Goal: Book appointment/travel/reservation

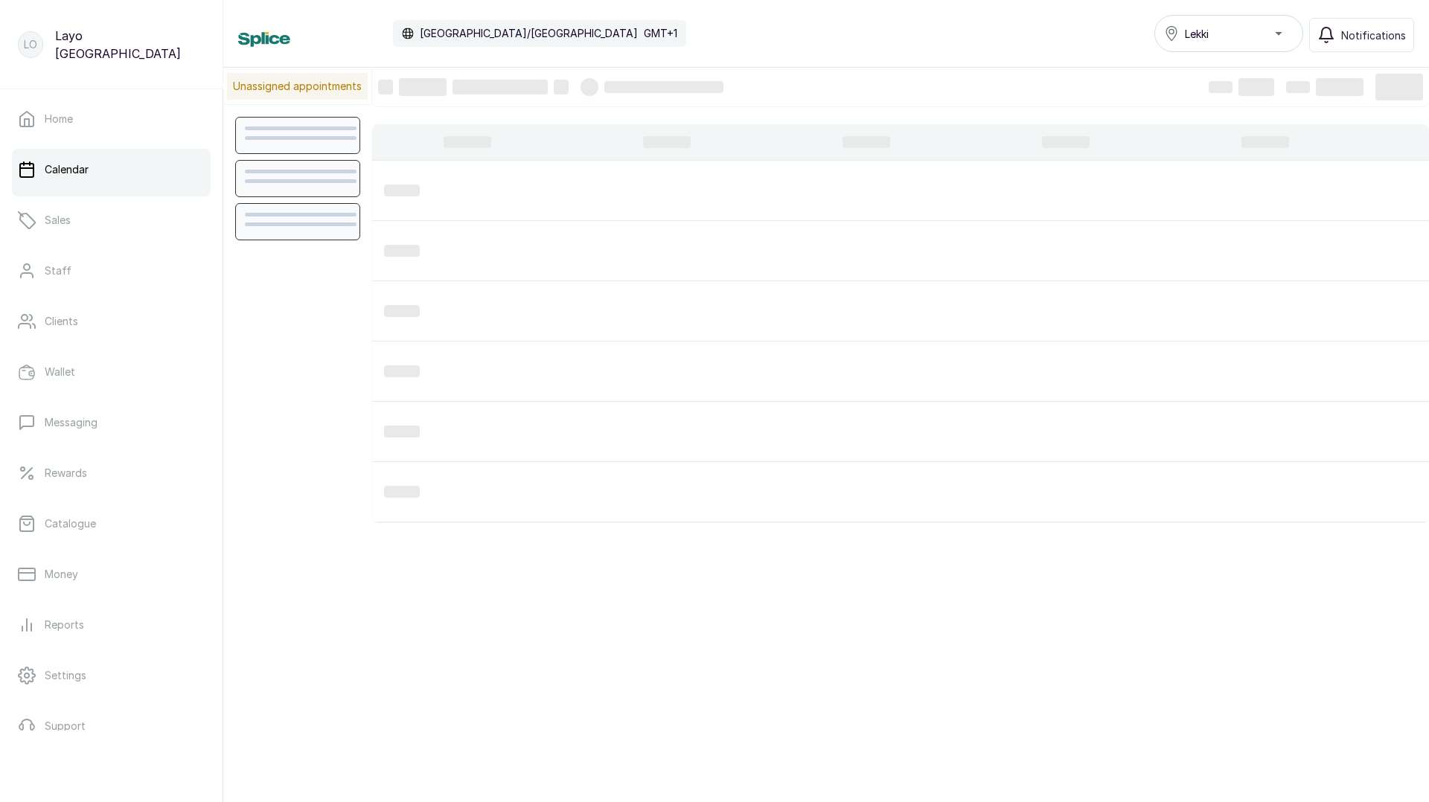
scroll to position [501, 0]
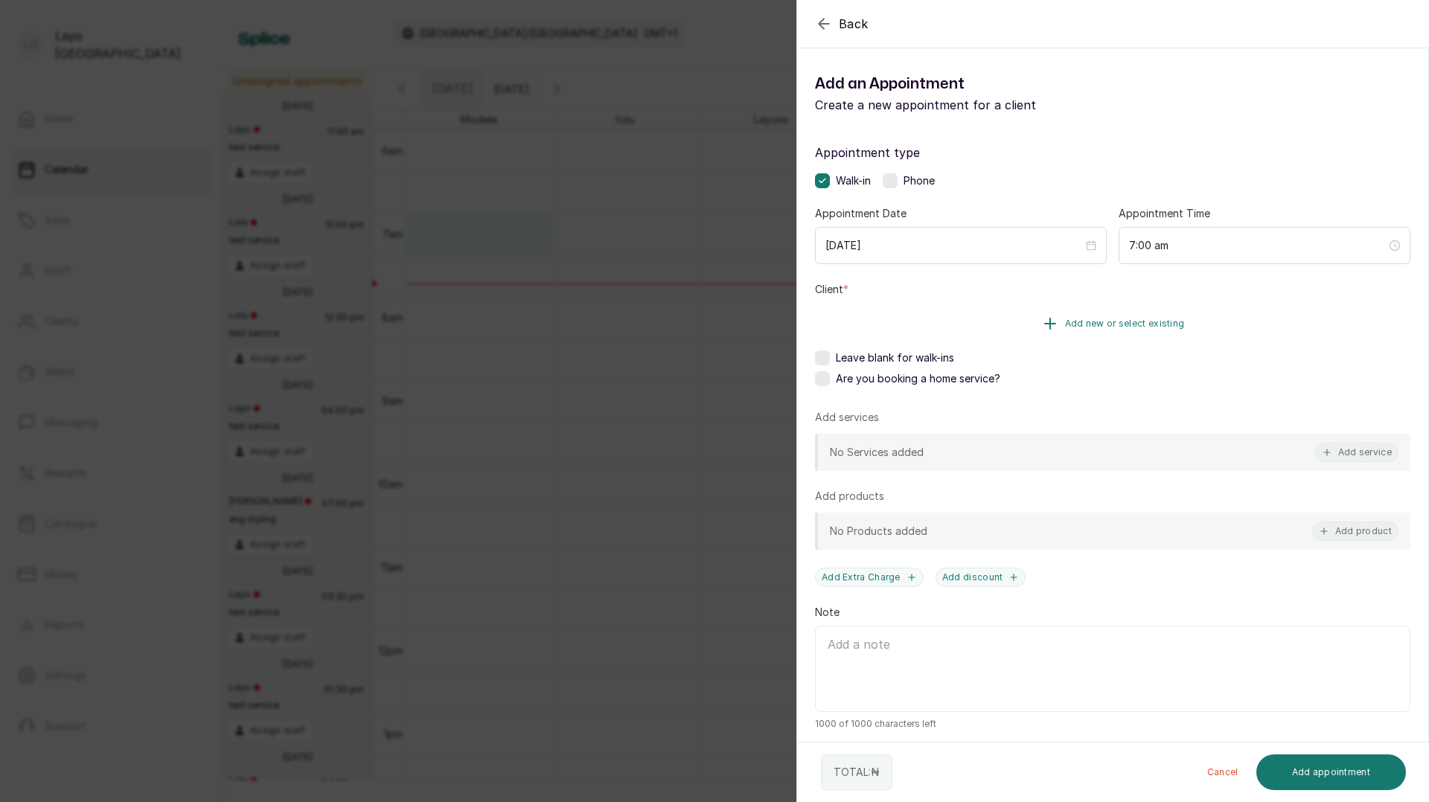
click at [1009, 318] on button "Add new or select existing" at bounding box center [1112, 324] width 595 height 42
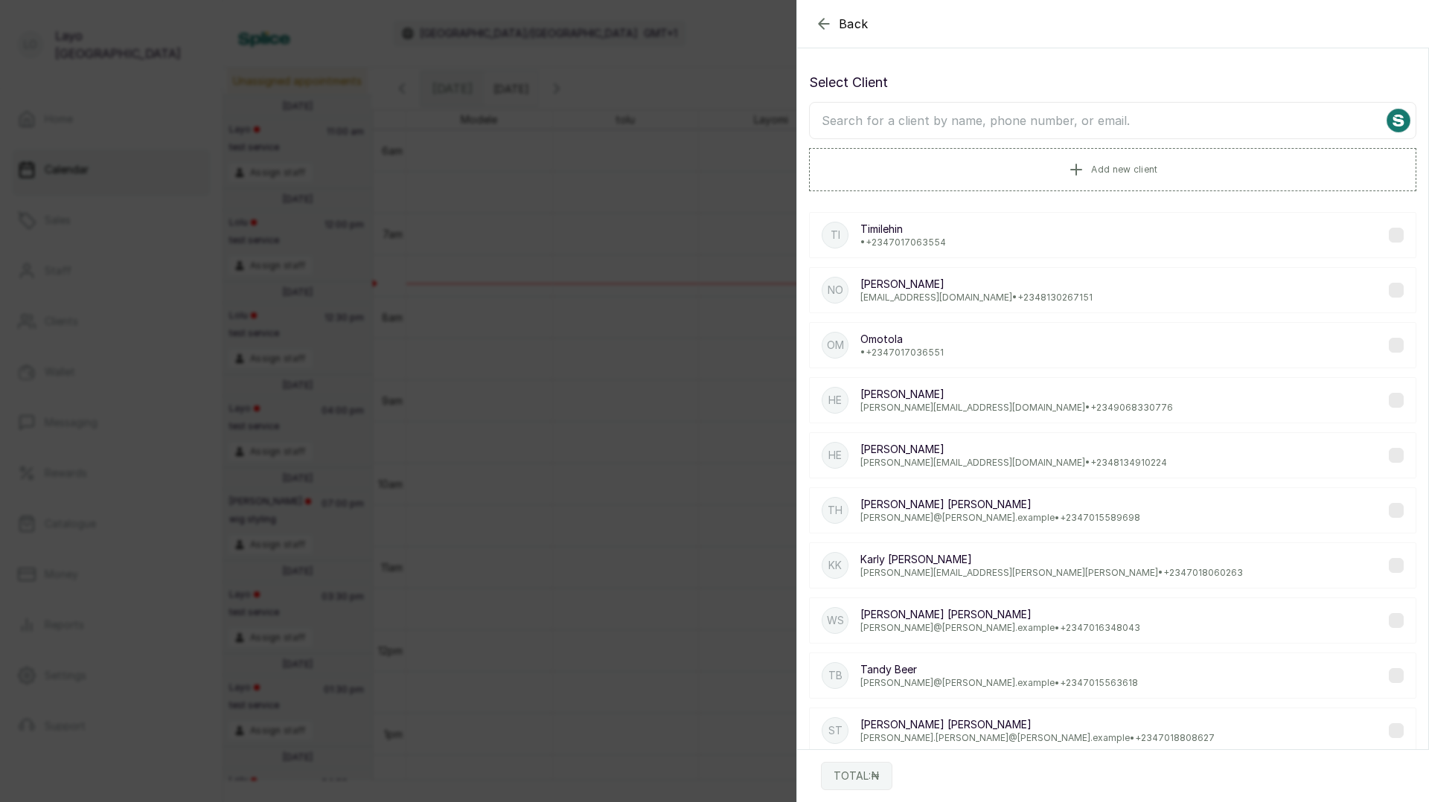
click at [912, 240] on p "• [PHONE_NUMBER]" at bounding box center [903, 243] width 86 height 12
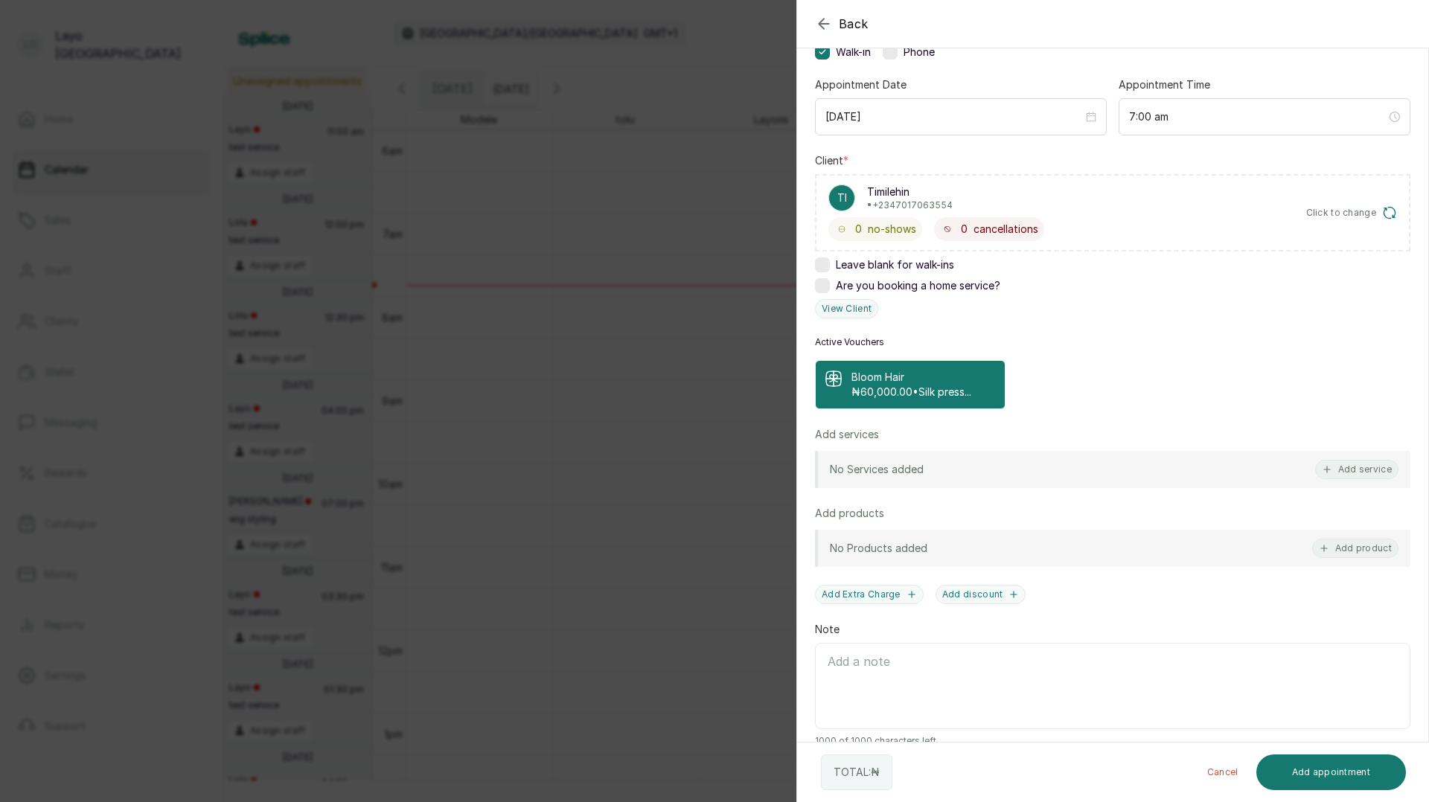
scroll to position [152, 0]
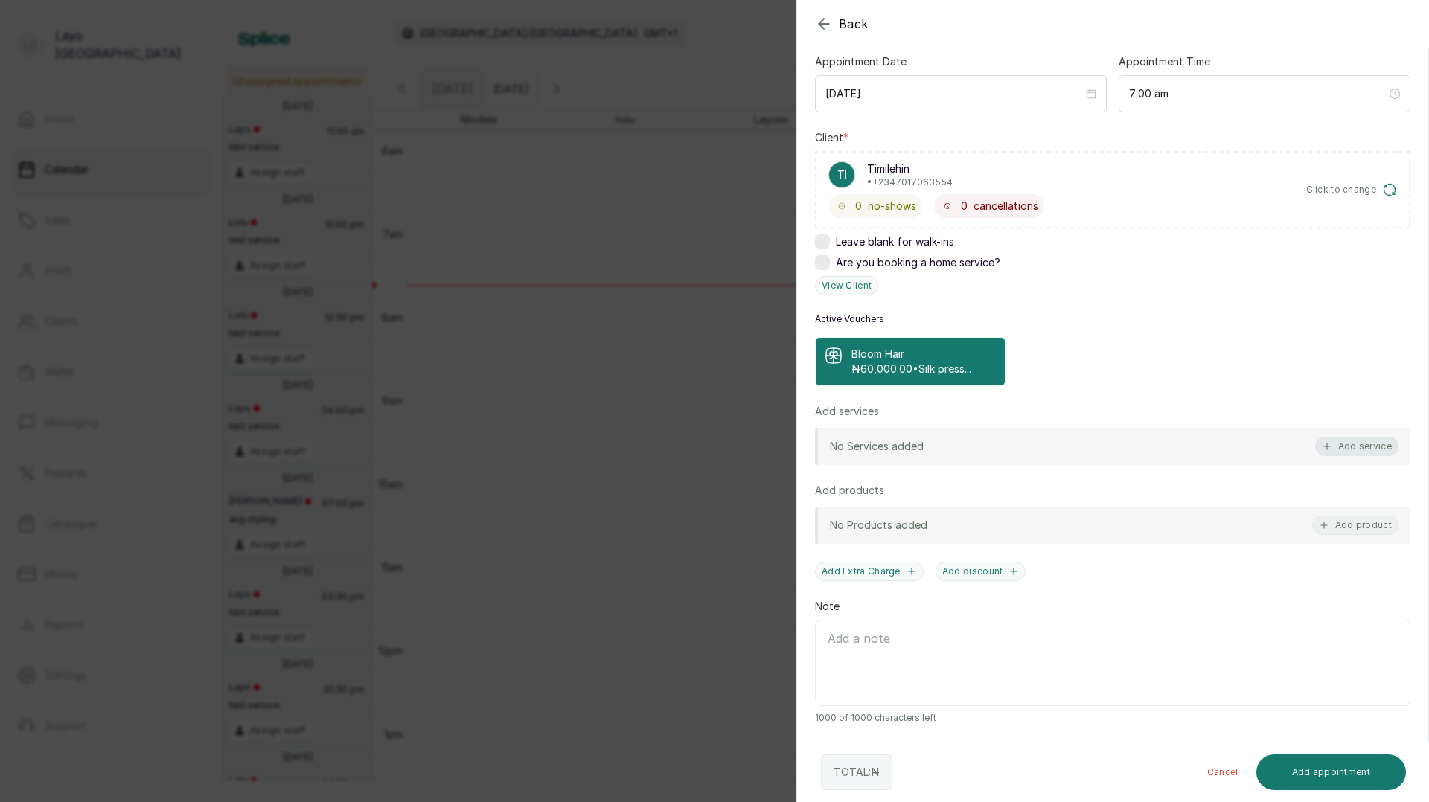
click at [1341, 441] on button "Add service" at bounding box center [1356, 446] width 83 height 19
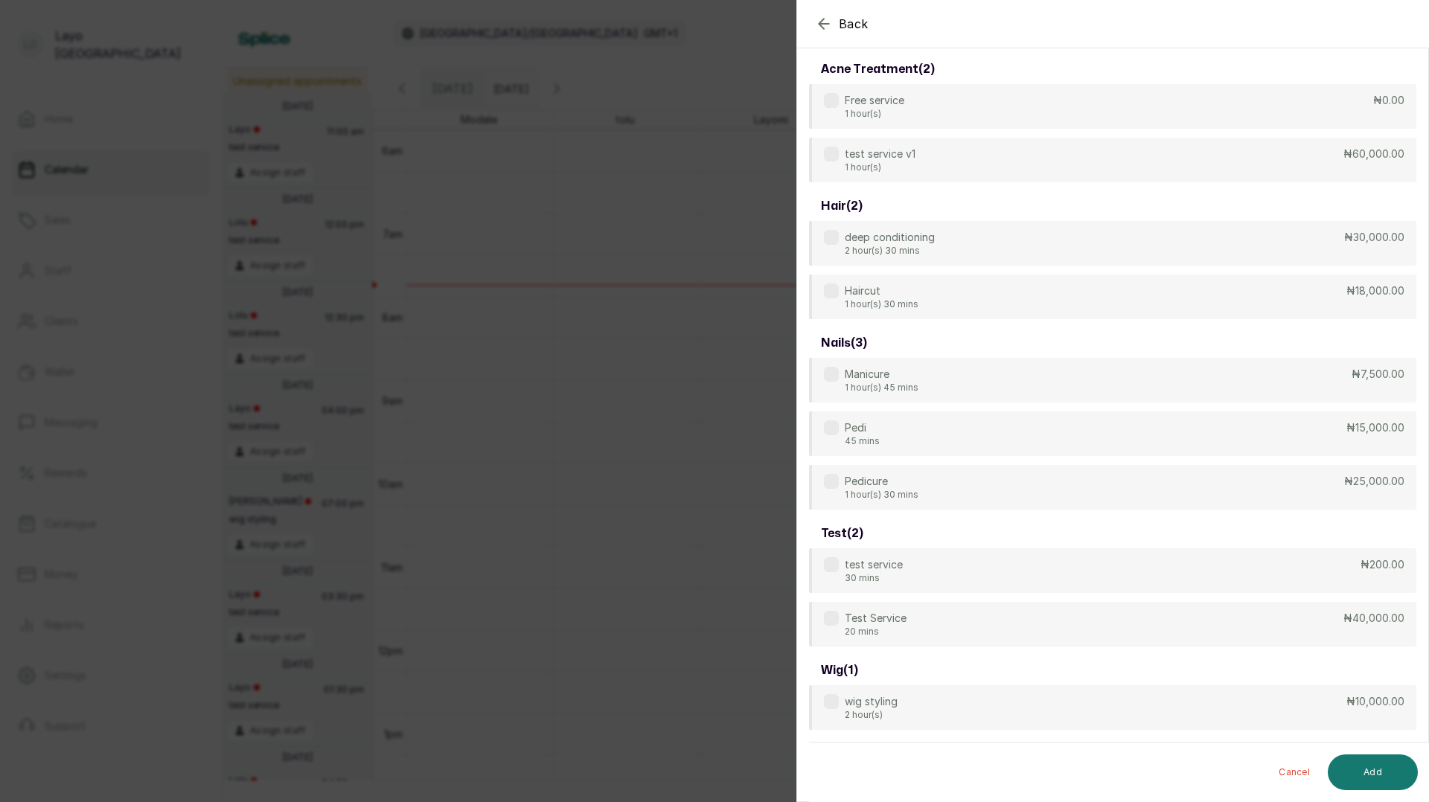
scroll to position [60, 0]
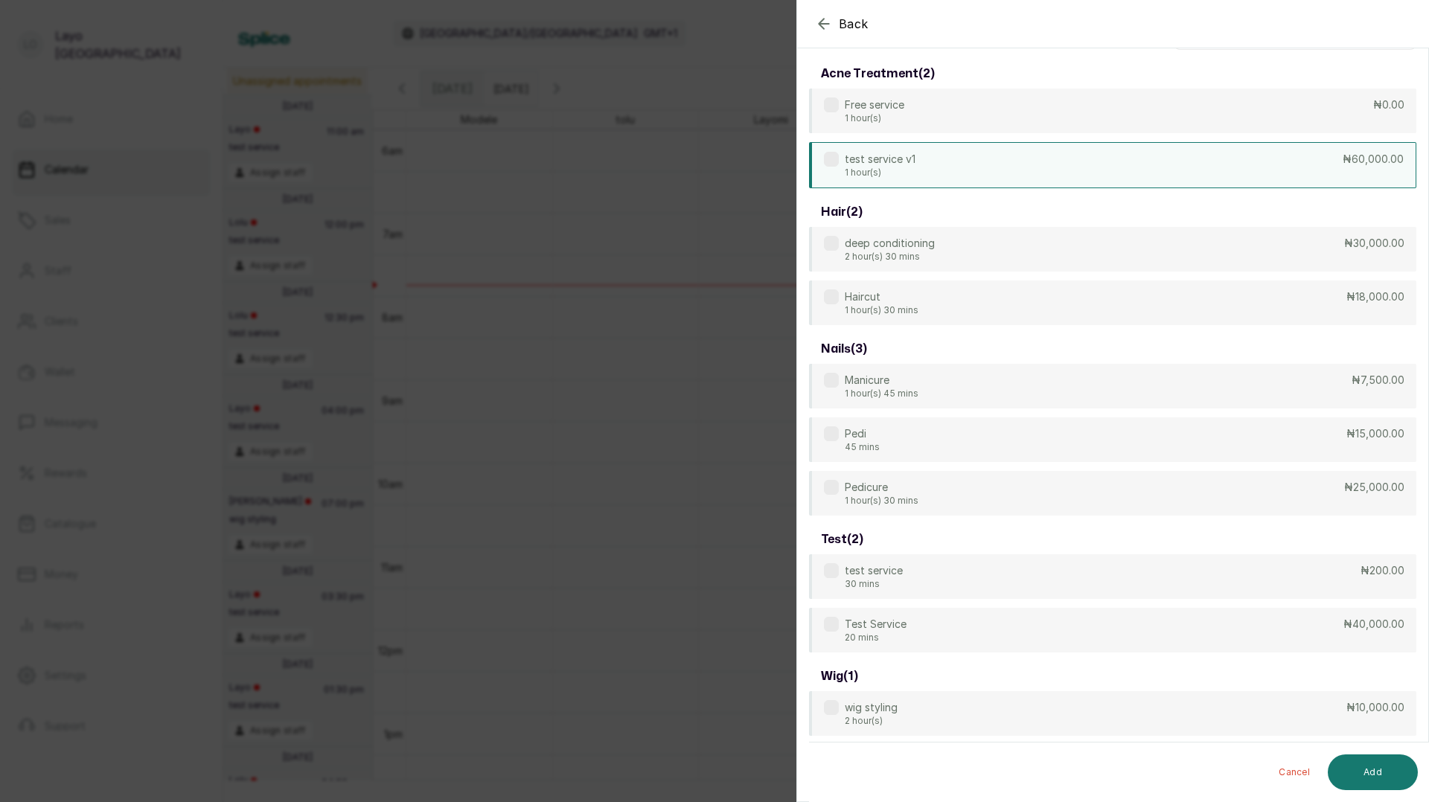
click at [900, 164] on p "test service v1" at bounding box center [880, 159] width 71 height 15
click at [1378, 776] on button "Add" at bounding box center [1373, 773] width 90 height 36
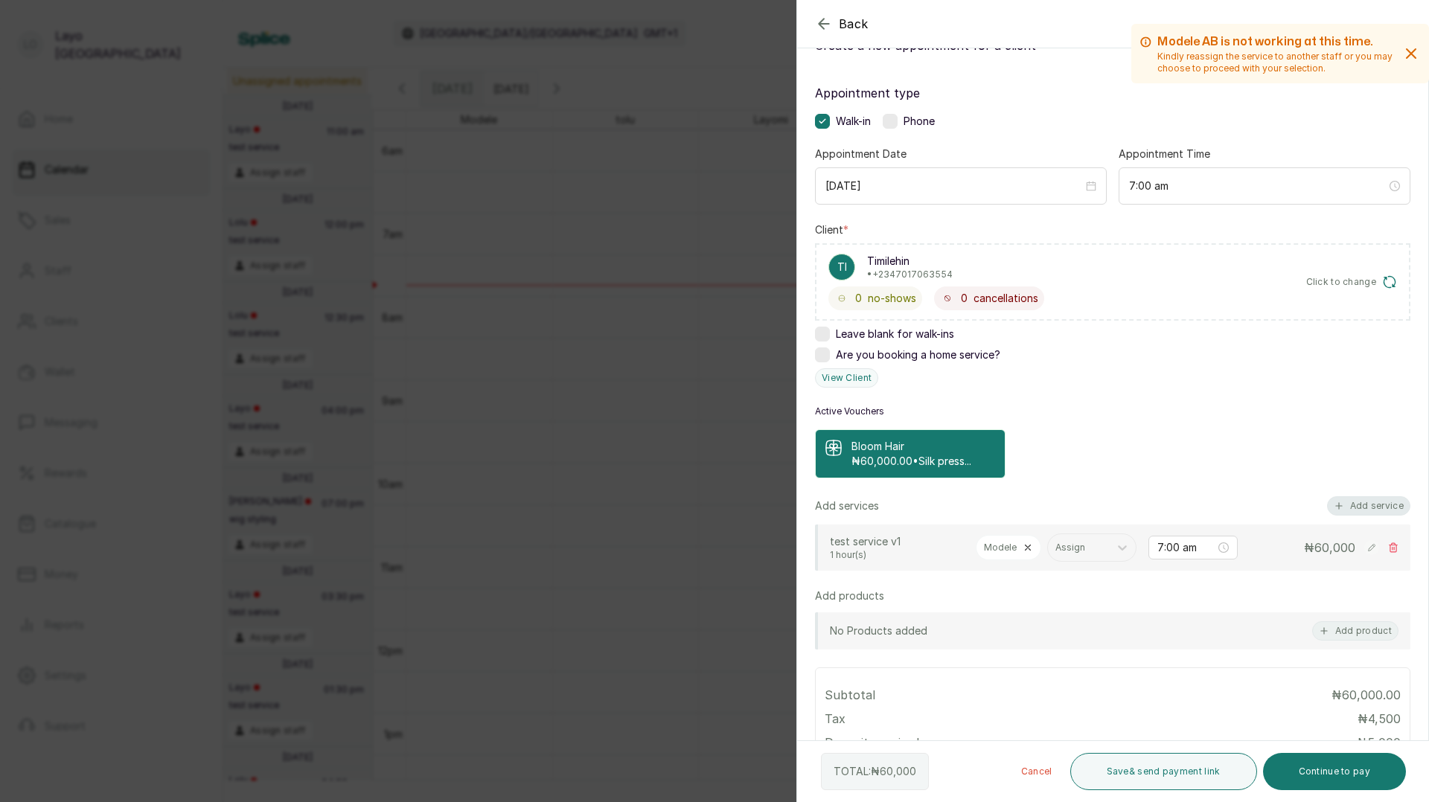
click at [1351, 510] on button "Add service" at bounding box center [1368, 505] width 83 height 19
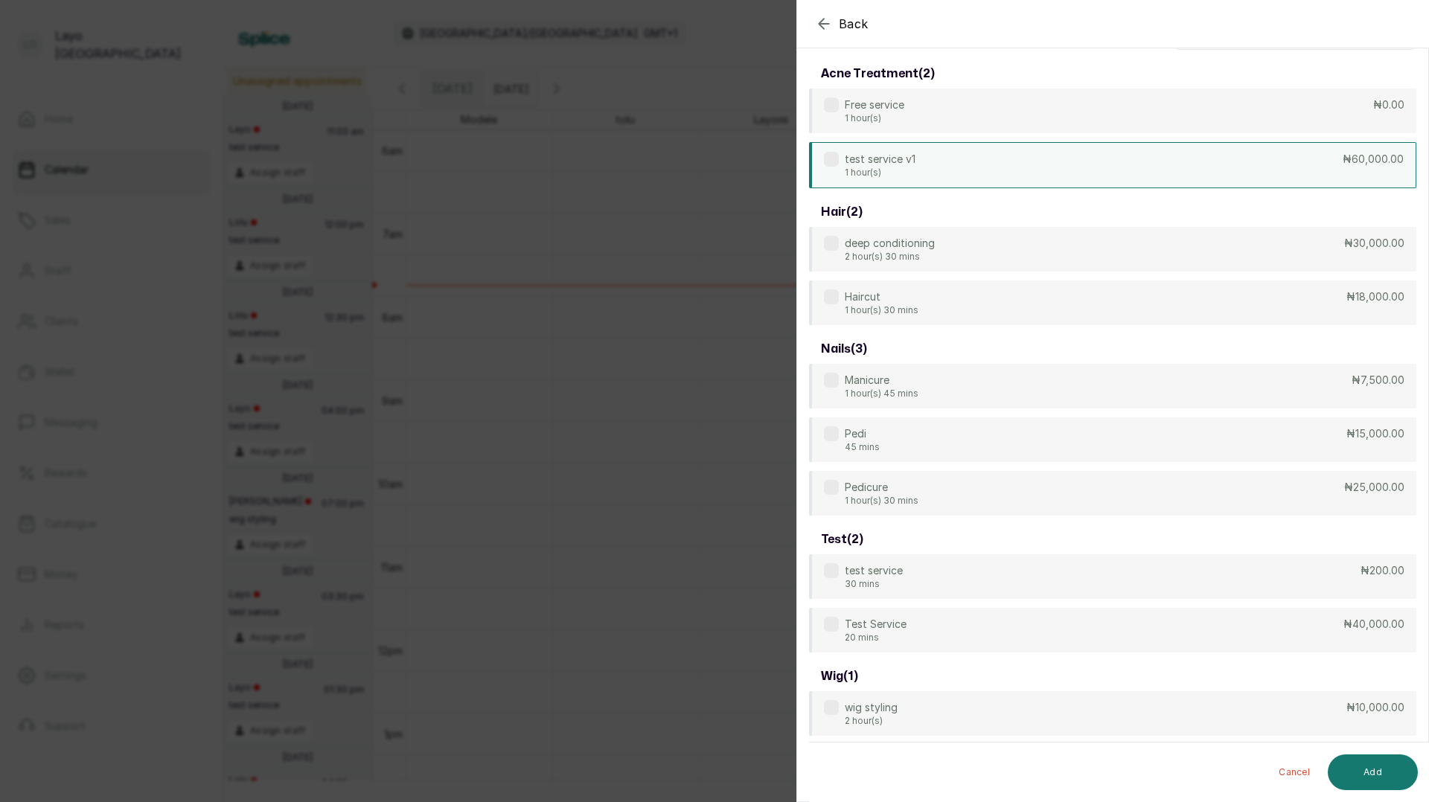
click at [875, 164] on p "test service v1" at bounding box center [880, 159] width 71 height 15
click at [1363, 764] on button "Add" at bounding box center [1373, 773] width 90 height 36
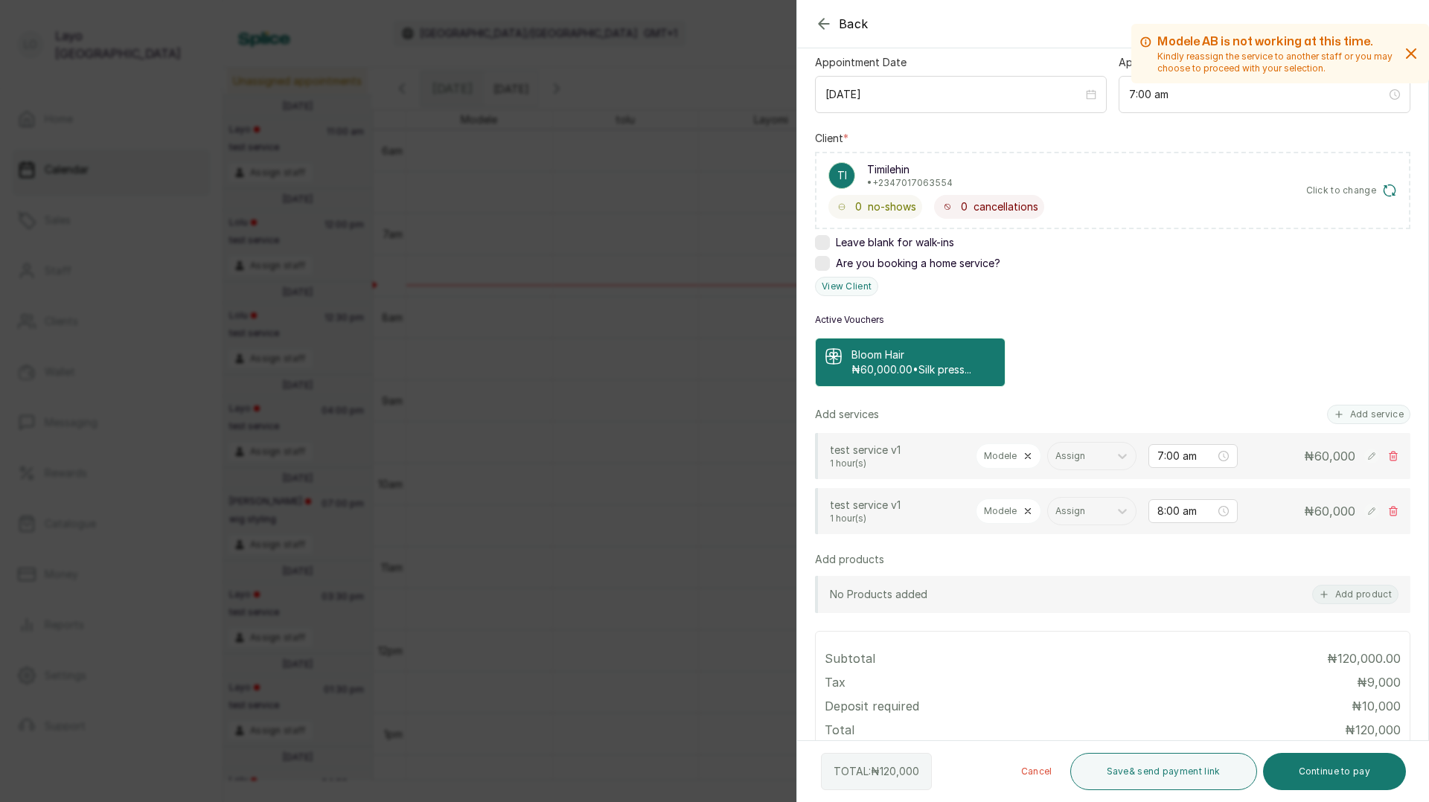
scroll to position [199, 0]
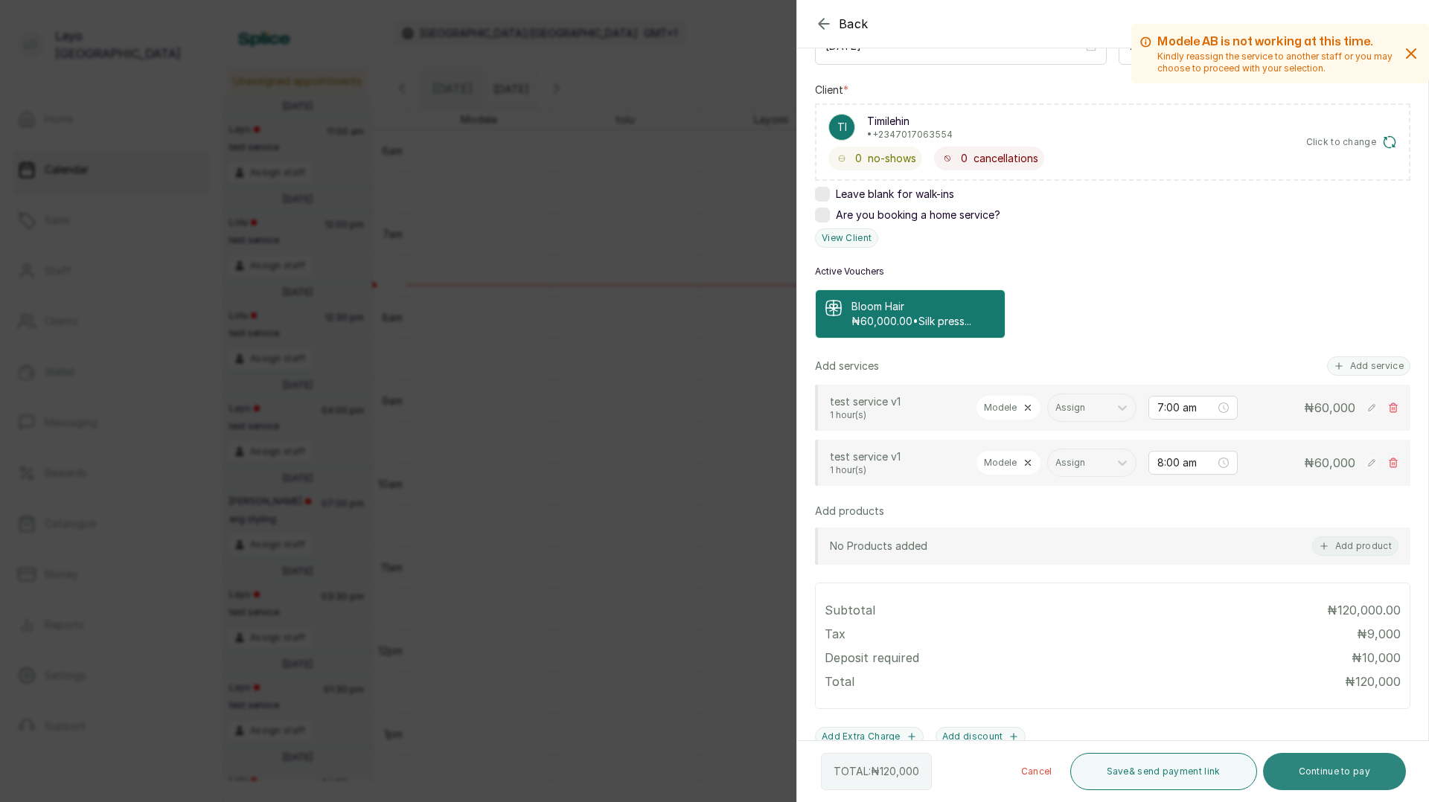
click at [1335, 780] on button "Continue to pay" at bounding box center [1335, 771] width 144 height 37
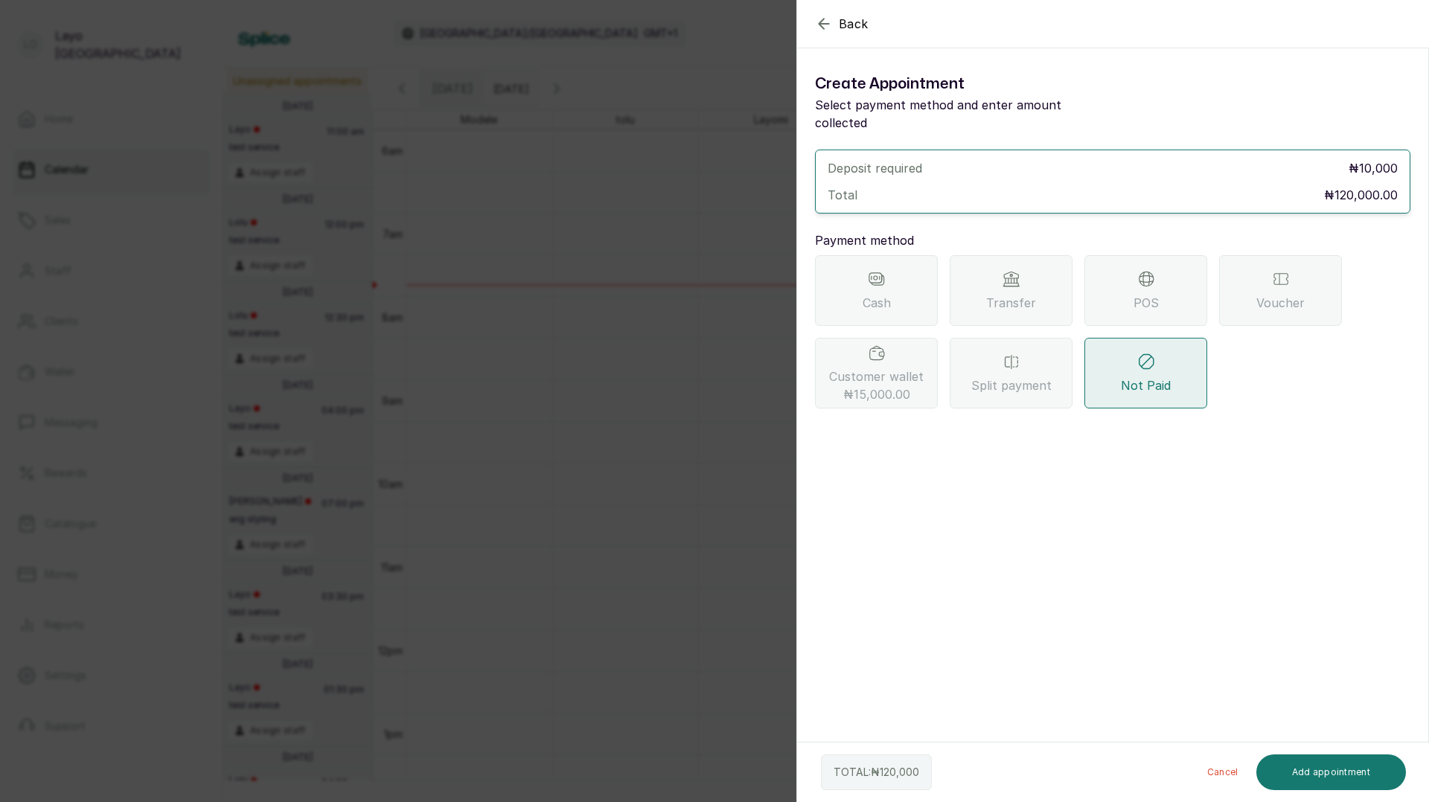
click at [891, 281] on div "Cash" at bounding box center [876, 290] width 123 height 71
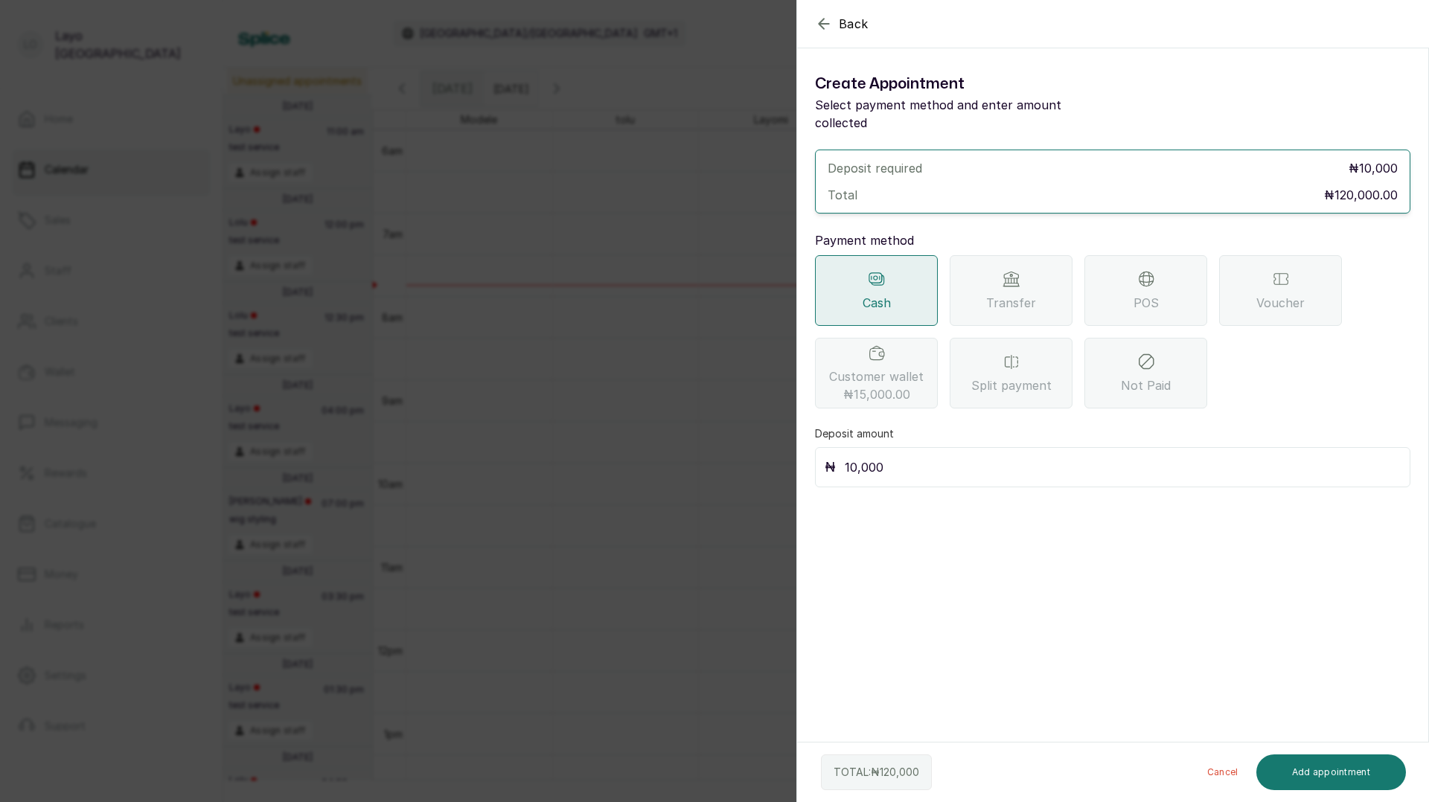
click at [916, 457] on input "10,000" at bounding box center [1123, 467] width 556 height 21
click at [1335, 774] on button "Add appointment" at bounding box center [1331, 773] width 150 height 36
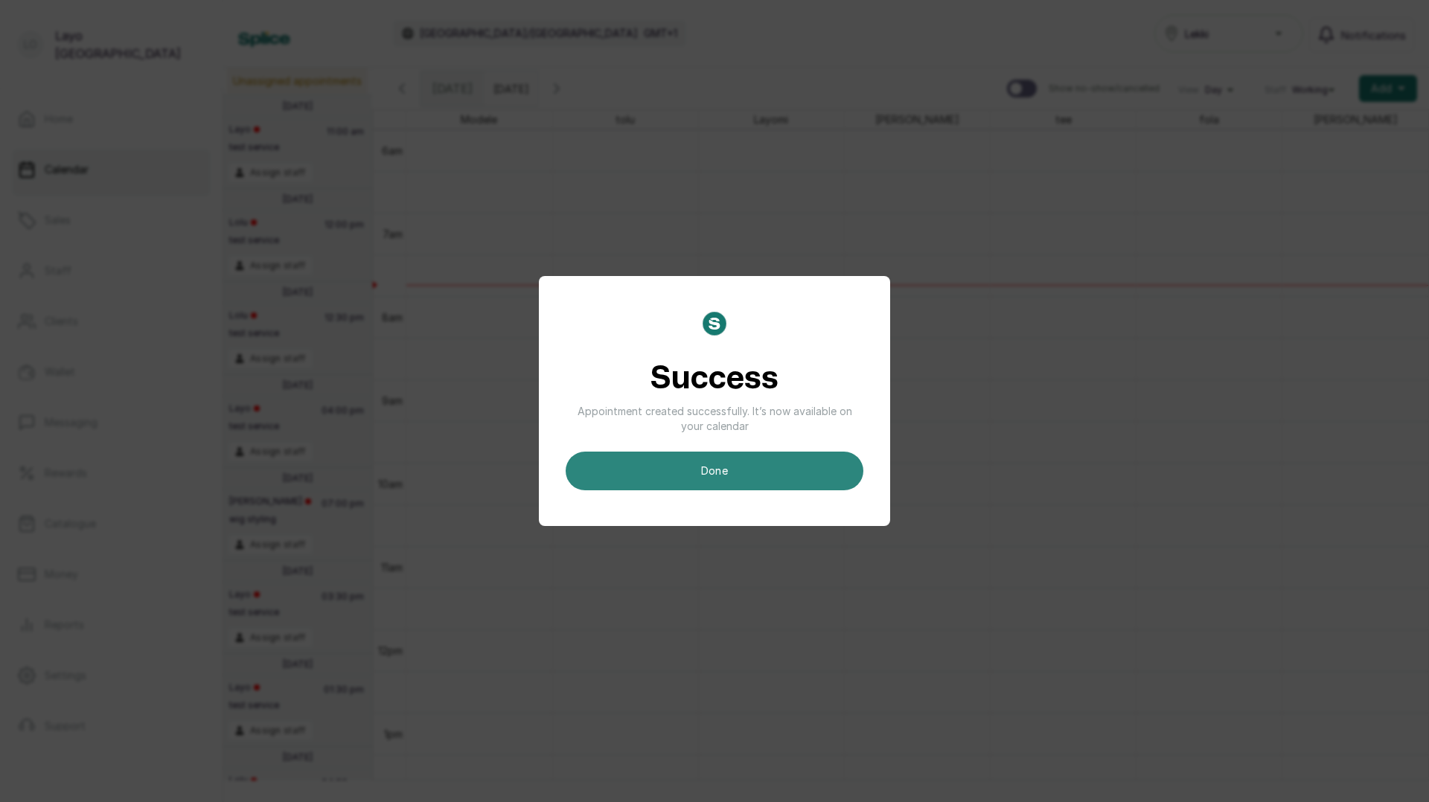
click at [709, 464] on button "done" at bounding box center [715, 471] width 298 height 39
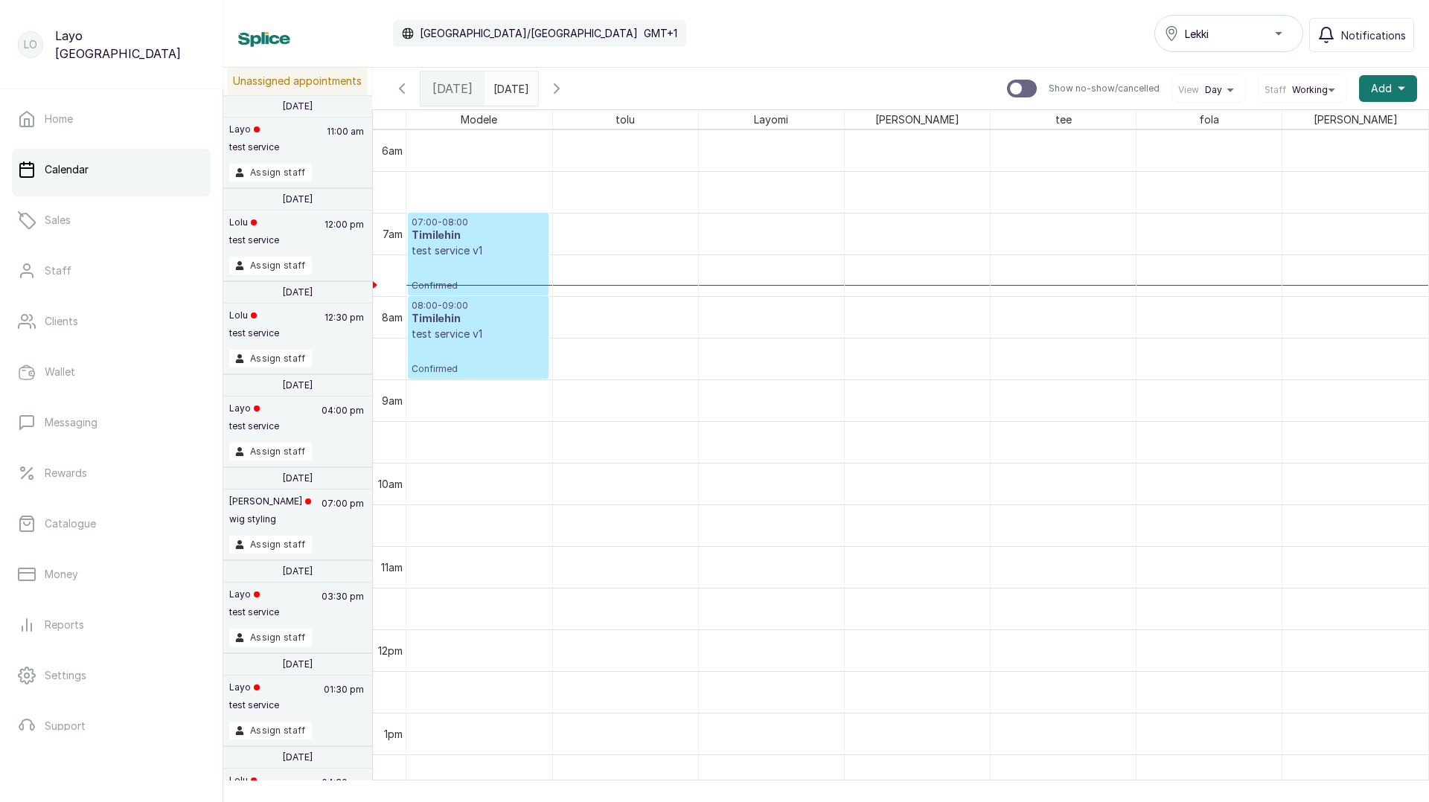
click at [490, 258] on p "test service v1" at bounding box center [478, 250] width 133 height 15
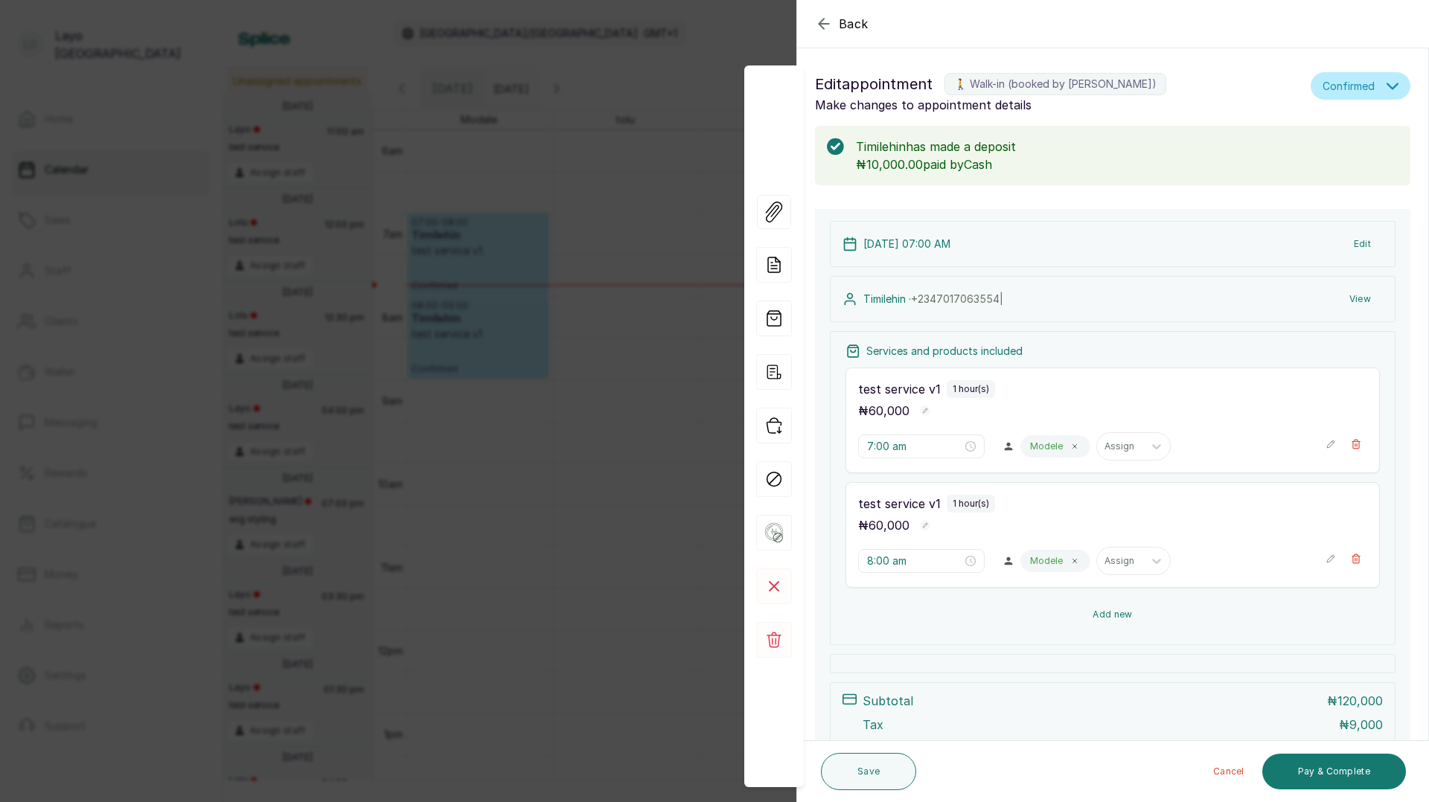
click at [1099, 617] on button "Add new" at bounding box center [1113, 615] width 534 height 36
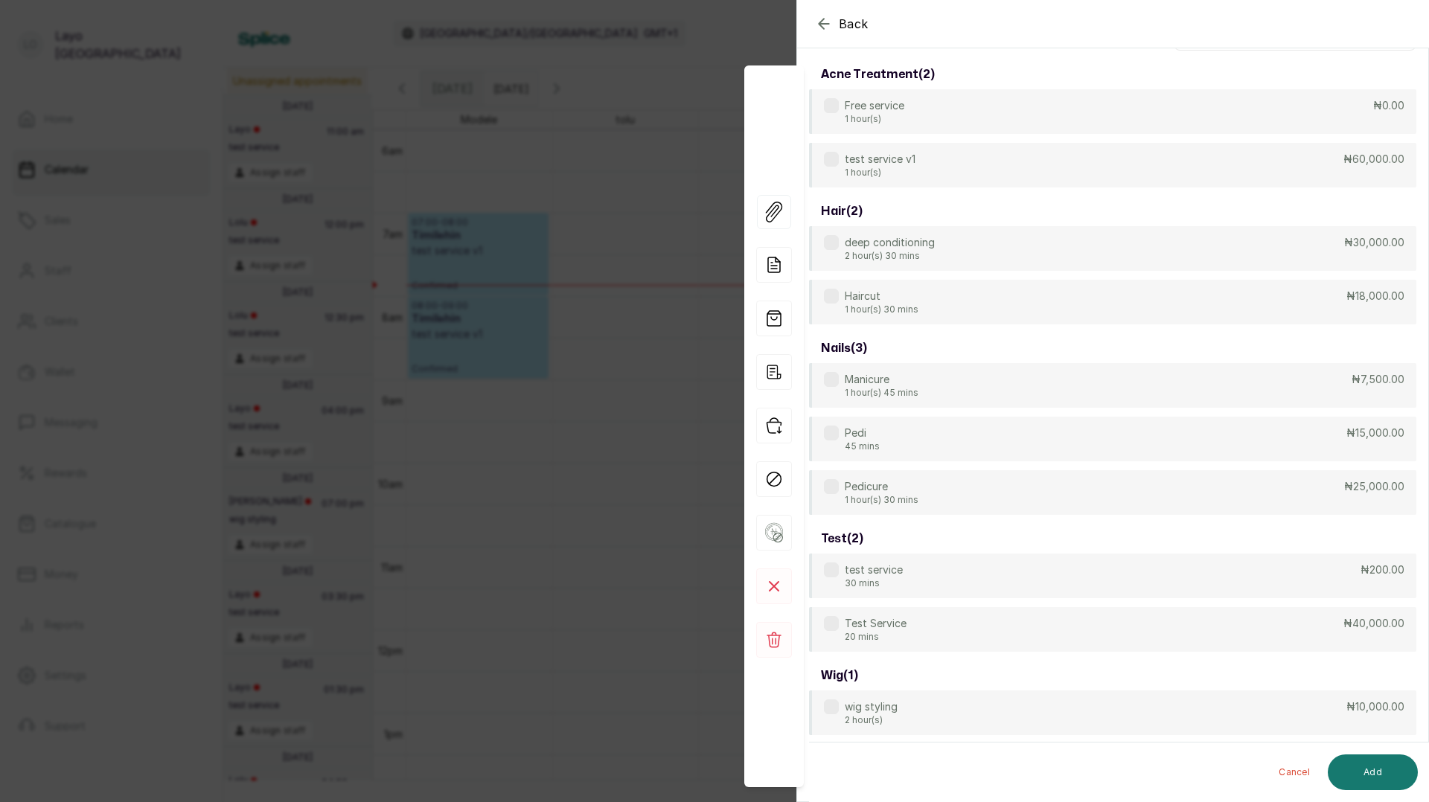
scroll to position [114, 0]
click at [907, 169] on p "1 hour(s)" at bounding box center [880, 173] width 71 height 12
click at [1384, 776] on button "Add" at bounding box center [1373, 773] width 90 height 36
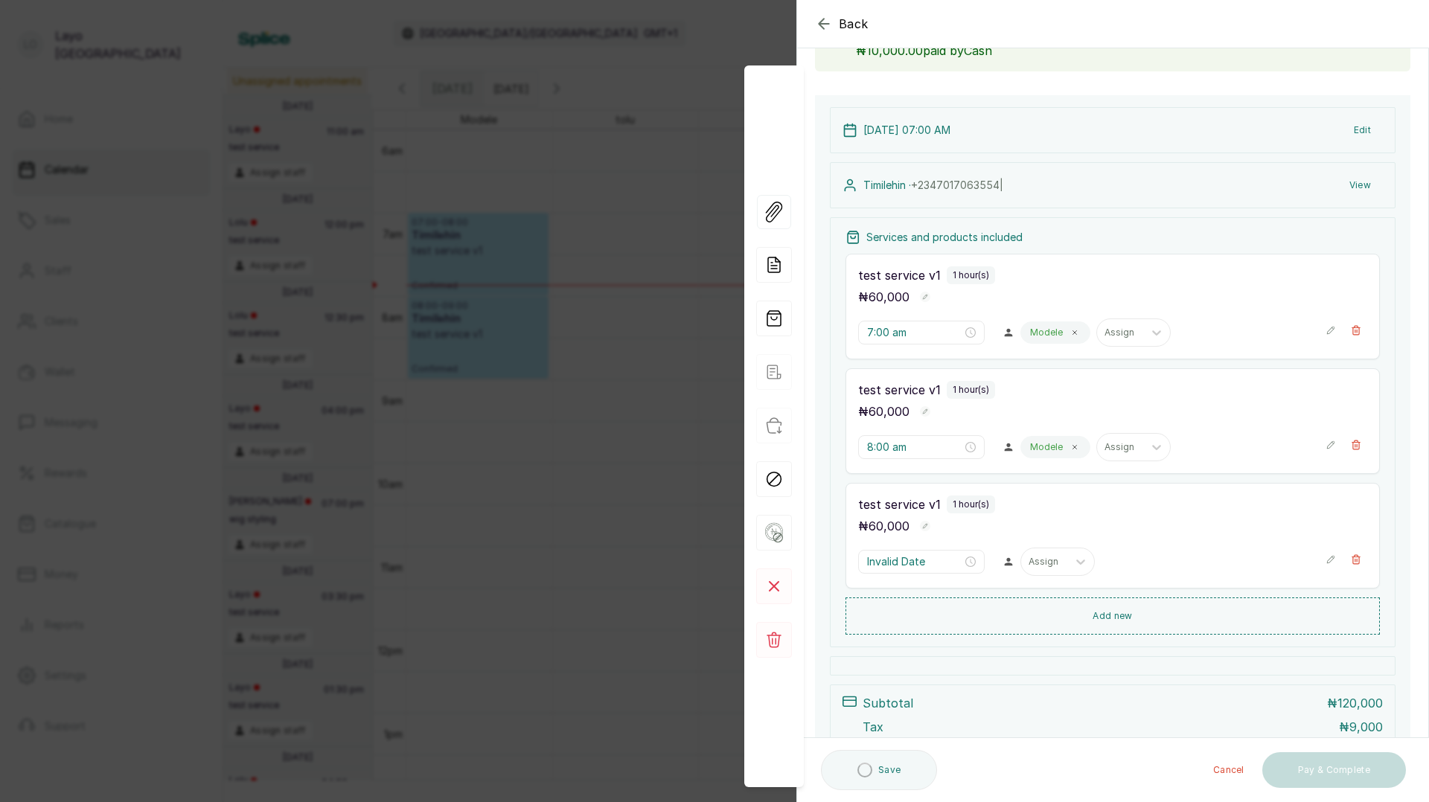
type input "9:00 am"
click at [1029, 563] on div "Assign" at bounding box center [1044, 561] width 46 height 19
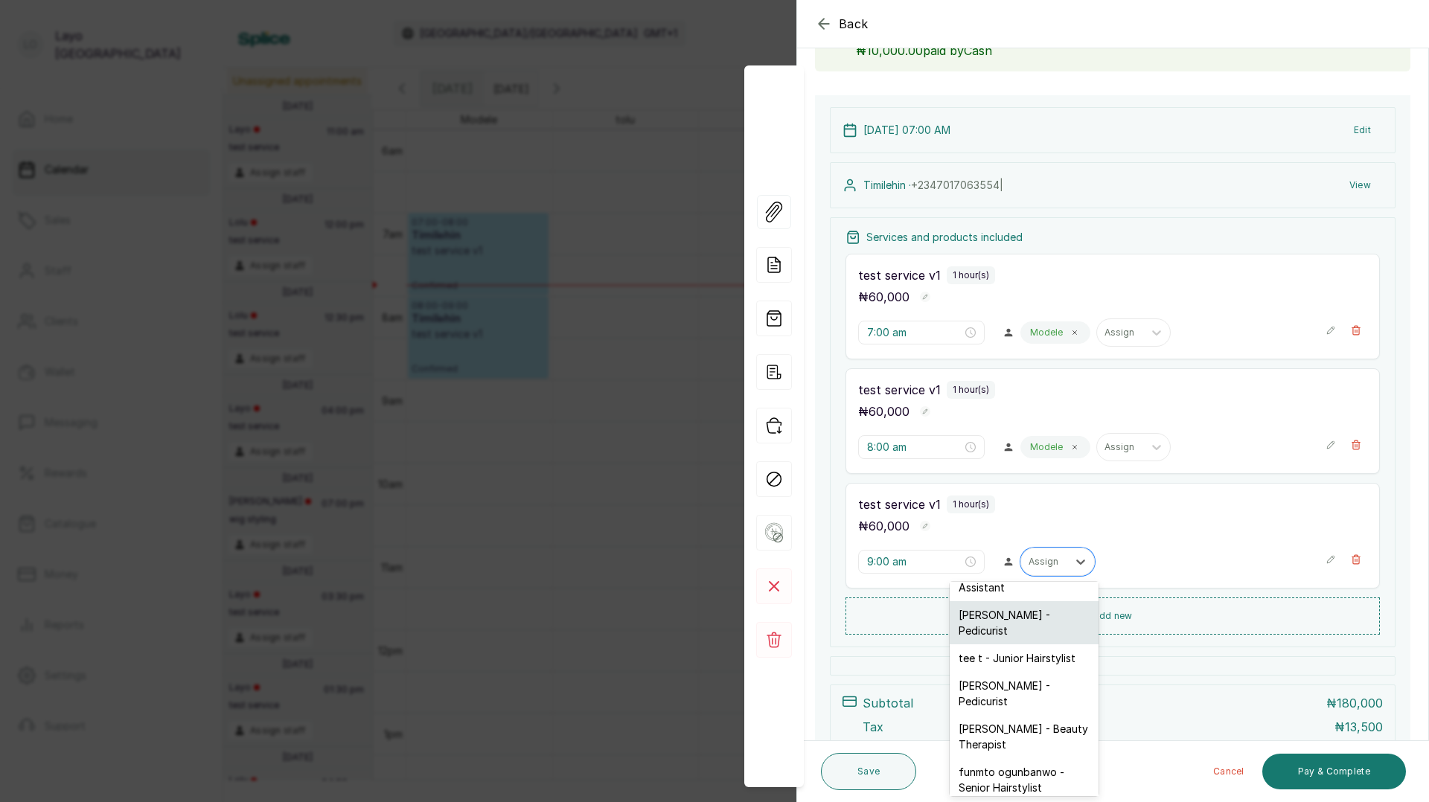
scroll to position [118, 0]
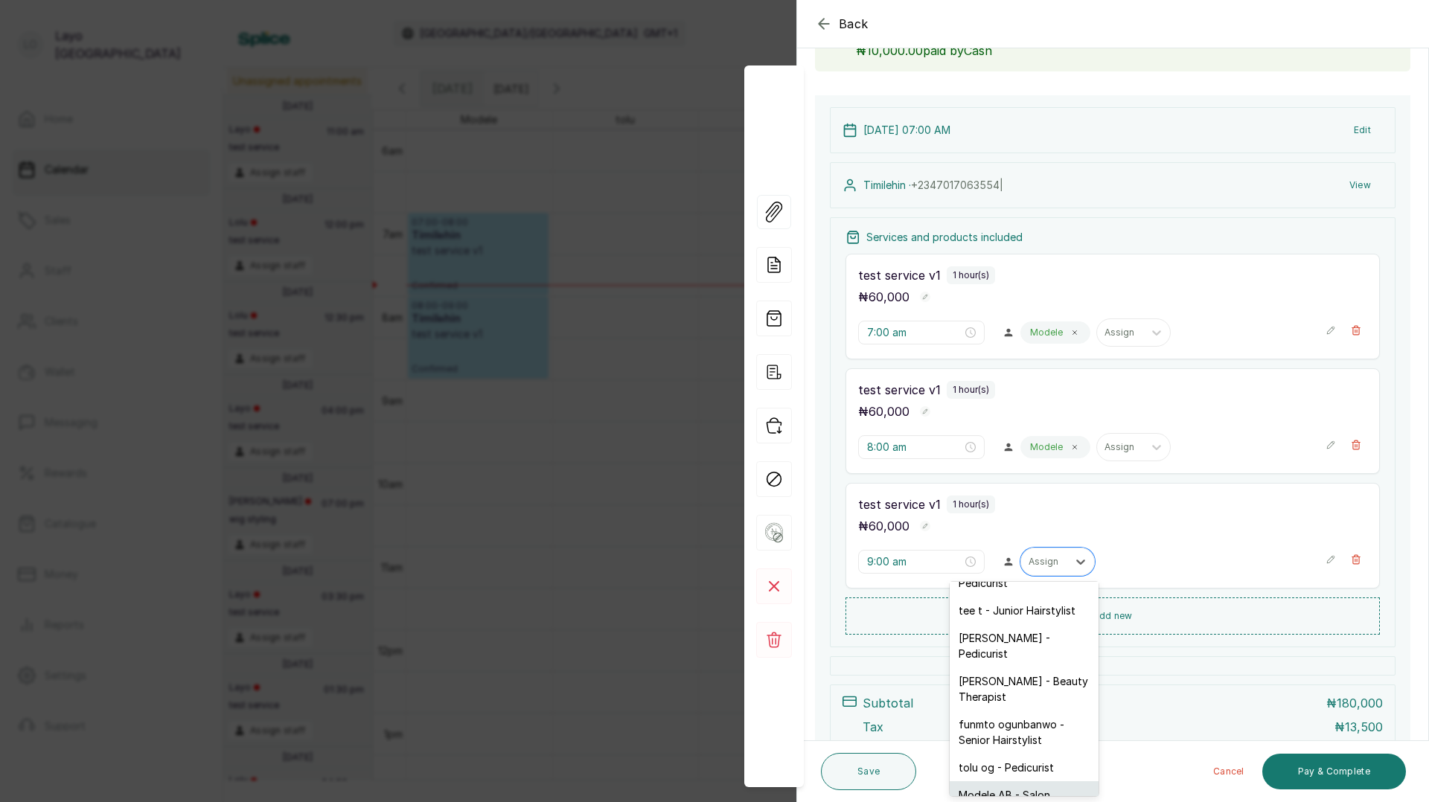
click at [1012, 782] on div "Modele AB - Salon Manager" at bounding box center [1024, 803] width 149 height 43
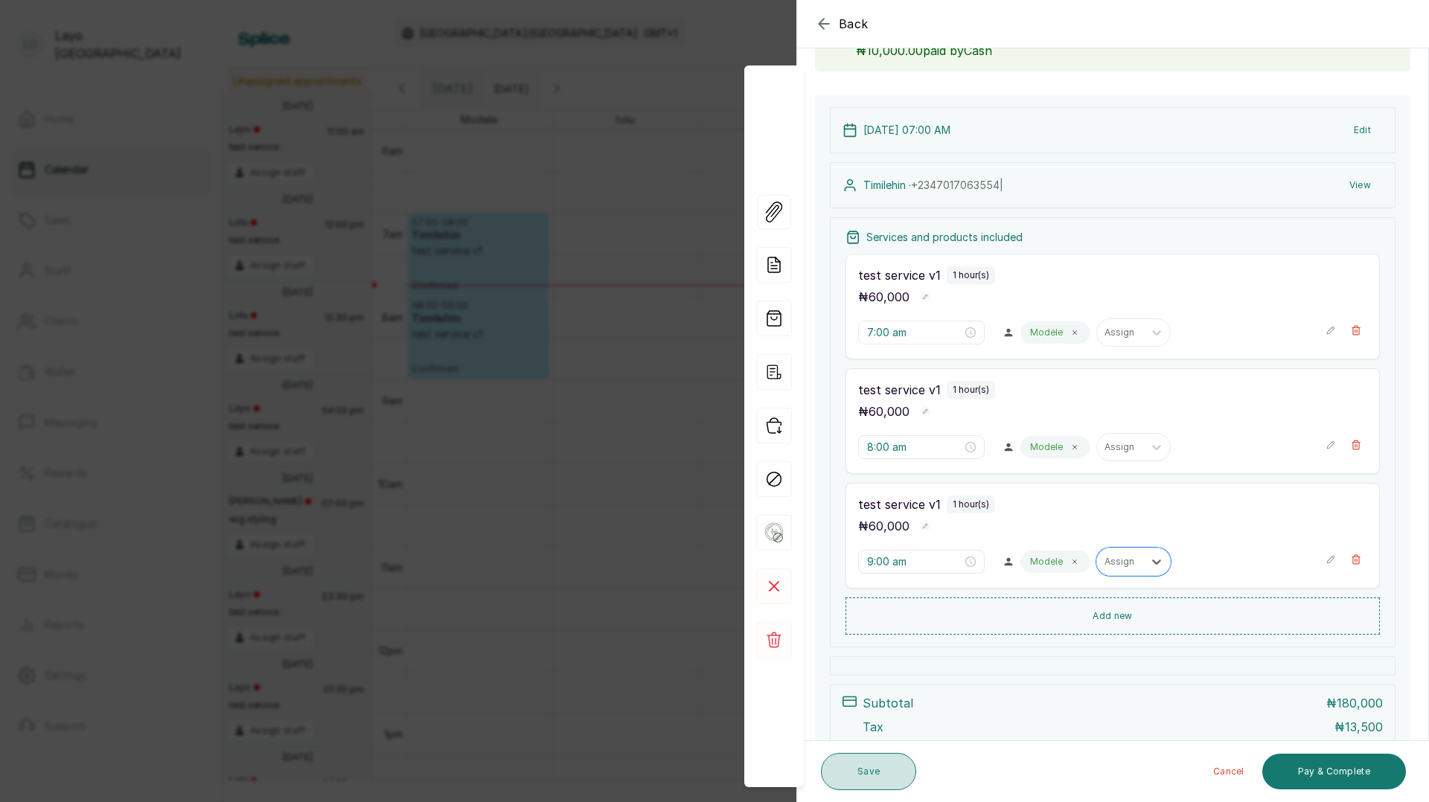
click at [862, 787] on button "Save" at bounding box center [868, 771] width 95 height 37
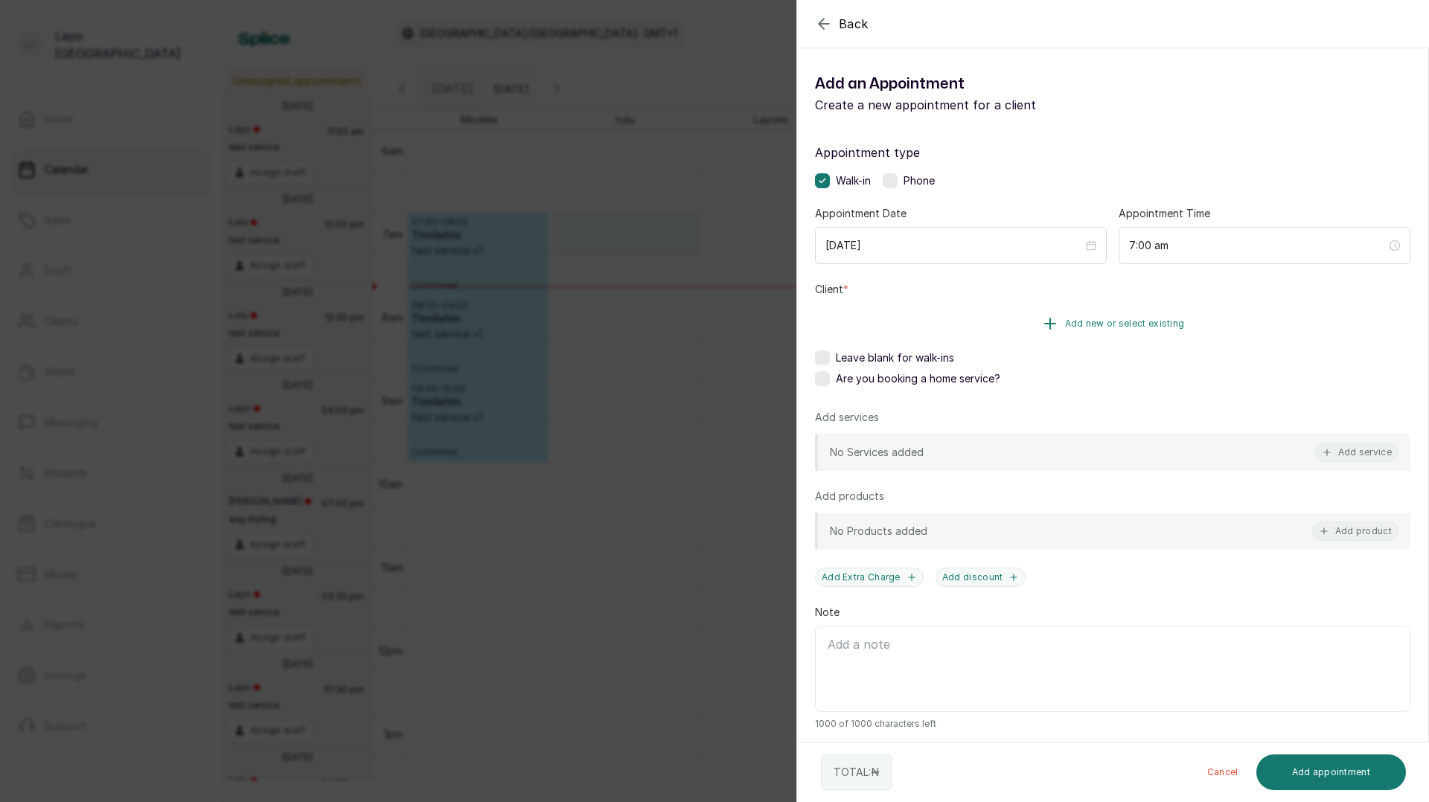
click at [1036, 320] on button "Add new or select existing" at bounding box center [1112, 324] width 595 height 42
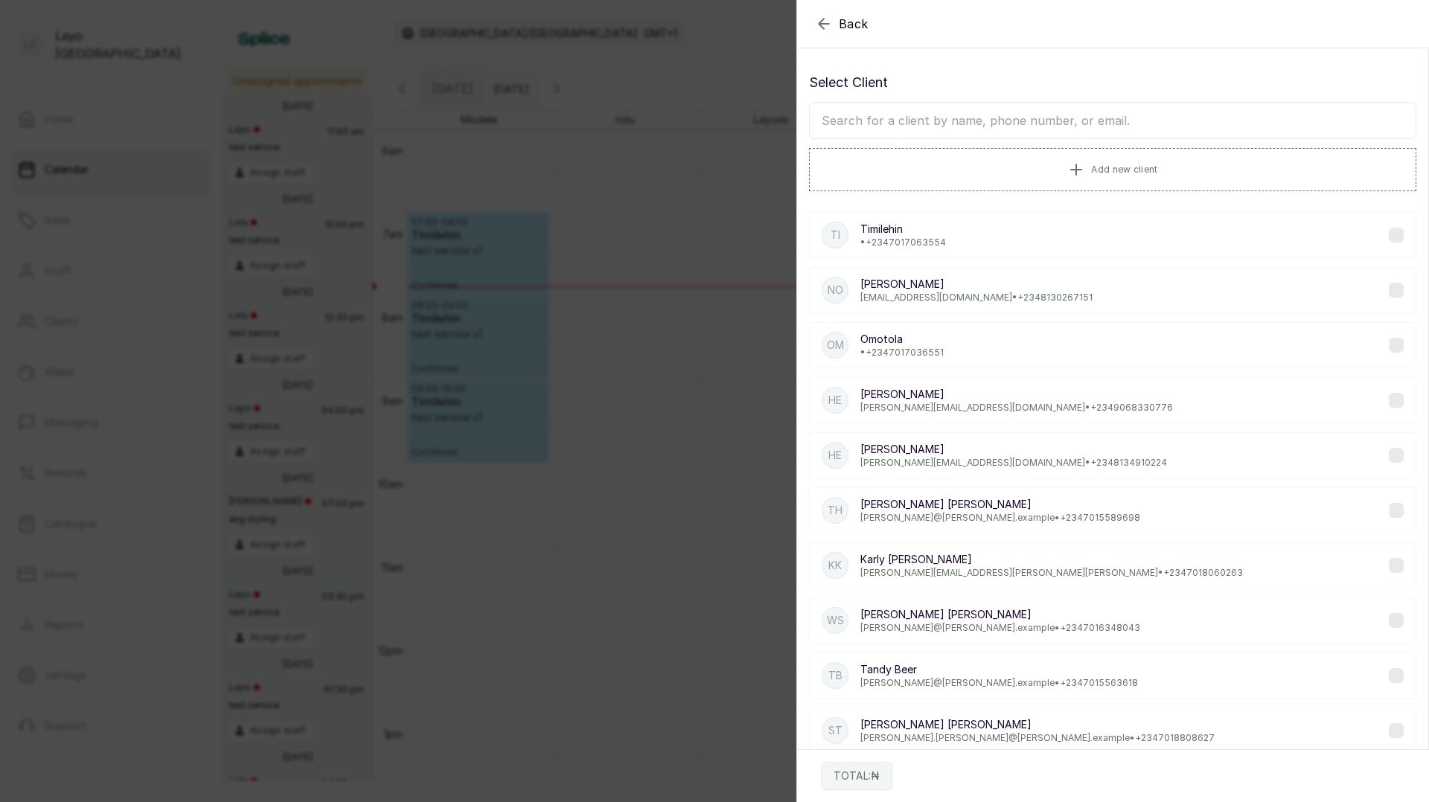
click at [950, 231] on div "Ti [PERSON_NAME] • [PHONE_NUMBER]" at bounding box center [1112, 235] width 607 height 46
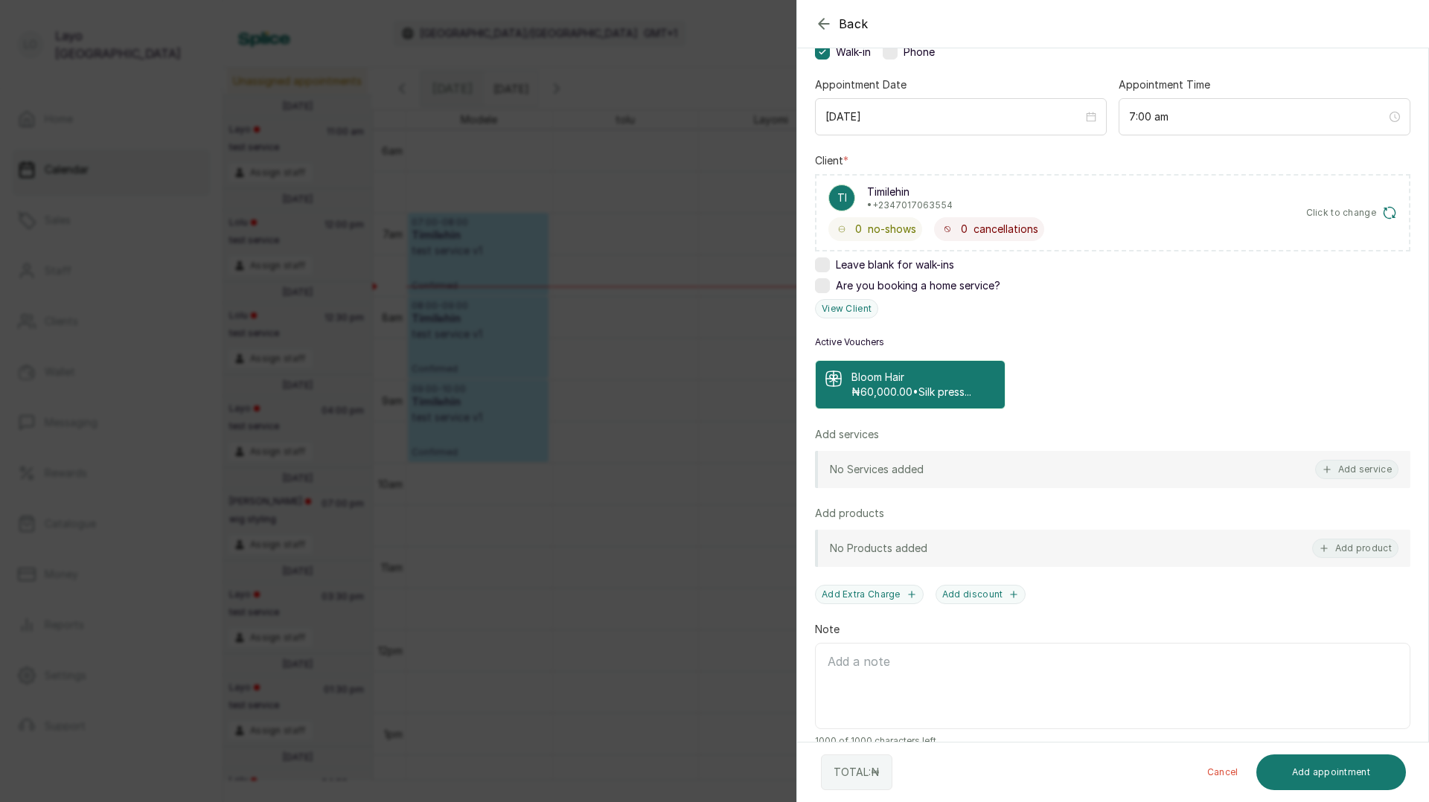
scroll to position [141, 0]
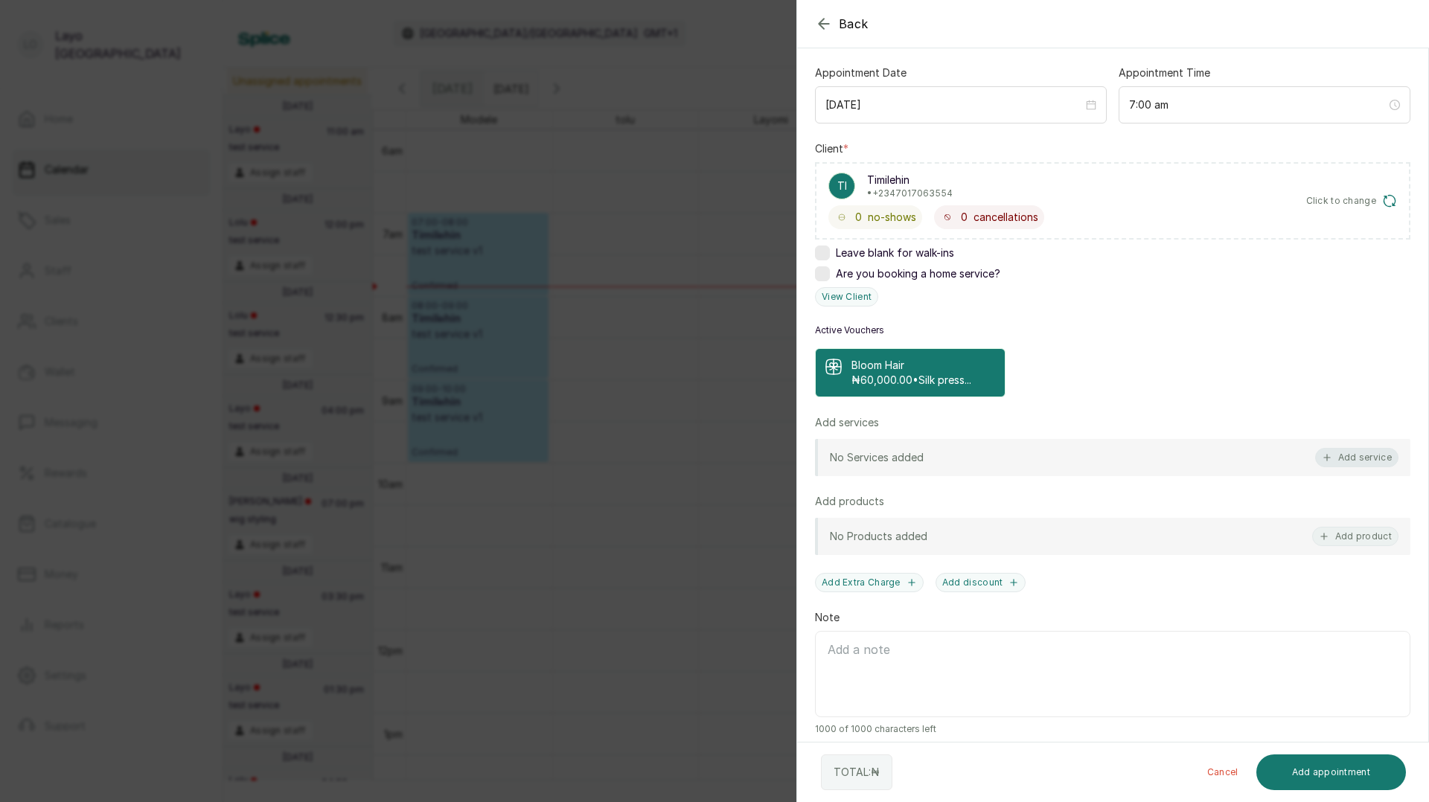
click at [1349, 458] on button "Add service" at bounding box center [1356, 457] width 83 height 19
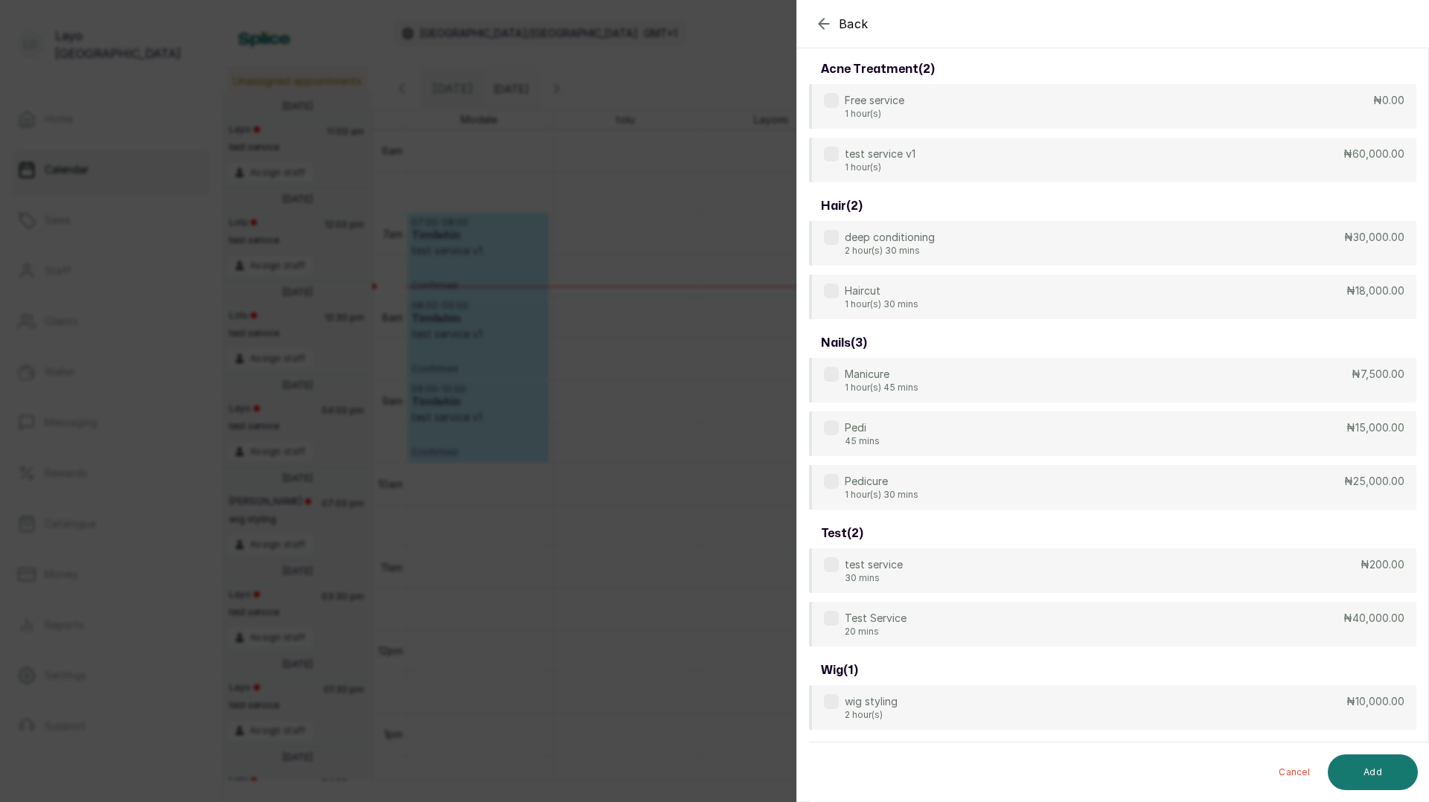
scroll to position [60, 0]
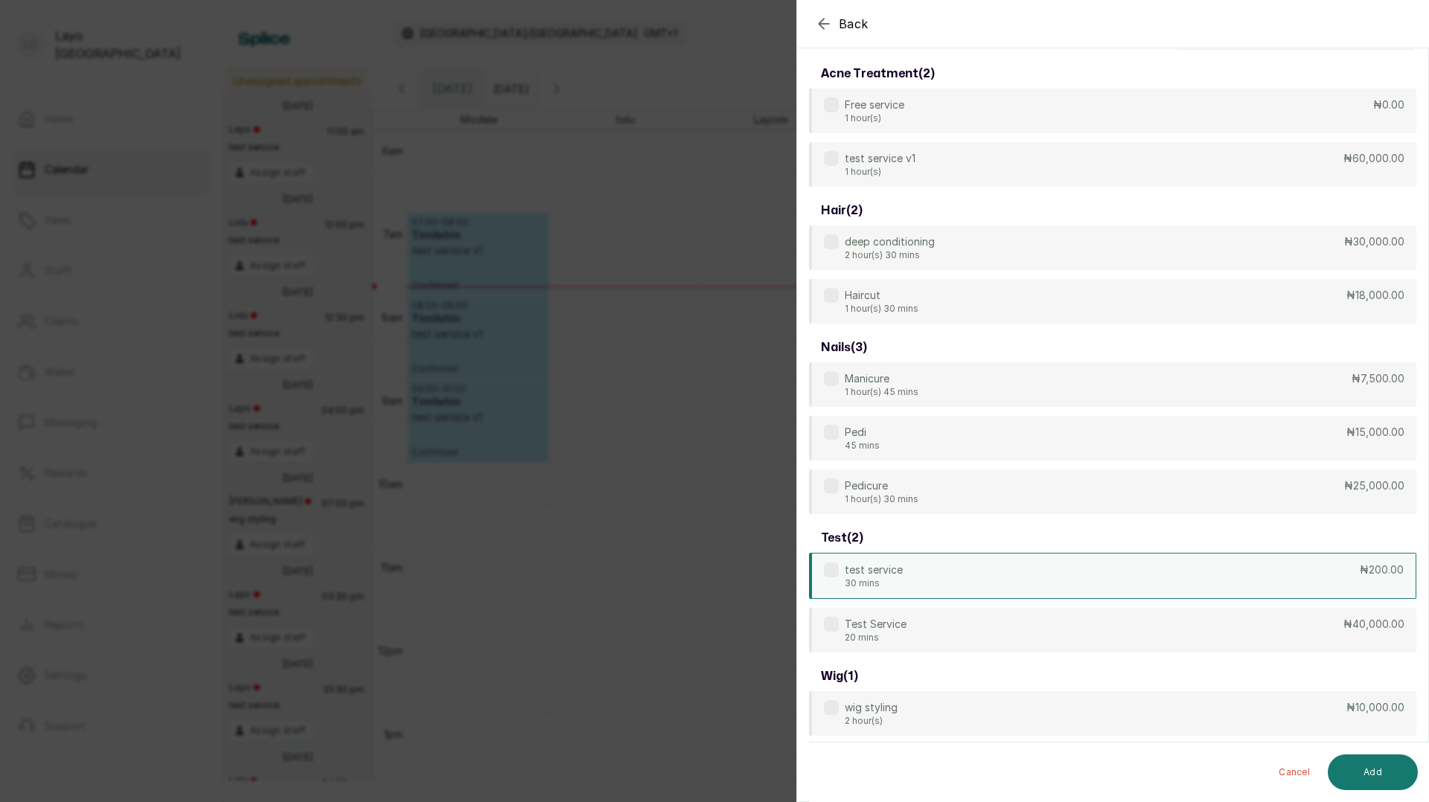
click at [918, 576] on div "test service 30 mins ₦200.00" at bounding box center [1112, 576] width 607 height 46
click at [1373, 775] on button "Add" at bounding box center [1373, 773] width 90 height 36
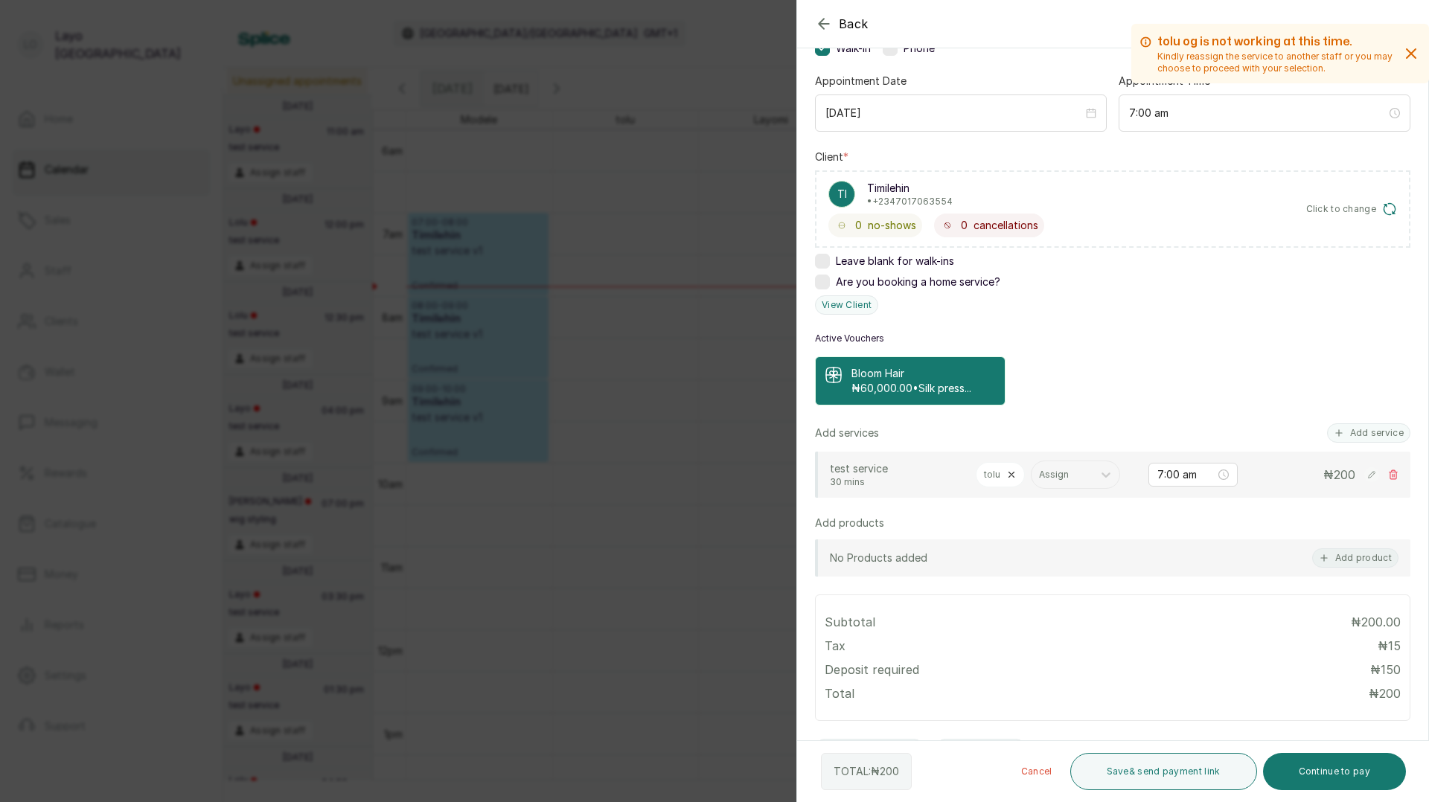
scroll to position [169, 0]
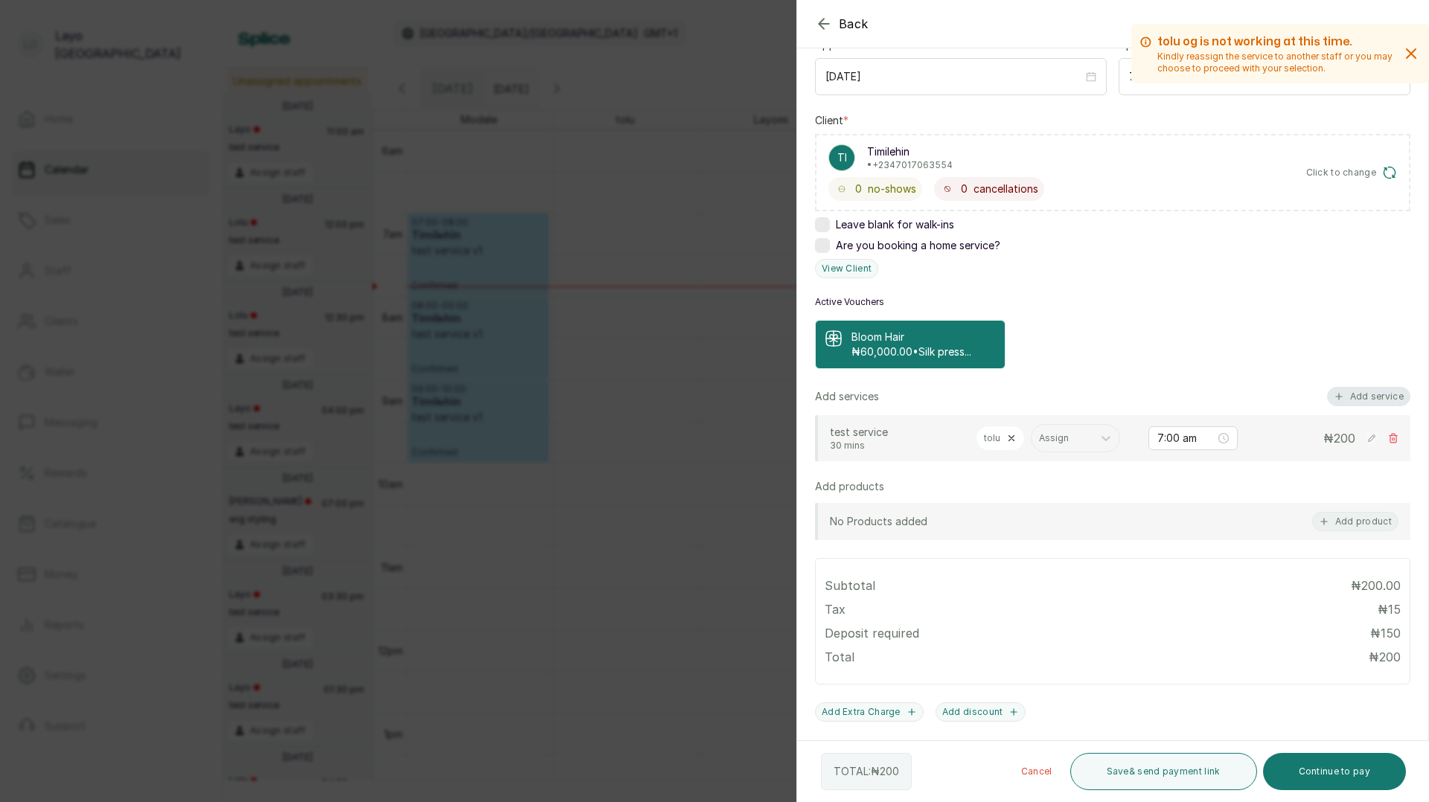
click at [1348, 397] on button "Add service" at bounding box center [1368, 396] width 83 height 19
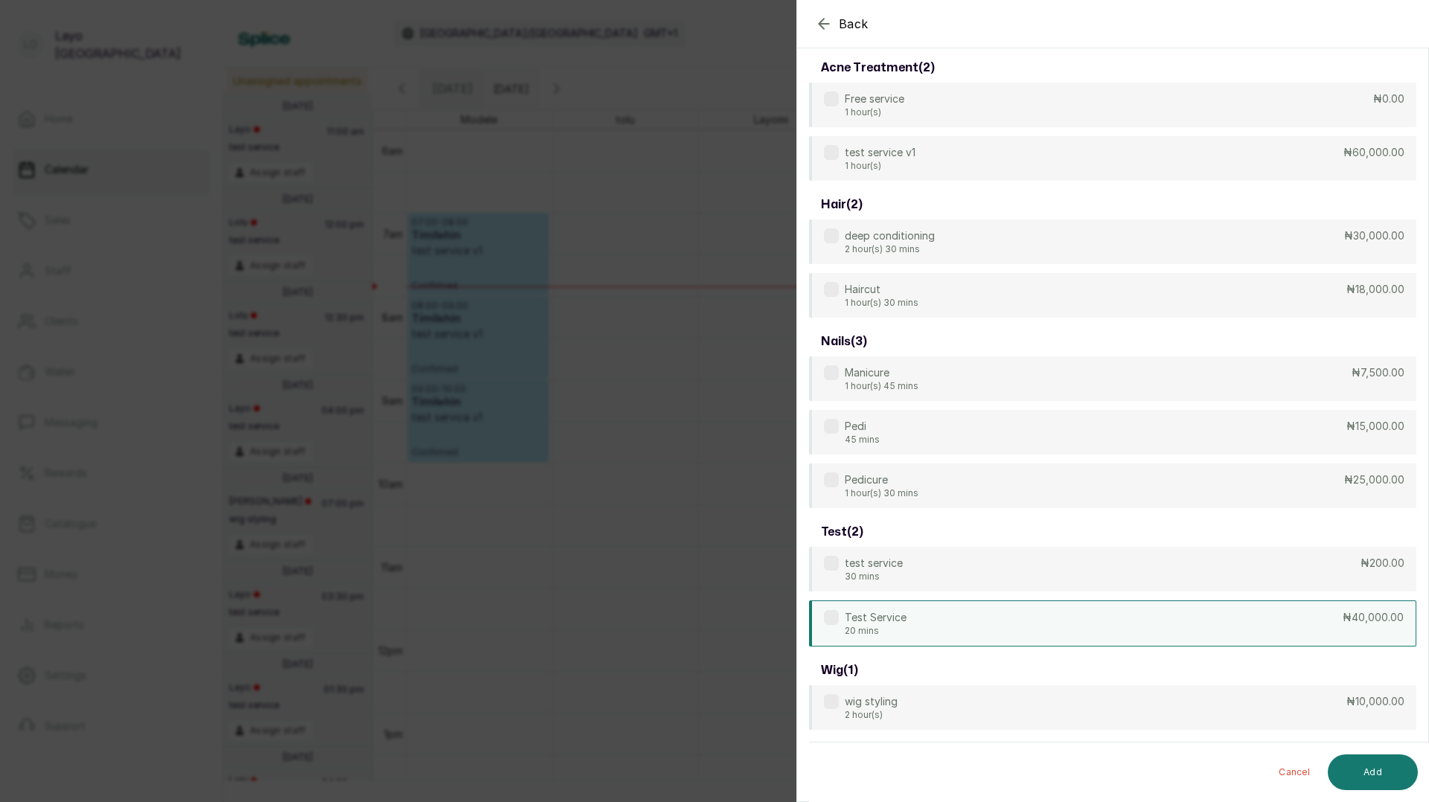
scroll to position [65, 0]
click at [935, 616] on div "Test Service 20 mins ₦40,000.00" at bounding box center [1112, 624] width 607 height 46
click at [1369, 770] on button "Add" at bounding box center [1373, 773] width 90 height 36
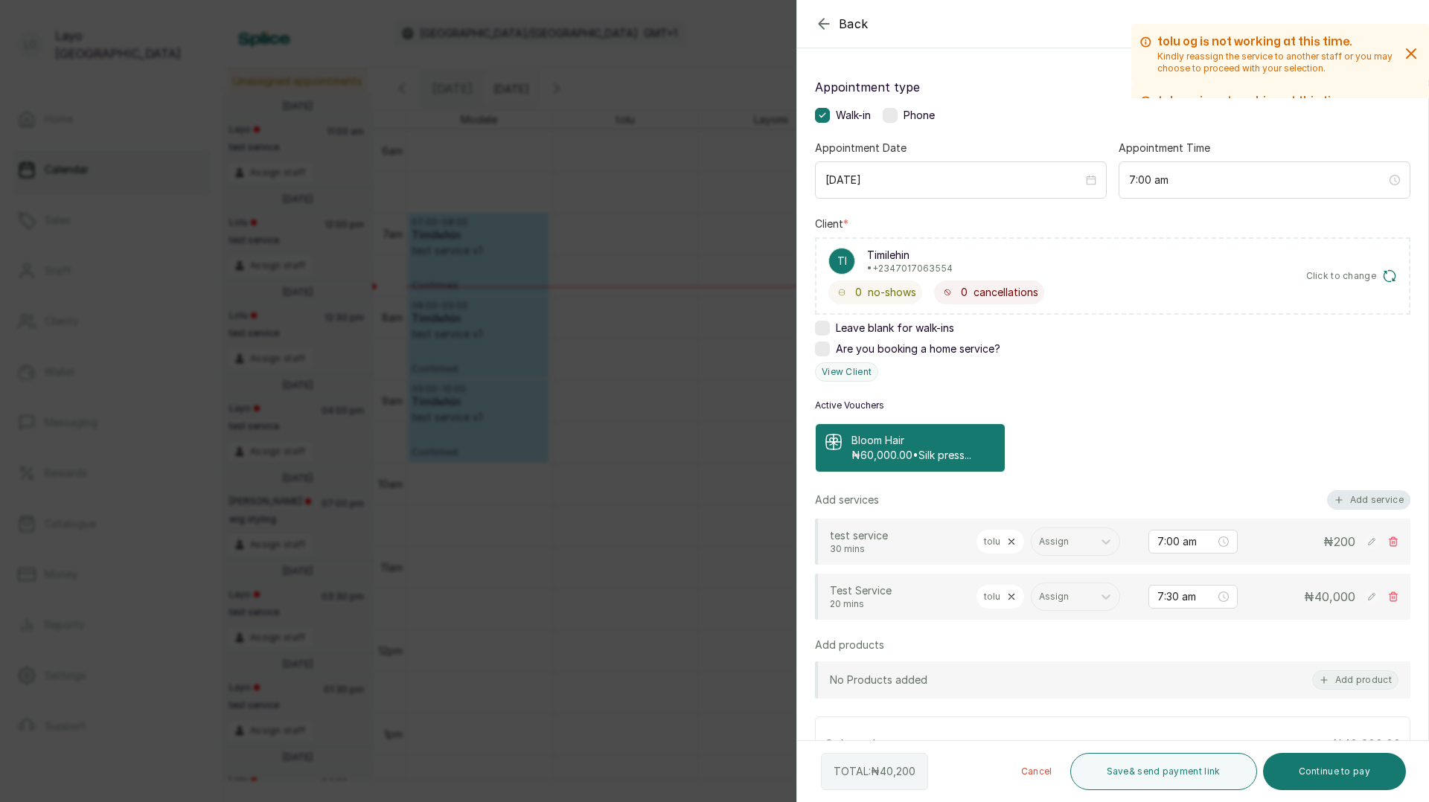
click at [1346, 496] on button "Add service" at bounding box center [1368, 499] width 83 height 19
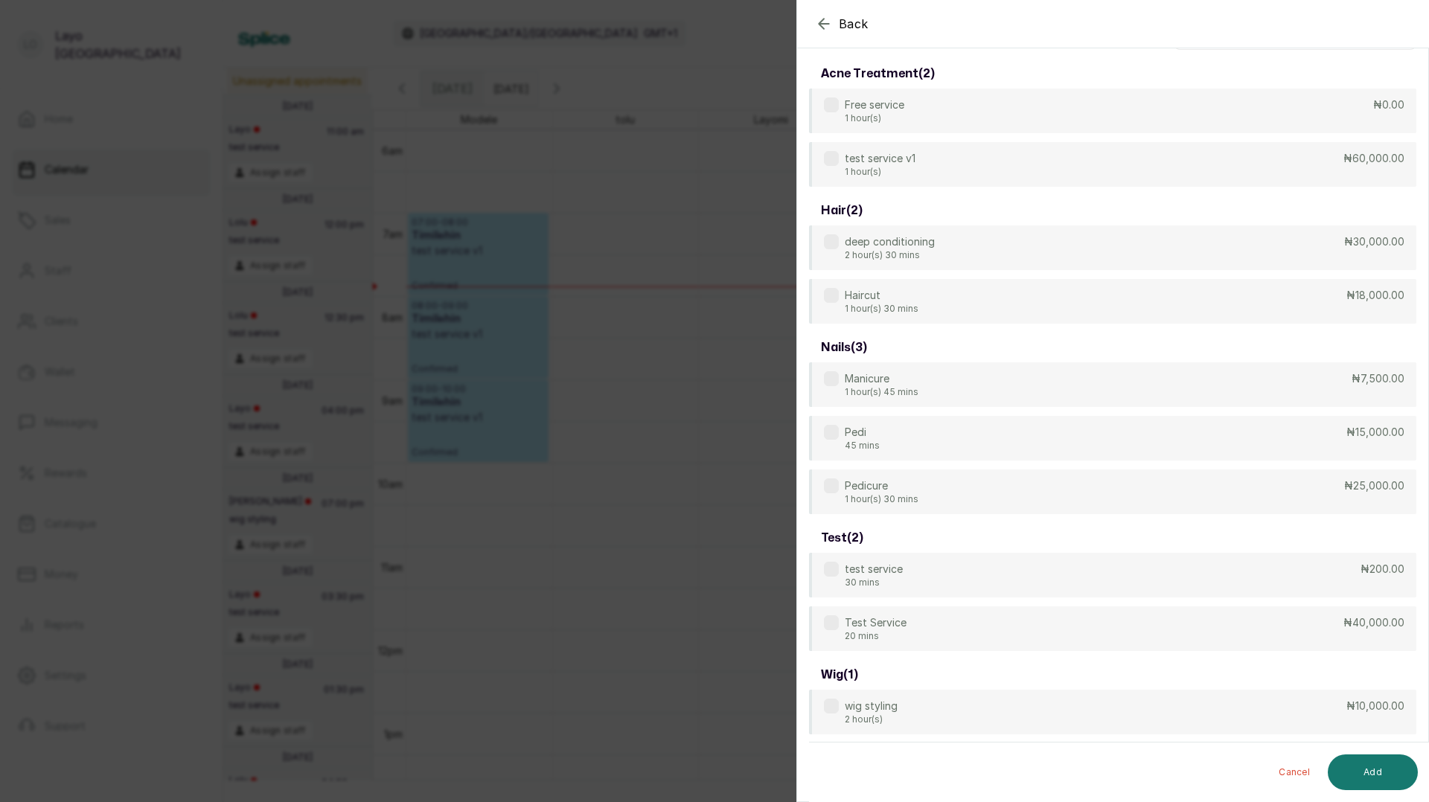
scroll to position [64, 0]
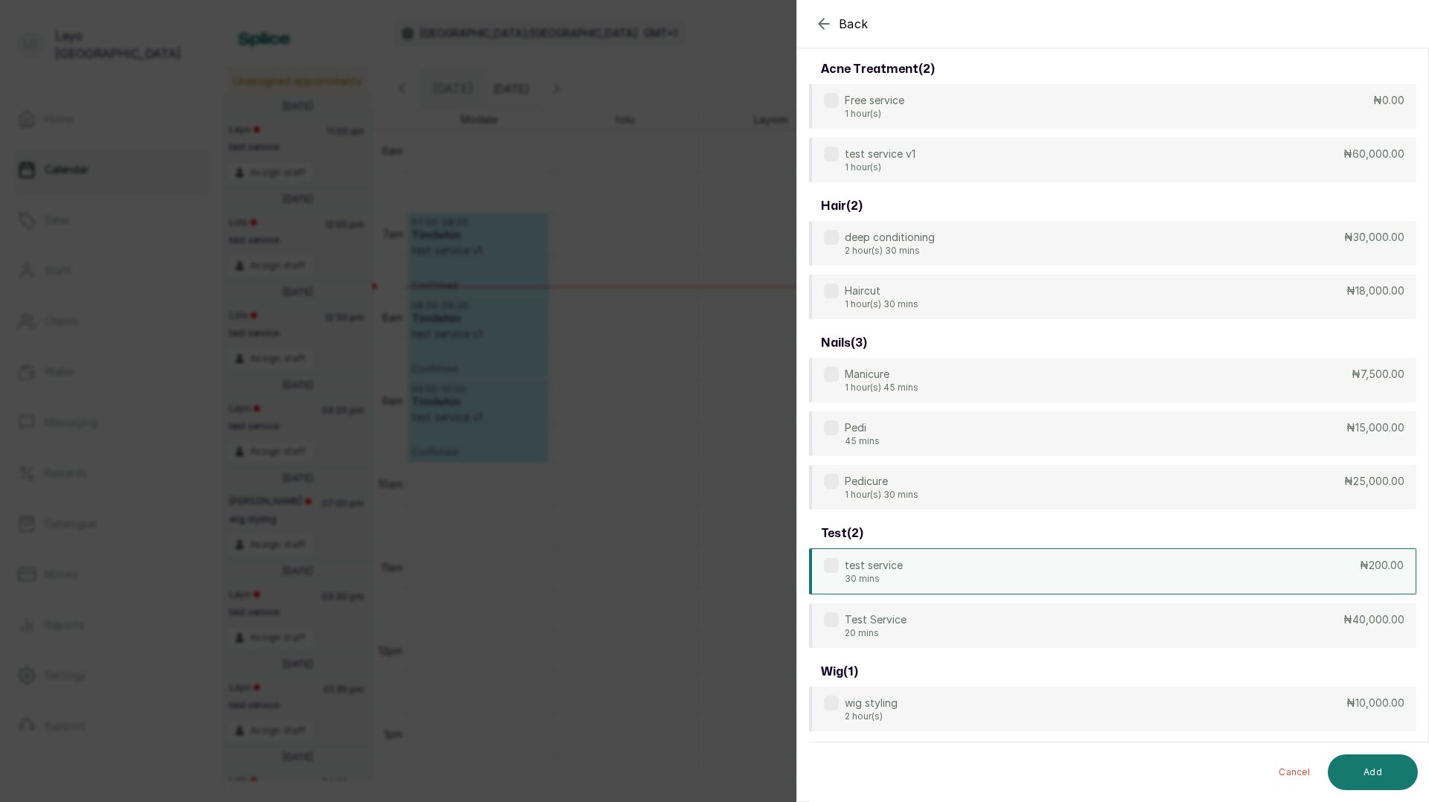
click at [910, 563] on div "test service 30 mins ₦200.00" at bounding box center [1112, 572] width 607 height 46
click at [1386, 783] on button "Add" at bounding box center [1373, 773] width 90 height 36
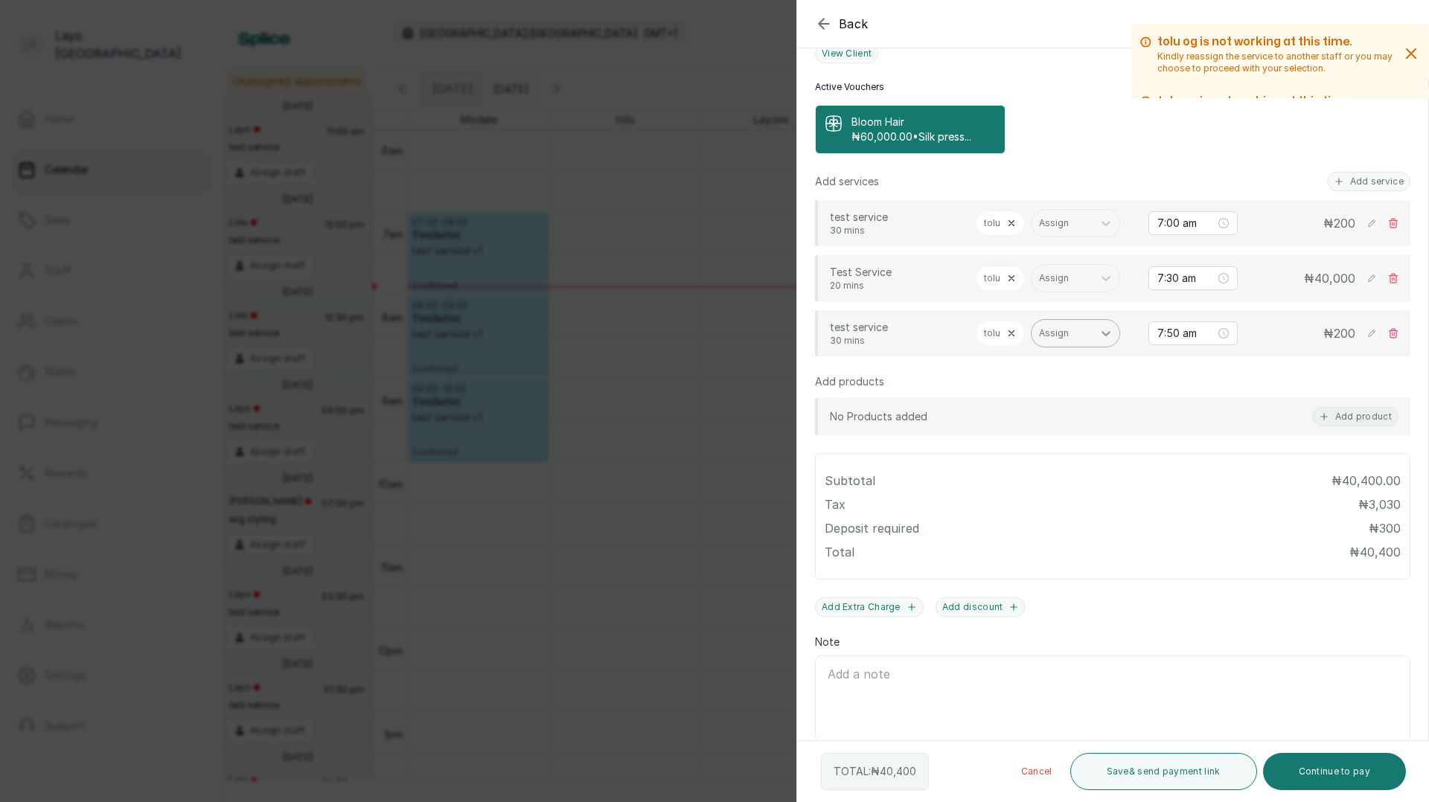
scroll to position [420, 0]
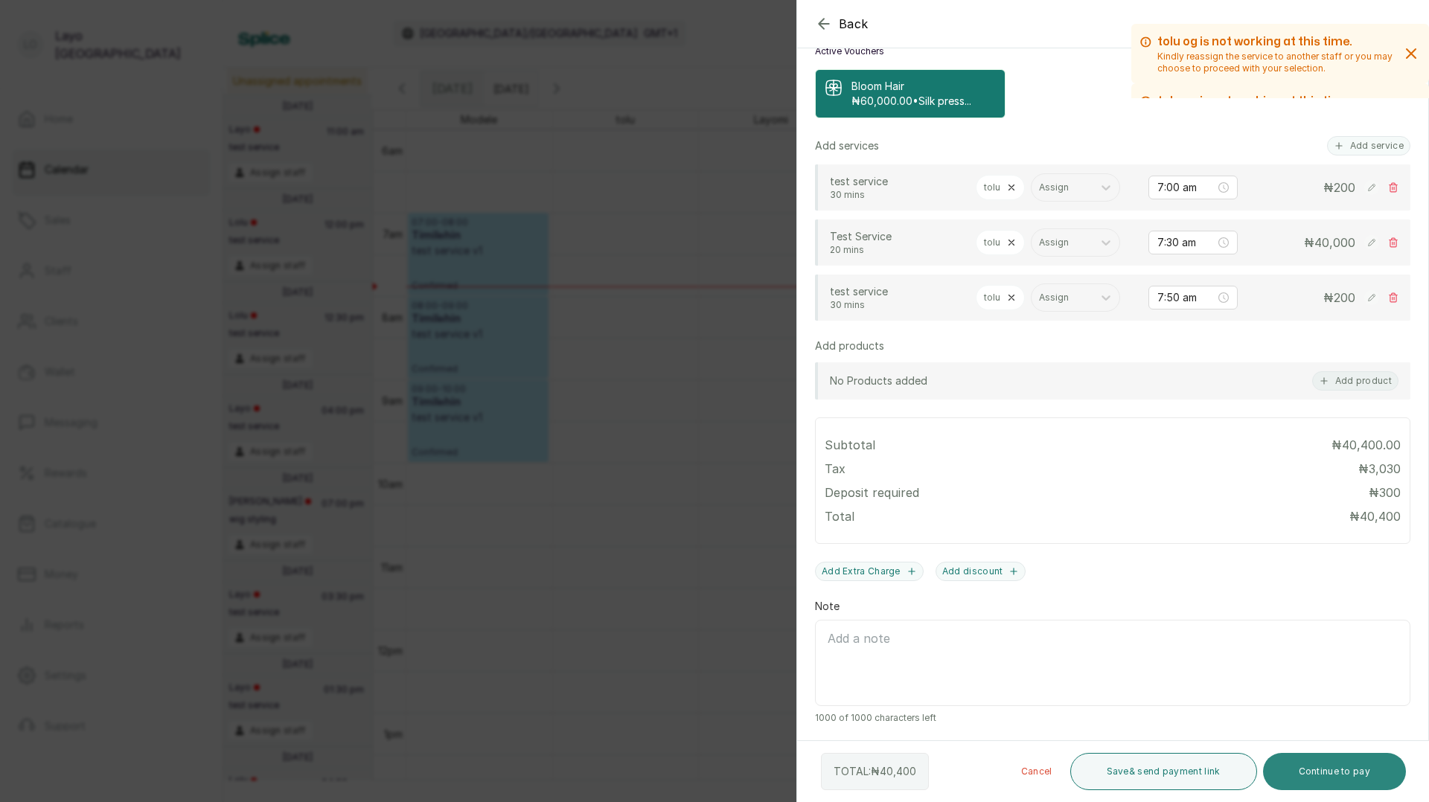
click at [1318, 764] on button "Continue to pay" at bounding box center [1335, 771] width 144 height 37
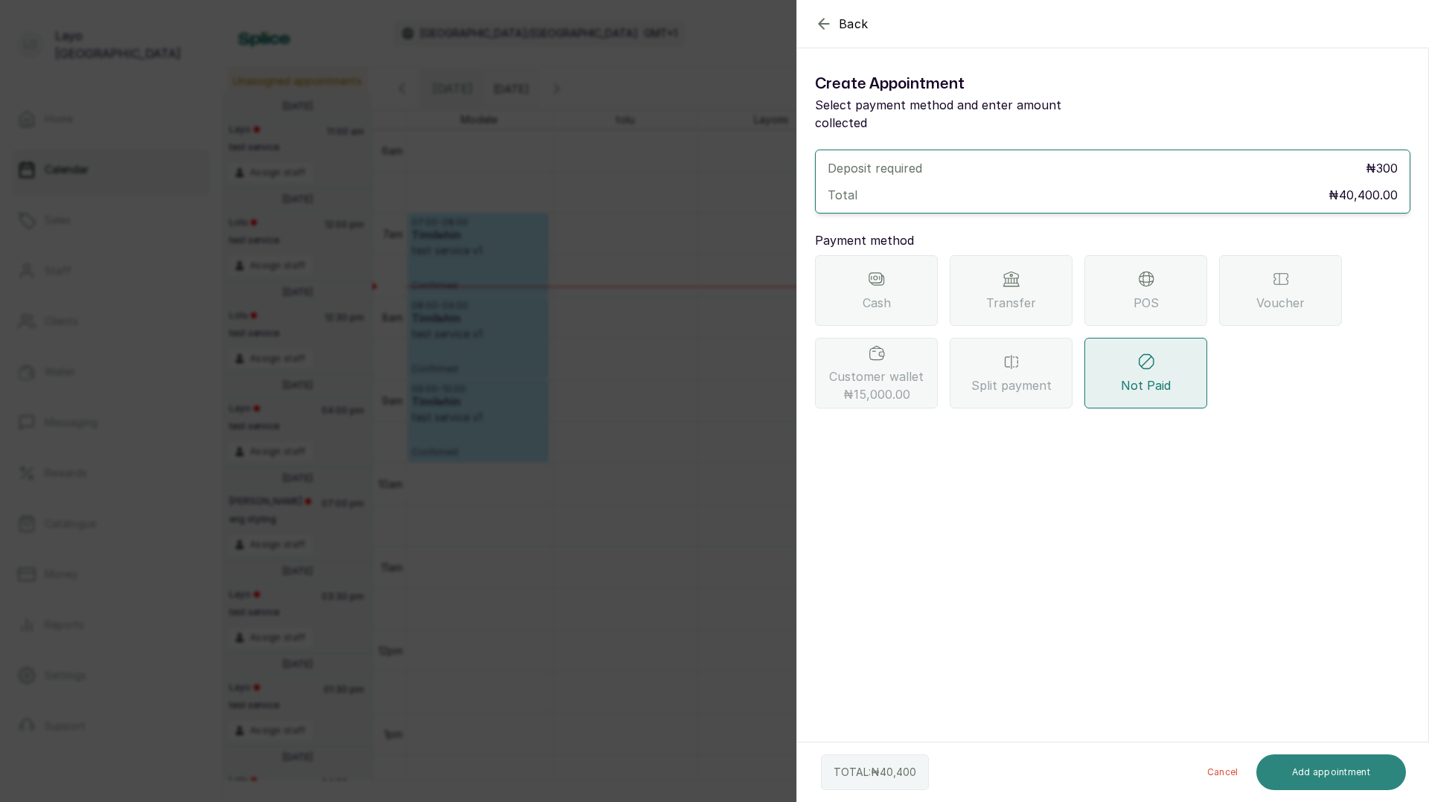
scroll to position [0, 0]
click at [890, 301] on div "Cash" at bounding box center [876, 290] width 123 height 71
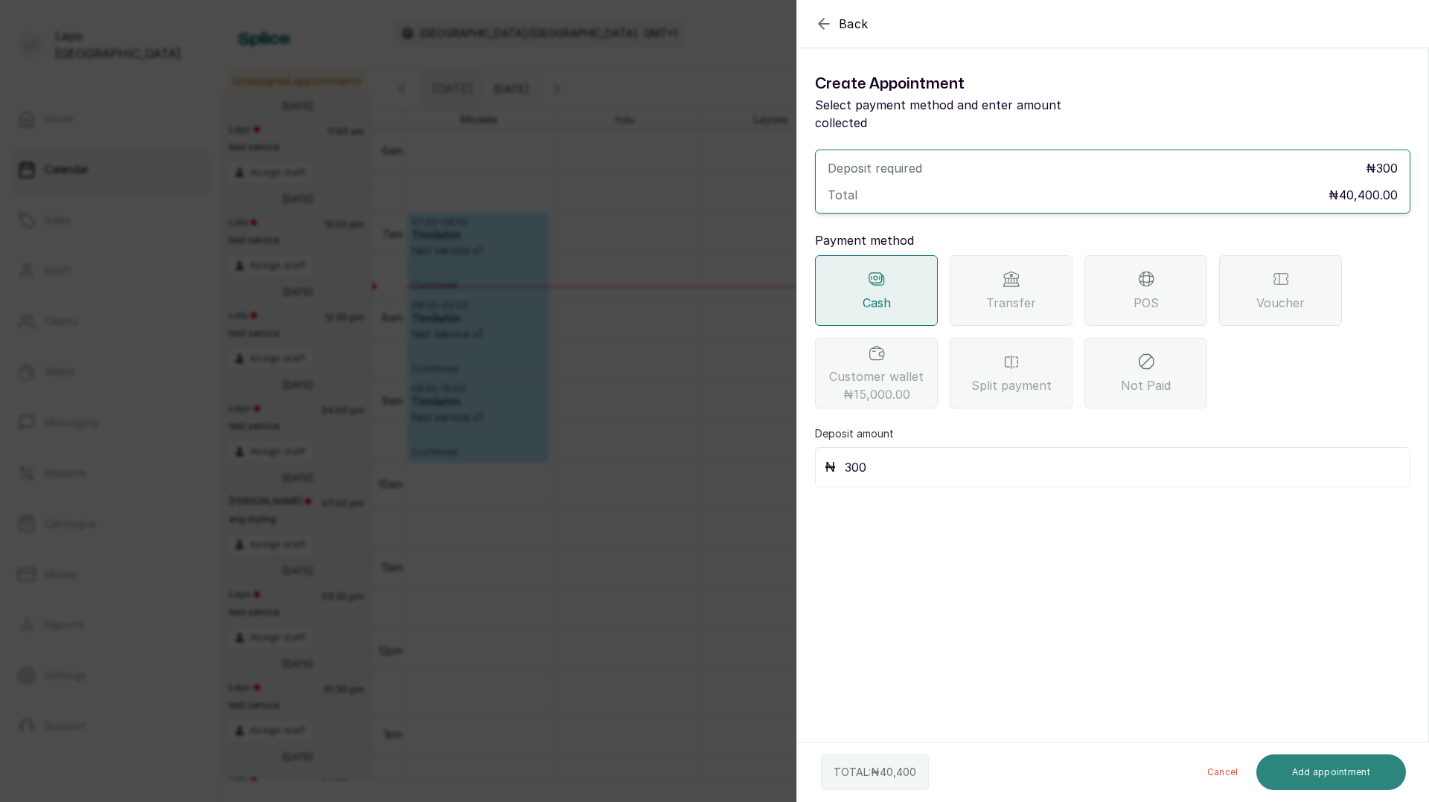
click at [1351, 764] on button "Add appointment" at bounding box center [1331, 773] width 150 height 36
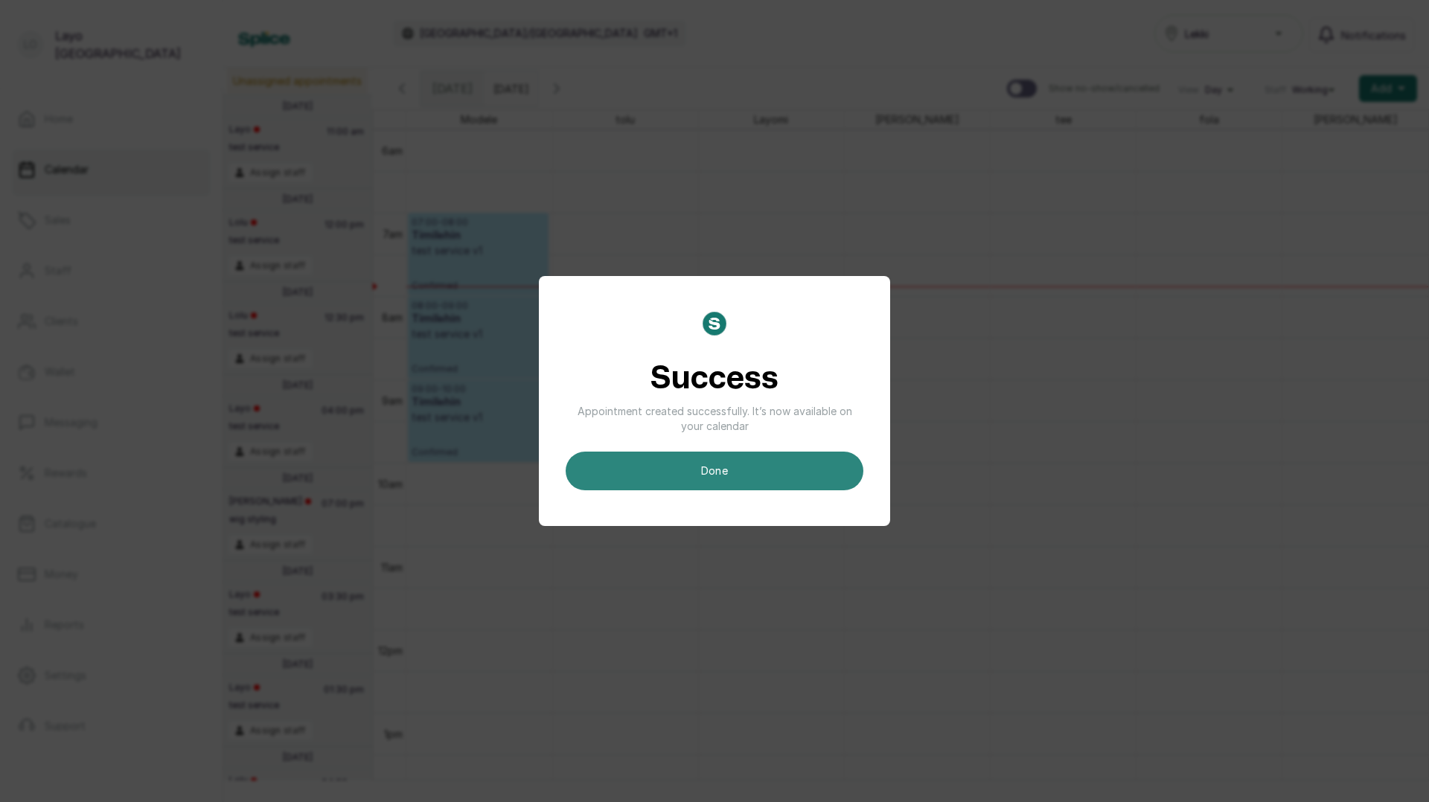
click at [748, 479] on button "done" at bounding box center [715, 471] width 298 height 39
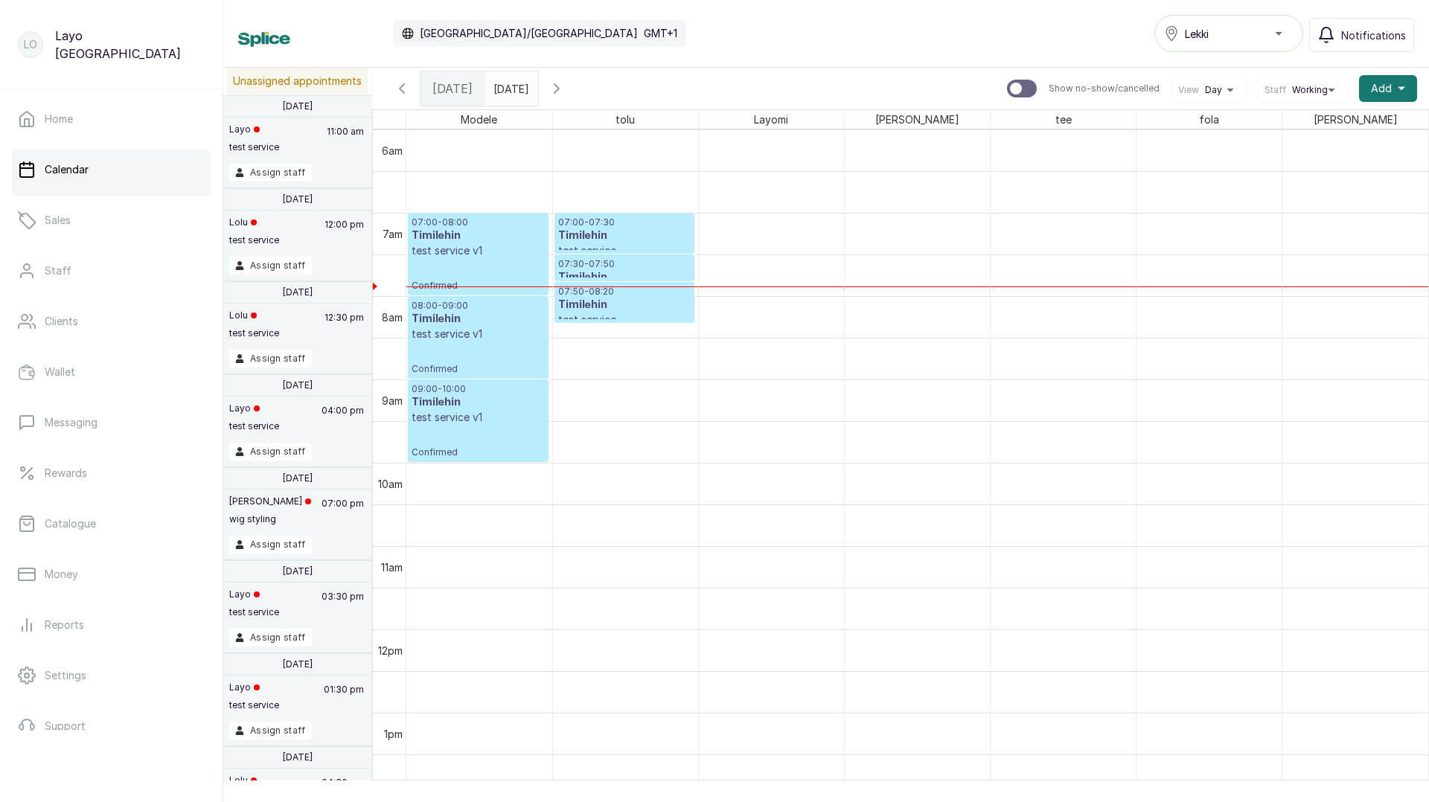
click at [656, 235] on h3 "Timilehin" at bounding box center [624, 236] width 132 height 15
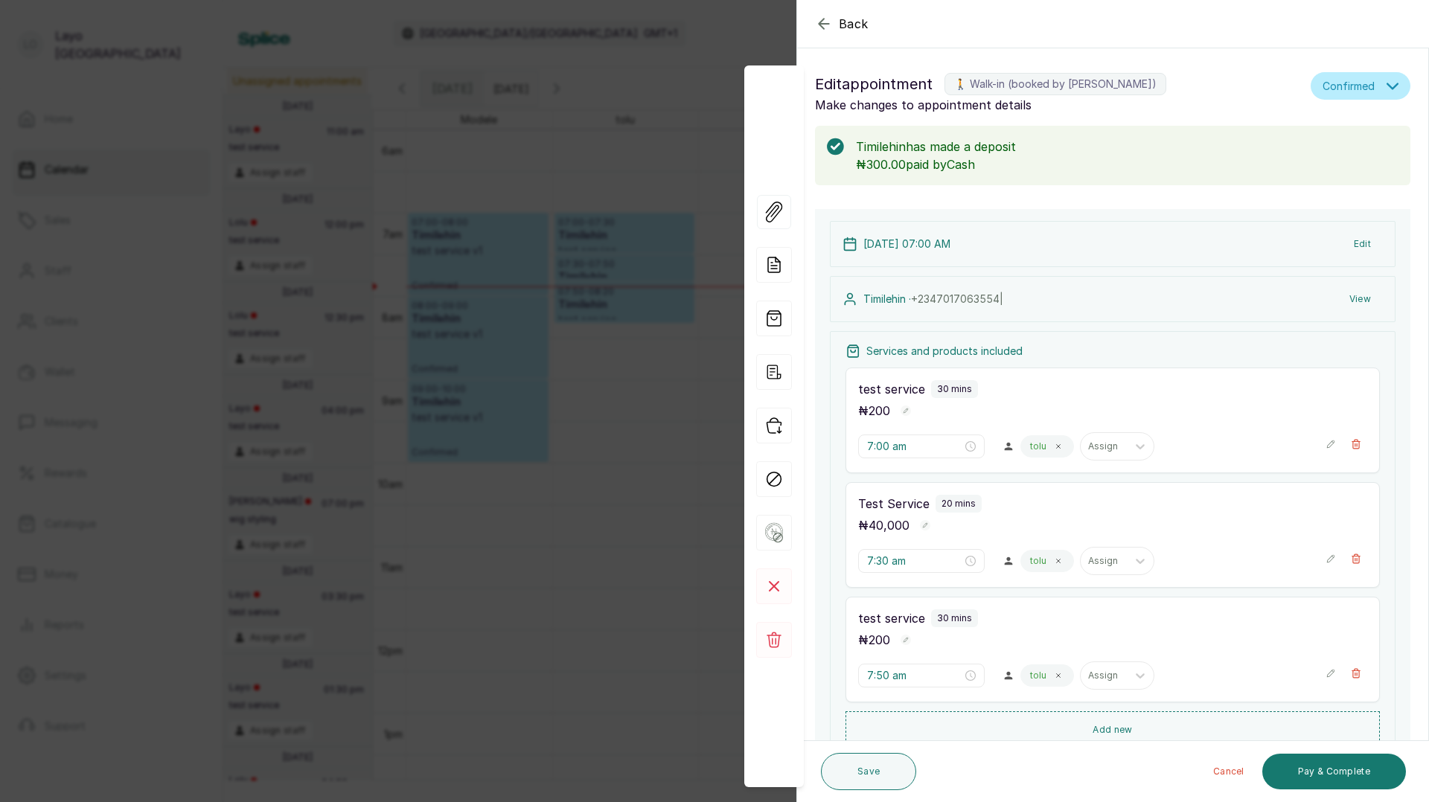
click at [1332, 443] on icon "button" at bounding box center [1331, 444] width 10 height 10
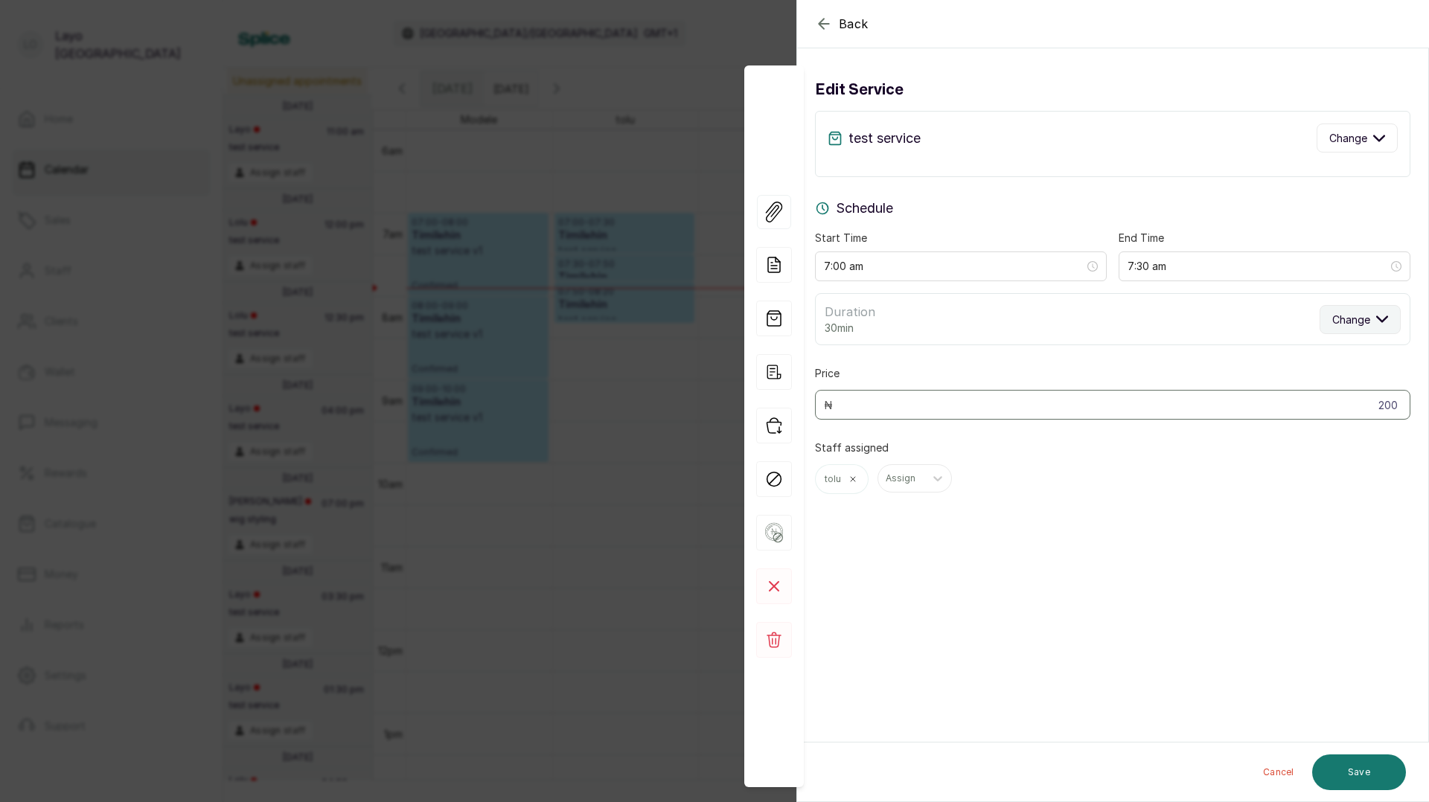
click at [1355, 321] on span "Change" at bounding box center [1351, 320] width 38 height 16
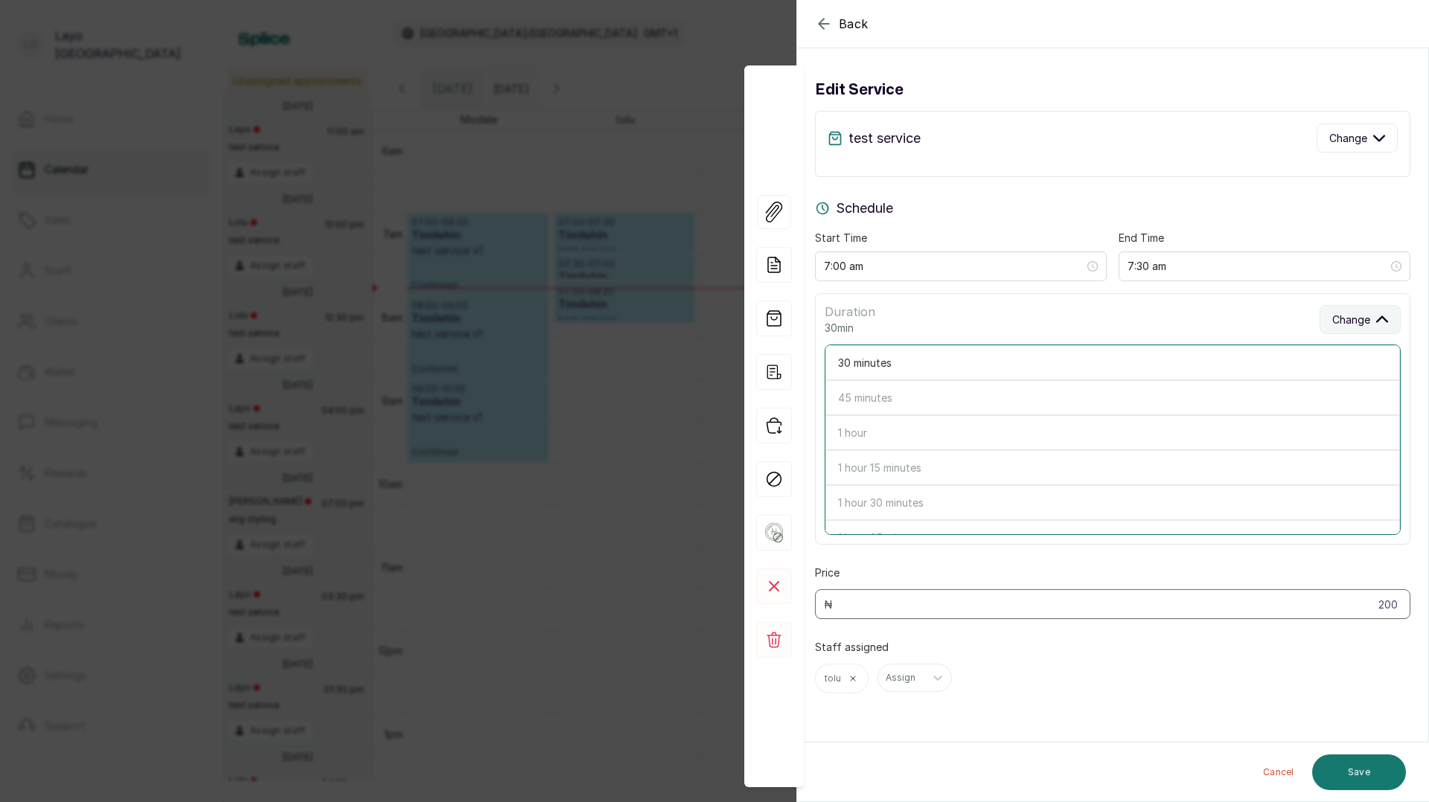
click at [1365, 318] on span "Change" at bounding box center [1351, 320] width 38 height 16
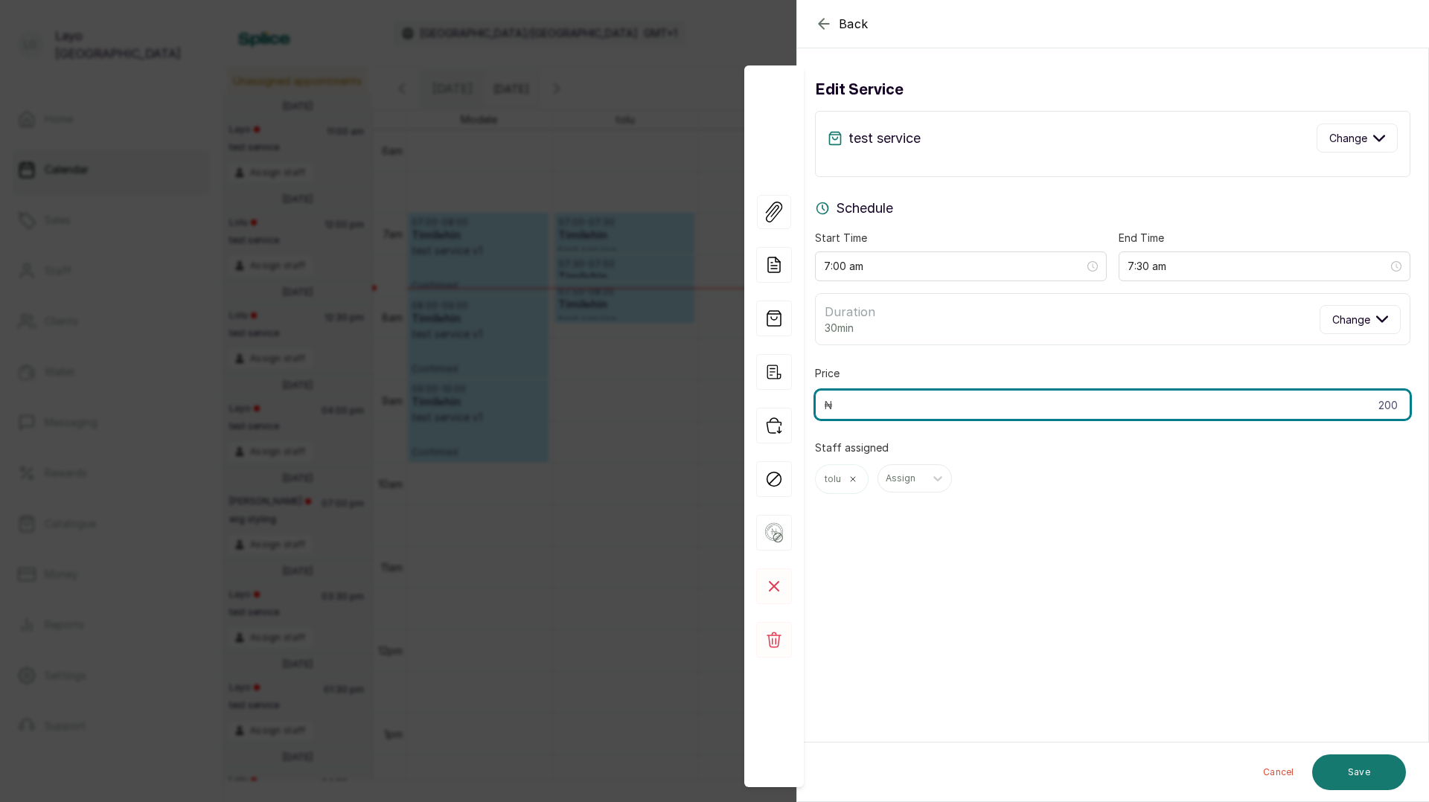
click at [1386, 403] on input "200" at bounding box center [1112, 405] width 595 height 30
type input "20,000"
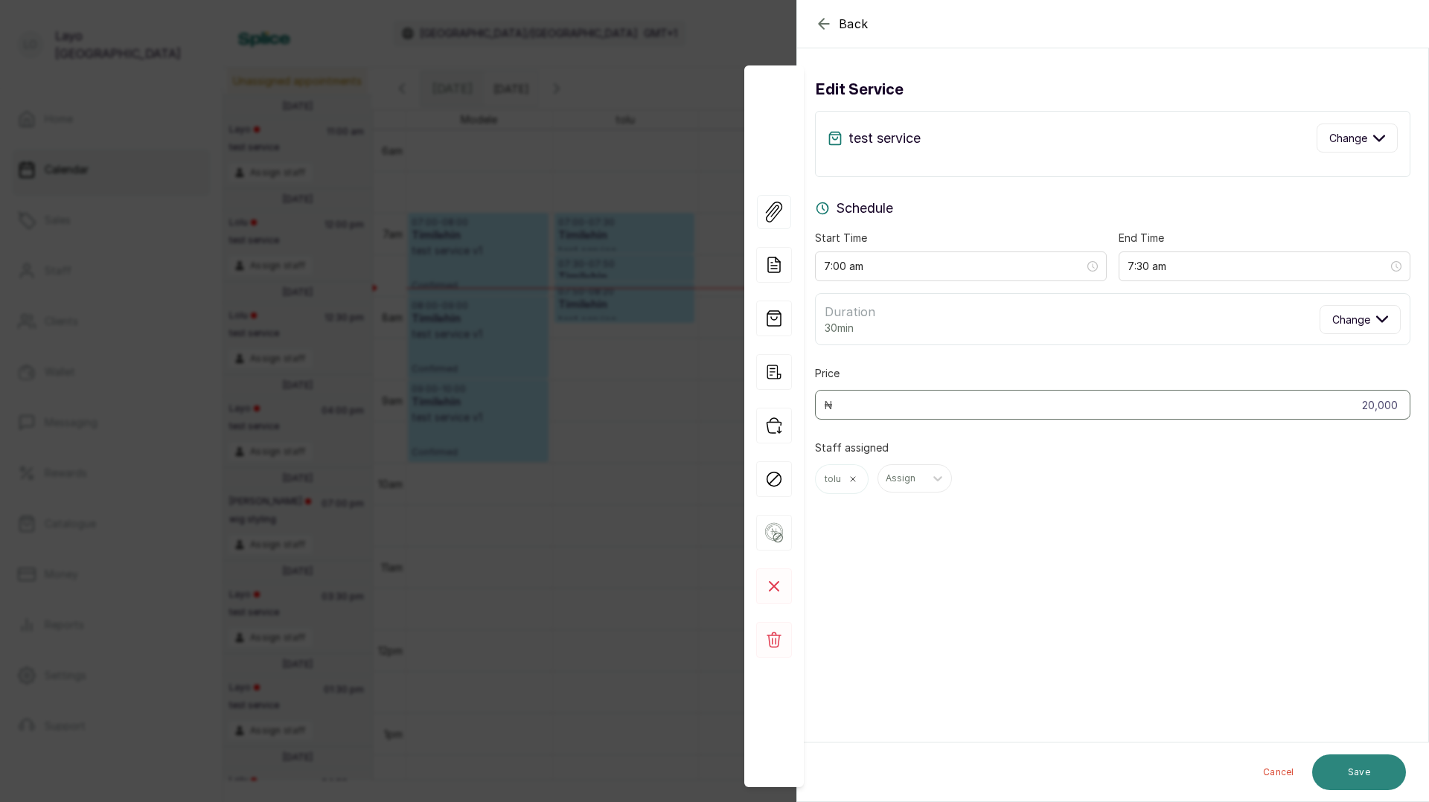
click at [1358, 770] on button "Save" at bounding box center [1359, 773] width 94 height 36
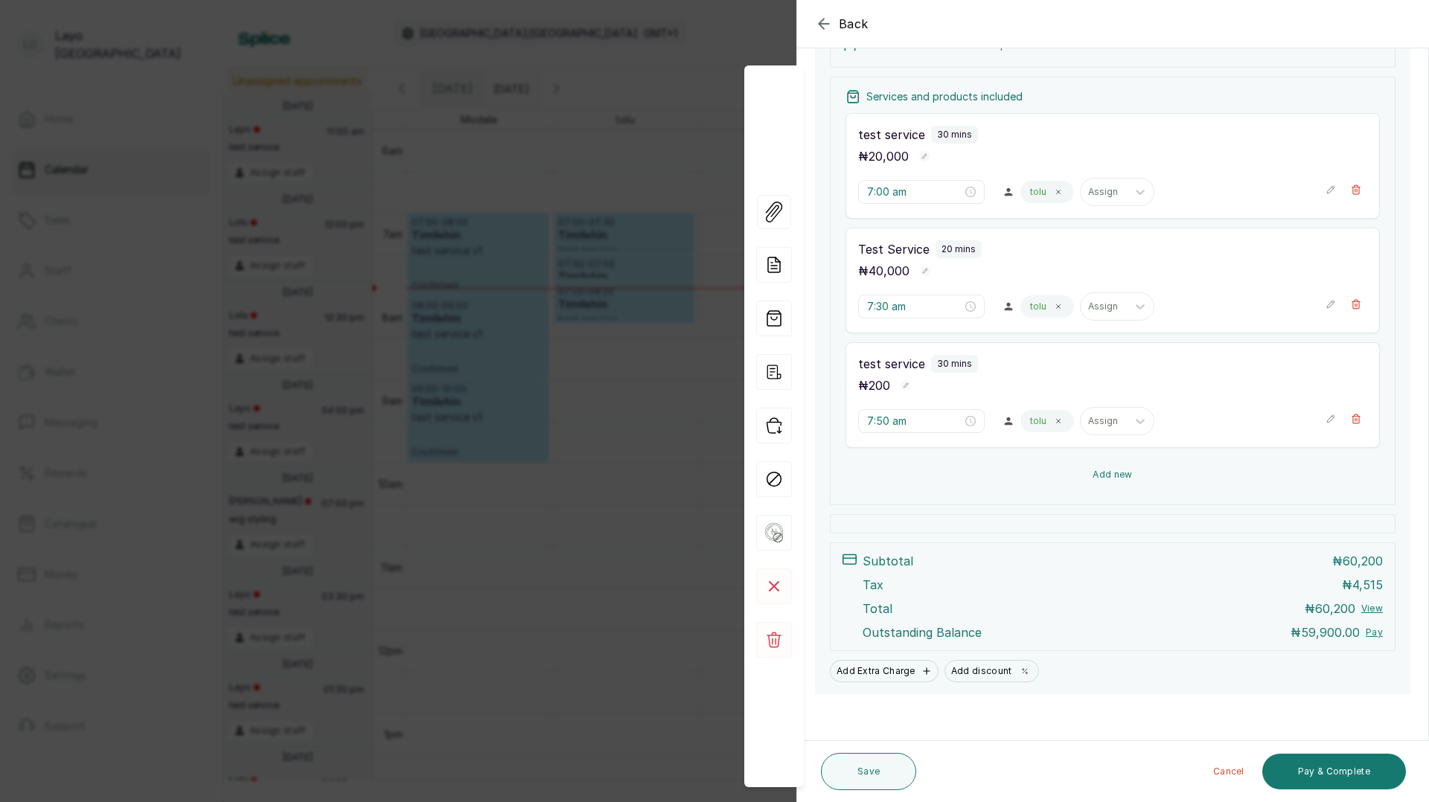
scroll to position [257, 0]
click at [1172, 470] on button "Add new" at bounding box center [1113, 473] width 534 height 36
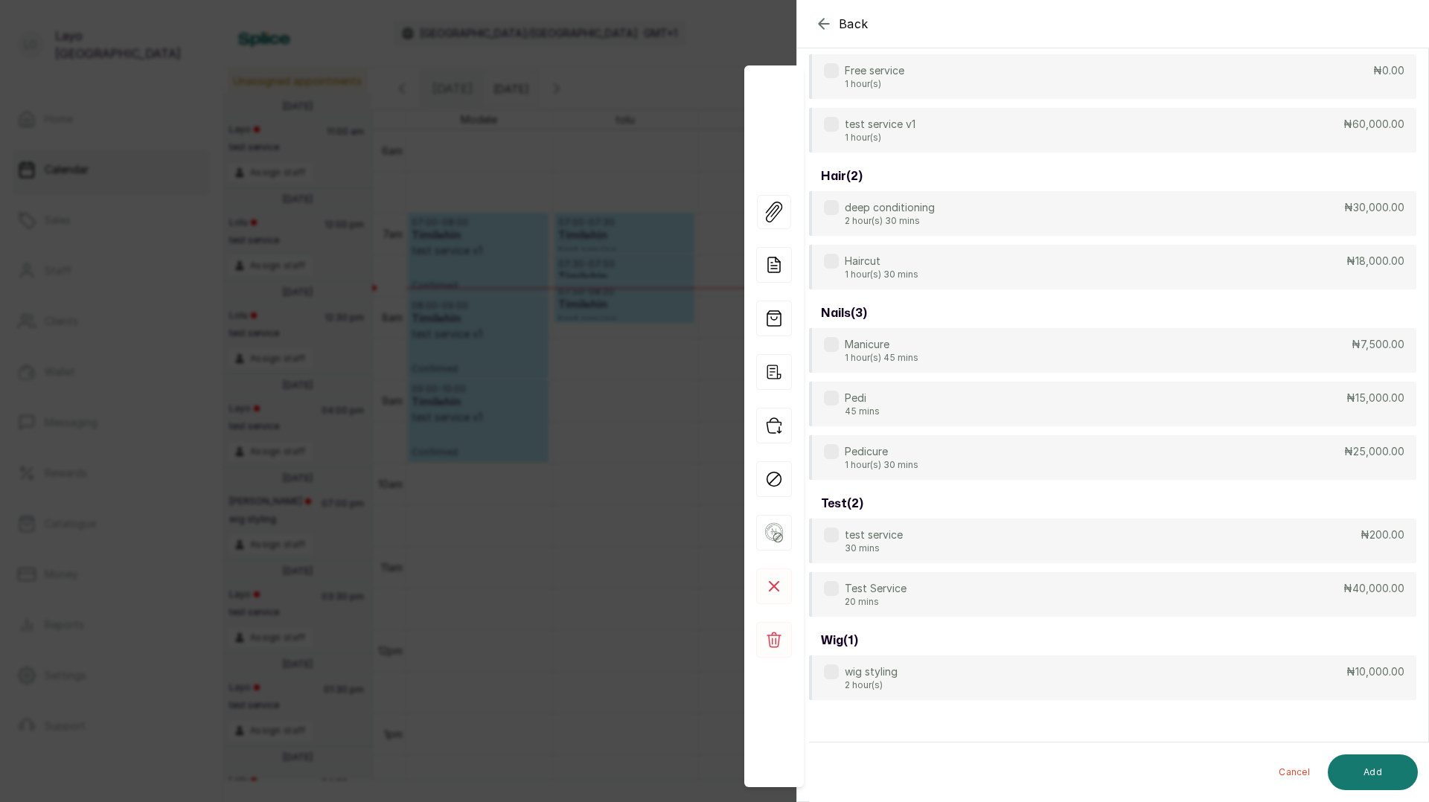
scroll to position [114, 0]
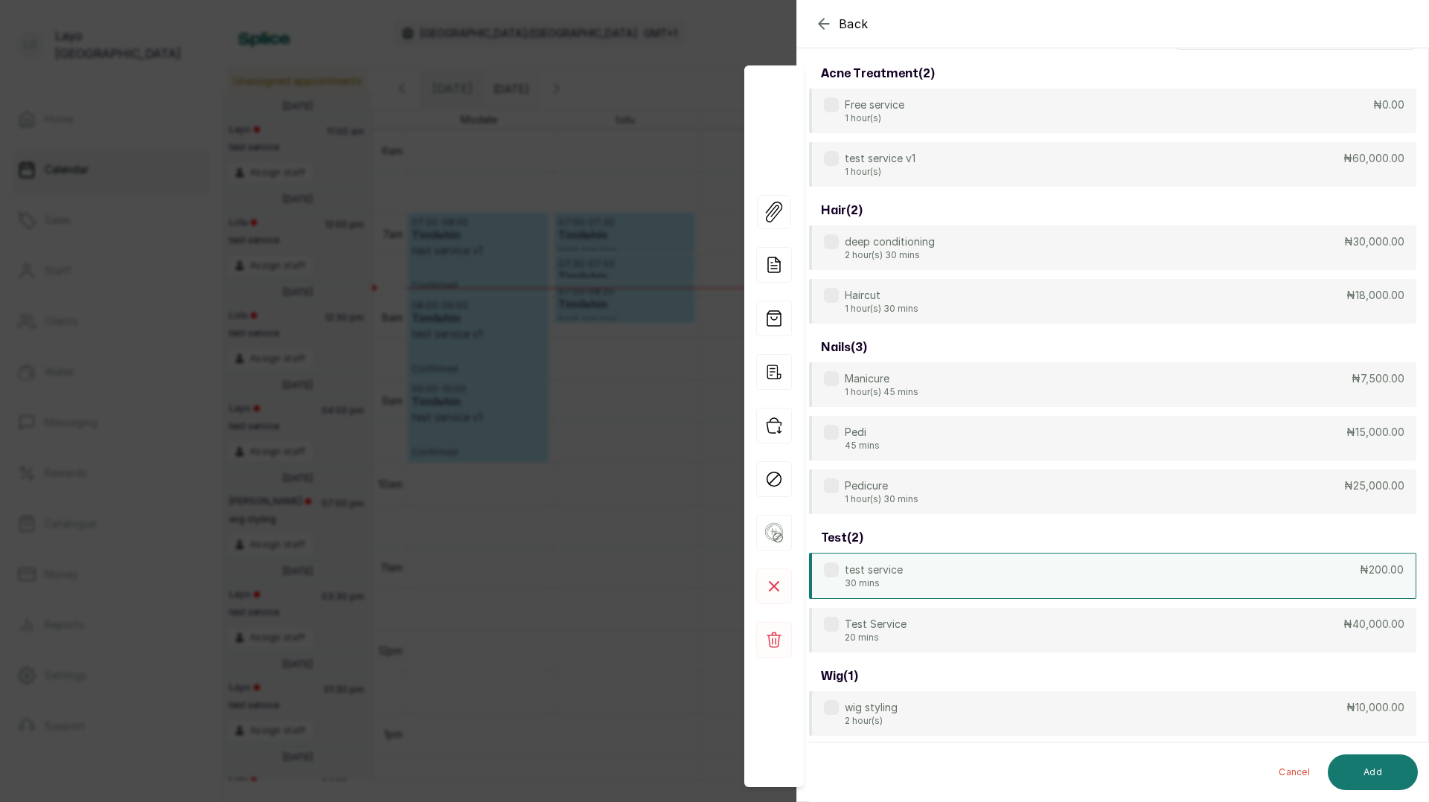
click at [894, 569] on p "test service" at bounding box center [874, 570] width 58 height 15
click at [1372, 778] on button "Add" at bounding box center [1373, 773] width 90 height 36
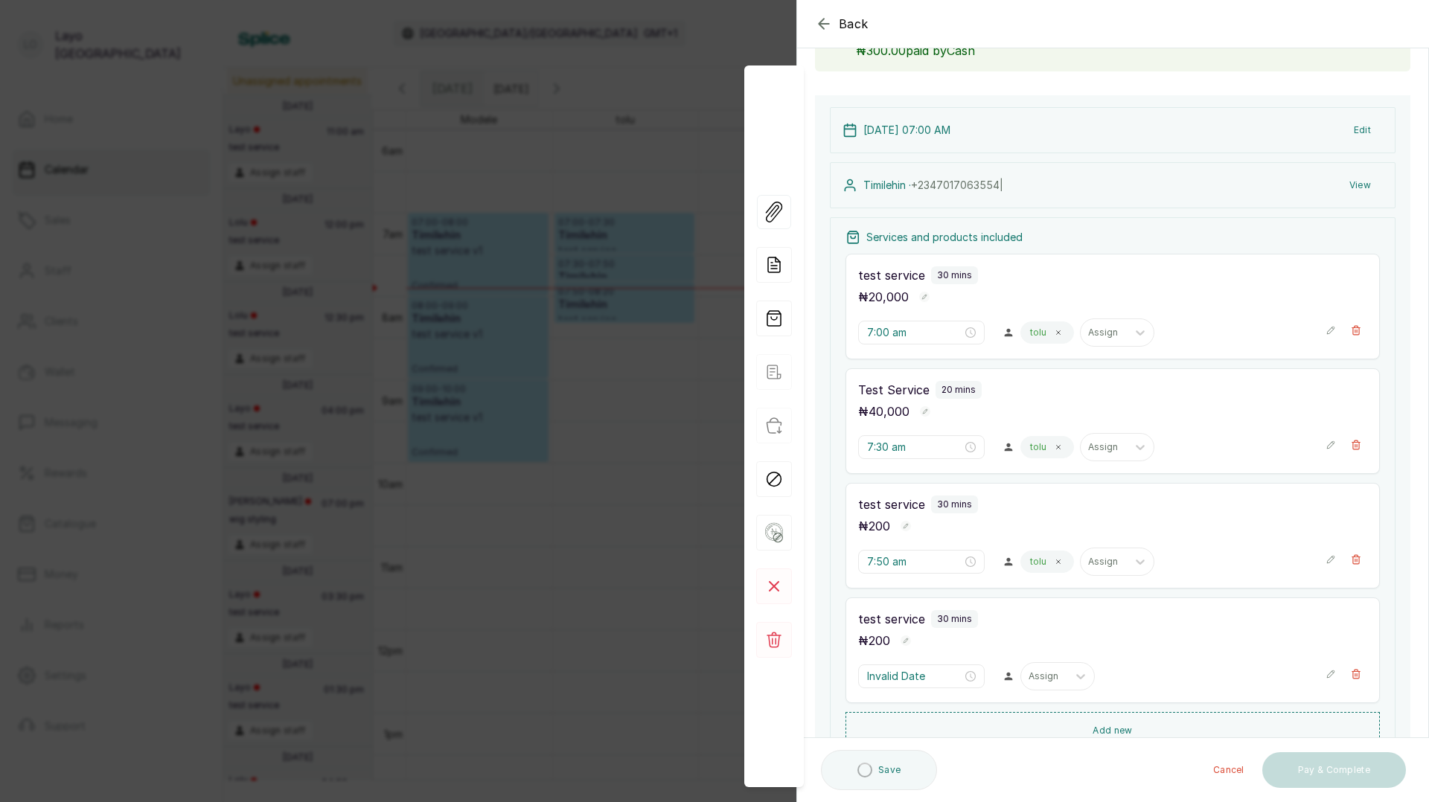
type input "8:20 am"
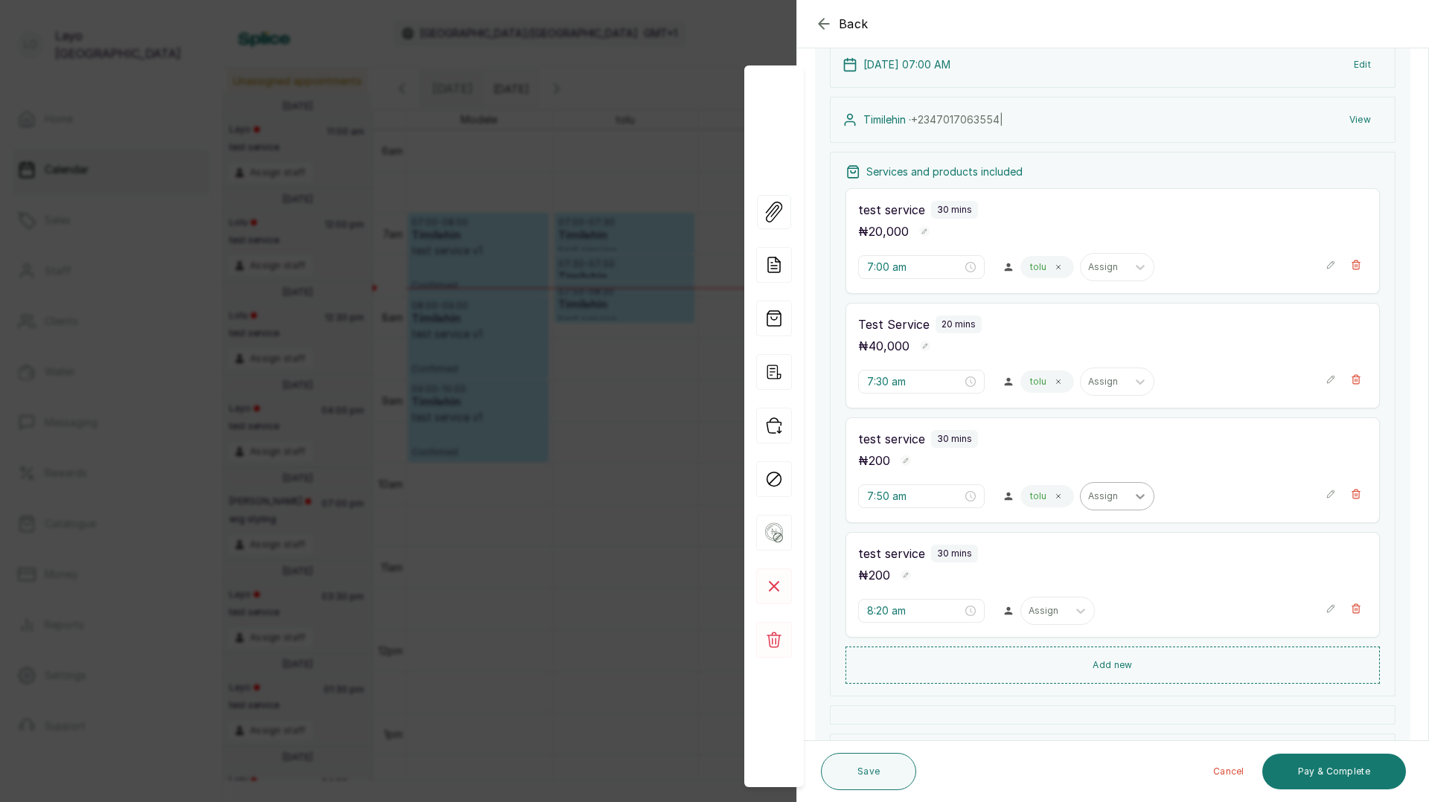
scroll to position [200, 0]
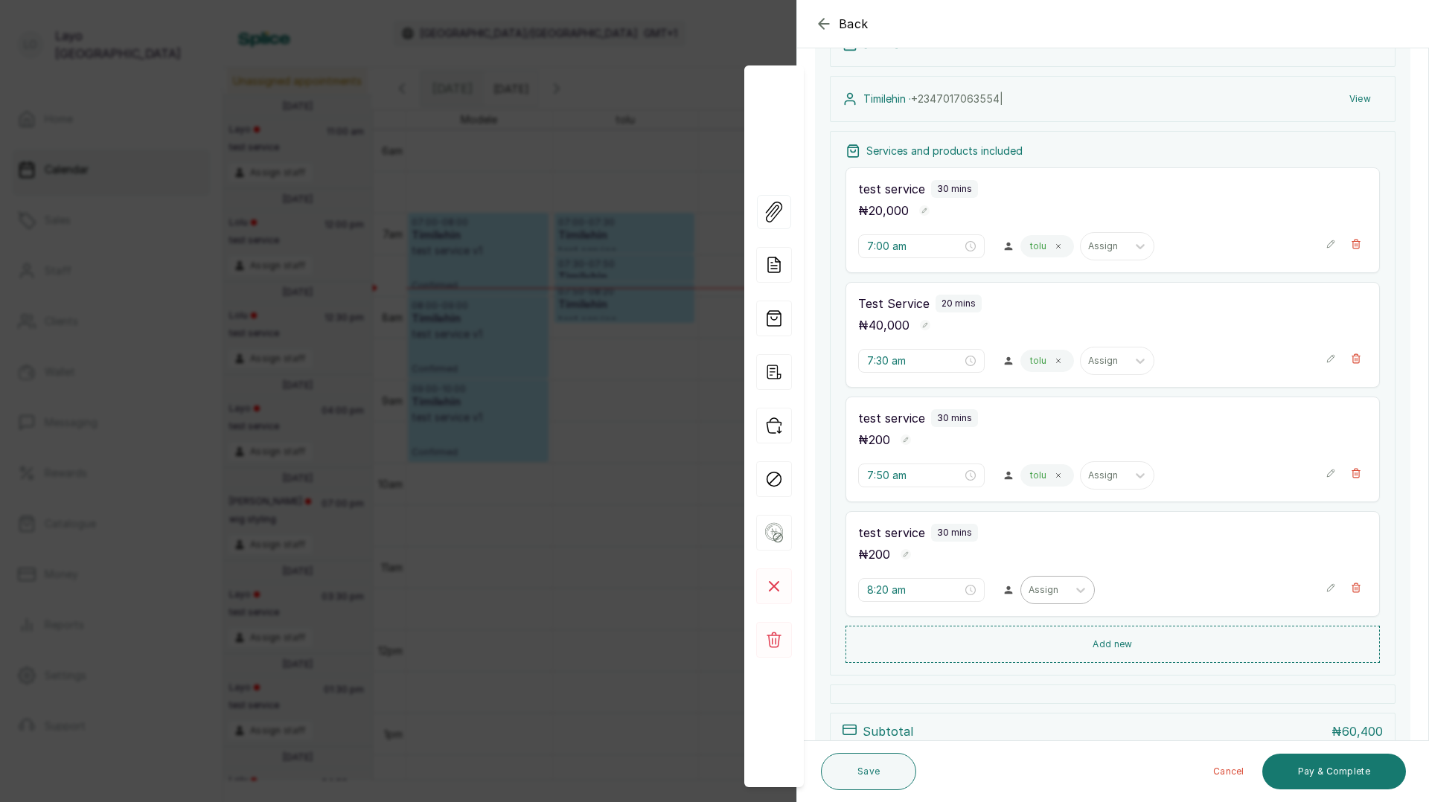
click at [1032, 588] on div "Assign" at bounding box center [1044, 590] width 46 height 19
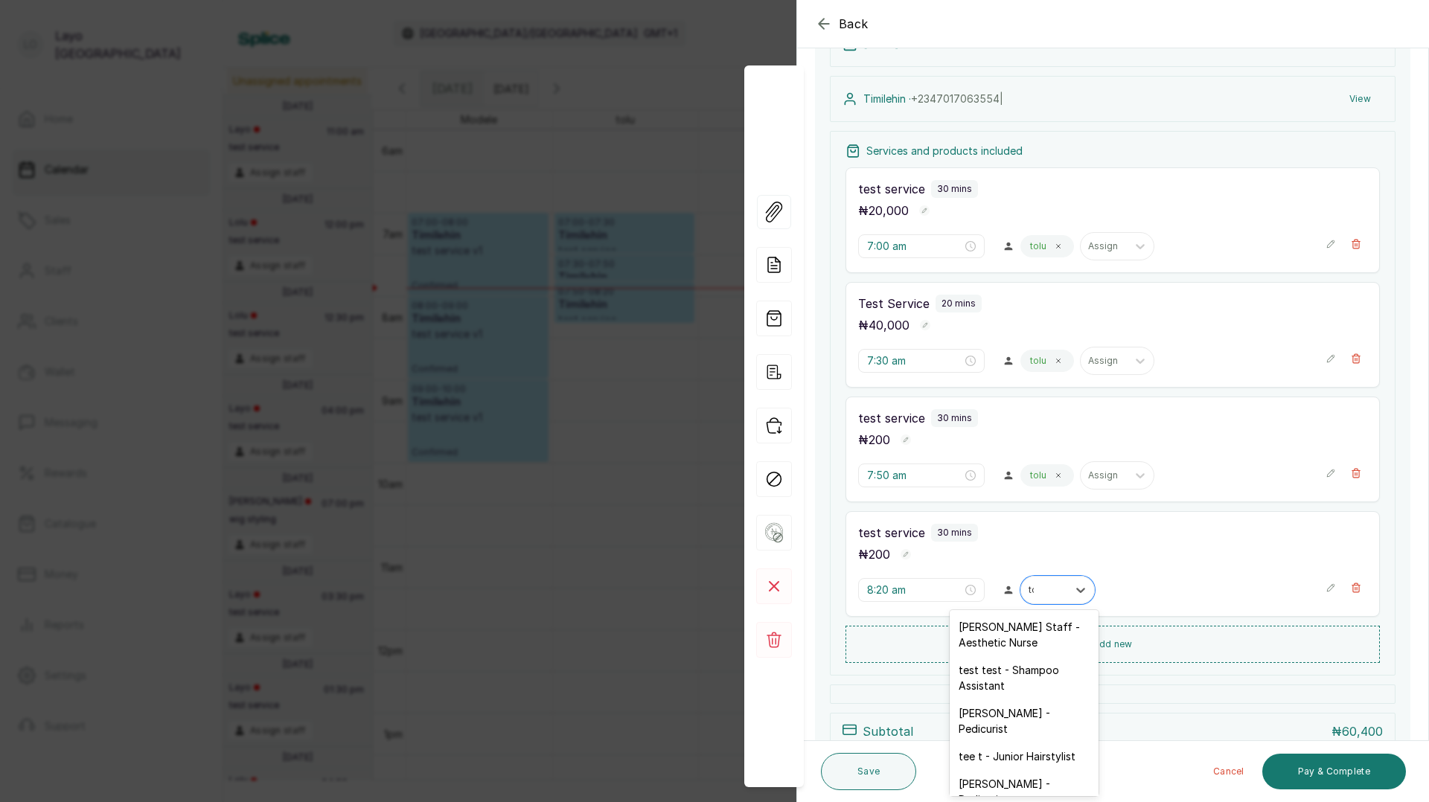
type input "tol"
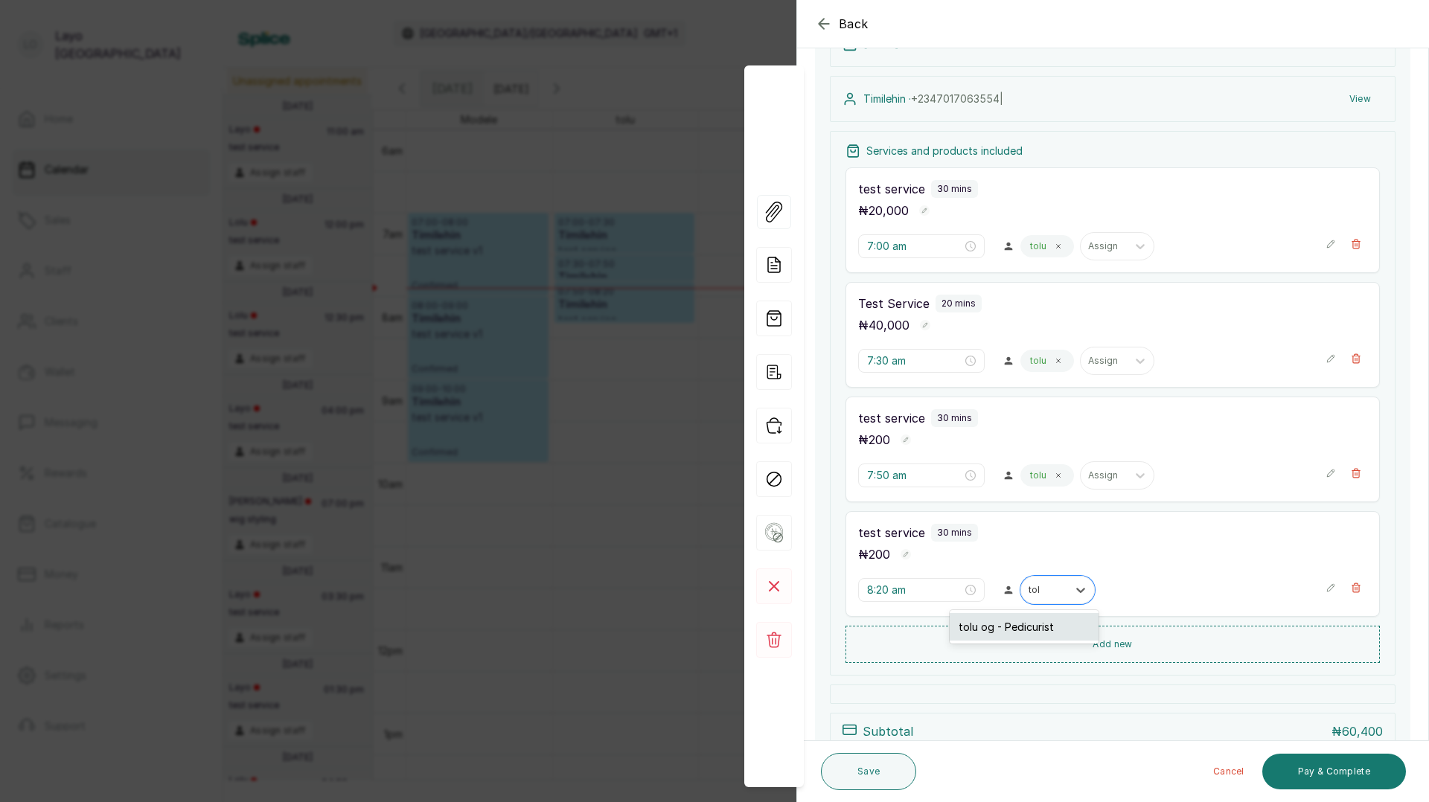
click at [998, 623] on div "tolu og - Pedicurist" at bounding box center [1024, 627] width 149 height 28
click at [881, 772] on button "Save" at bounding box center [868, 771] width 95 height 37
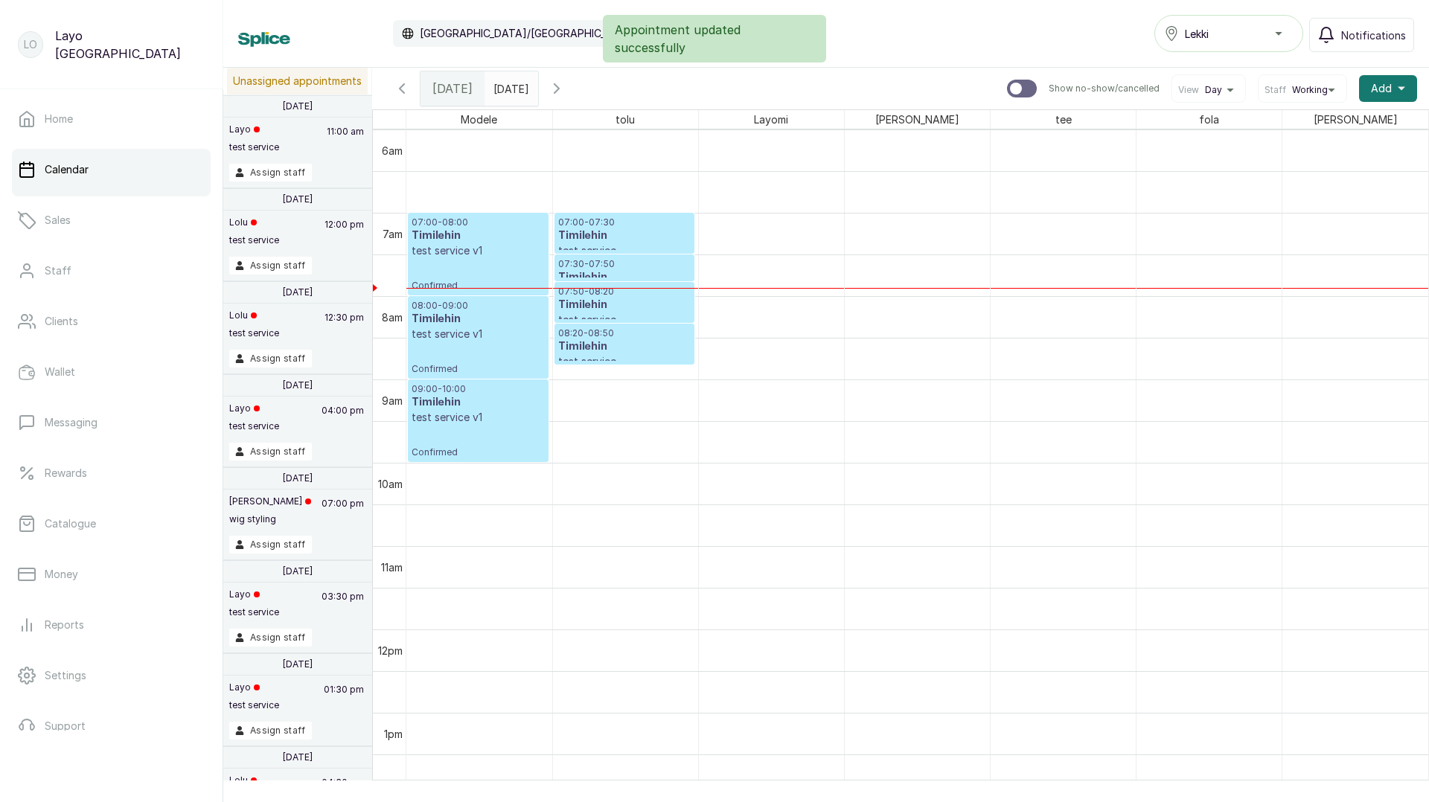
click at [645, 349] on h3 "Timilehin" at bounding box center [624, 346] width 132 height 15
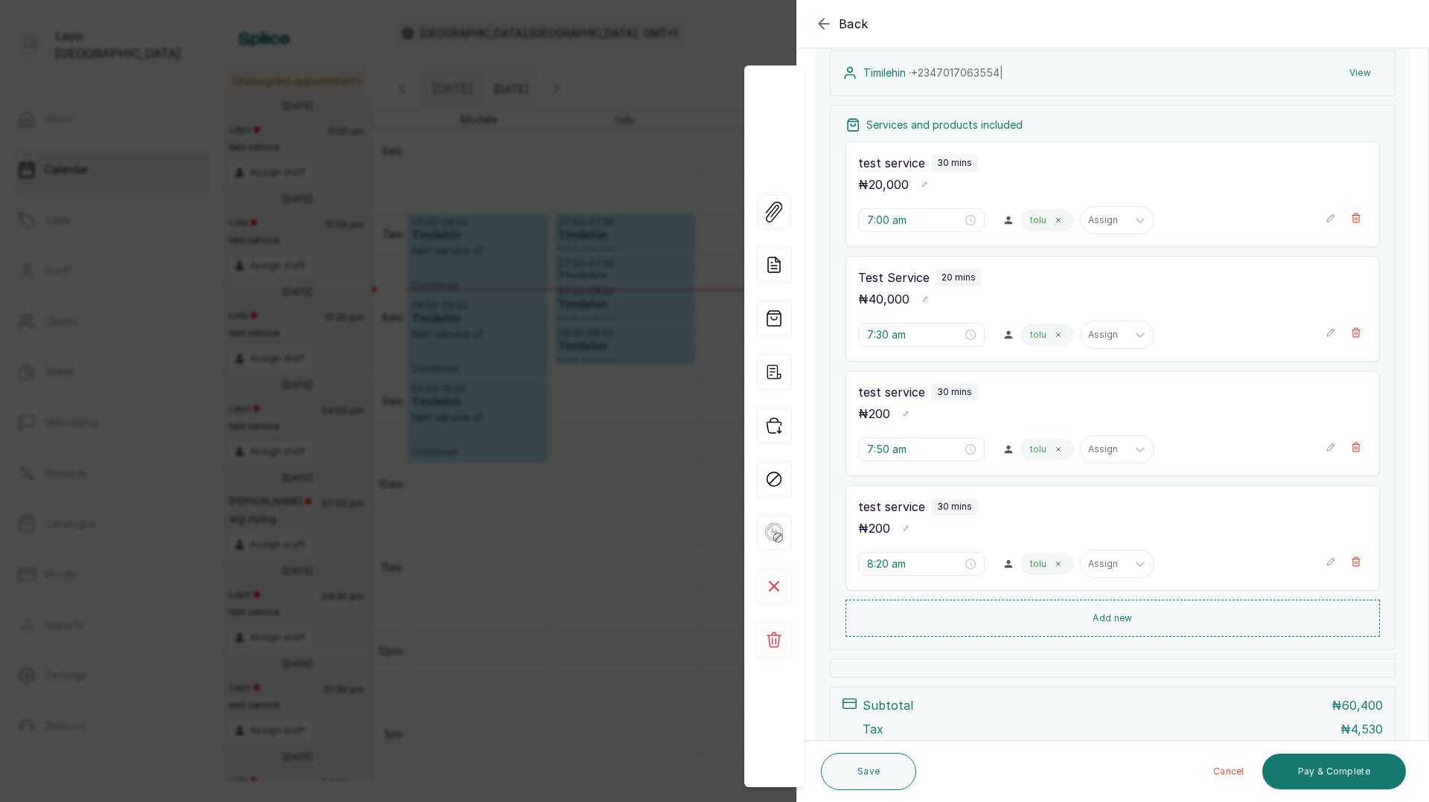
scroll to position [215, 0]
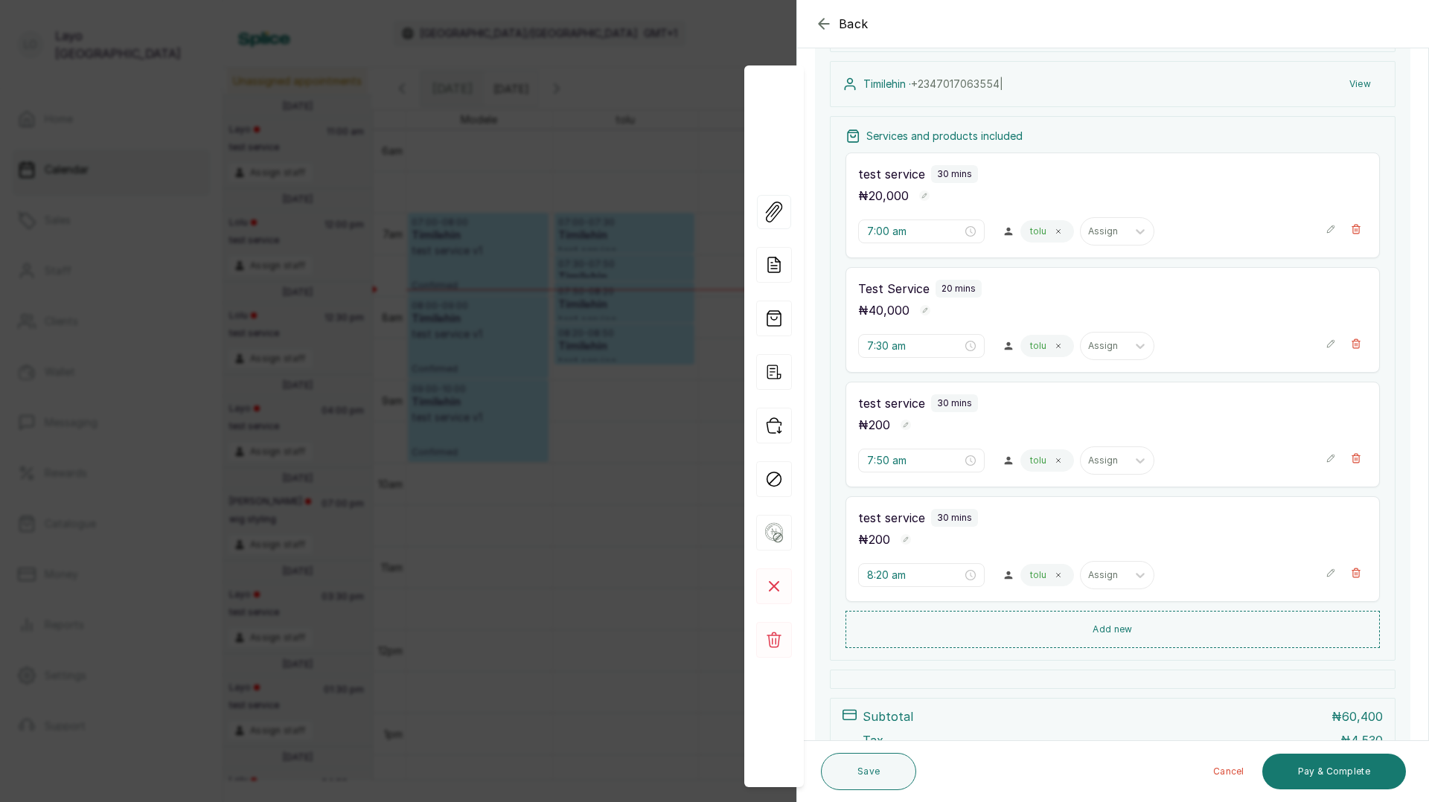
click at [569, 500] on div "Back Appointment Details Edit appointment 🚶 Walk-in (booked by [PERSON_NAME]) M…" at bounding box center [714, 401] width 1429 height 802
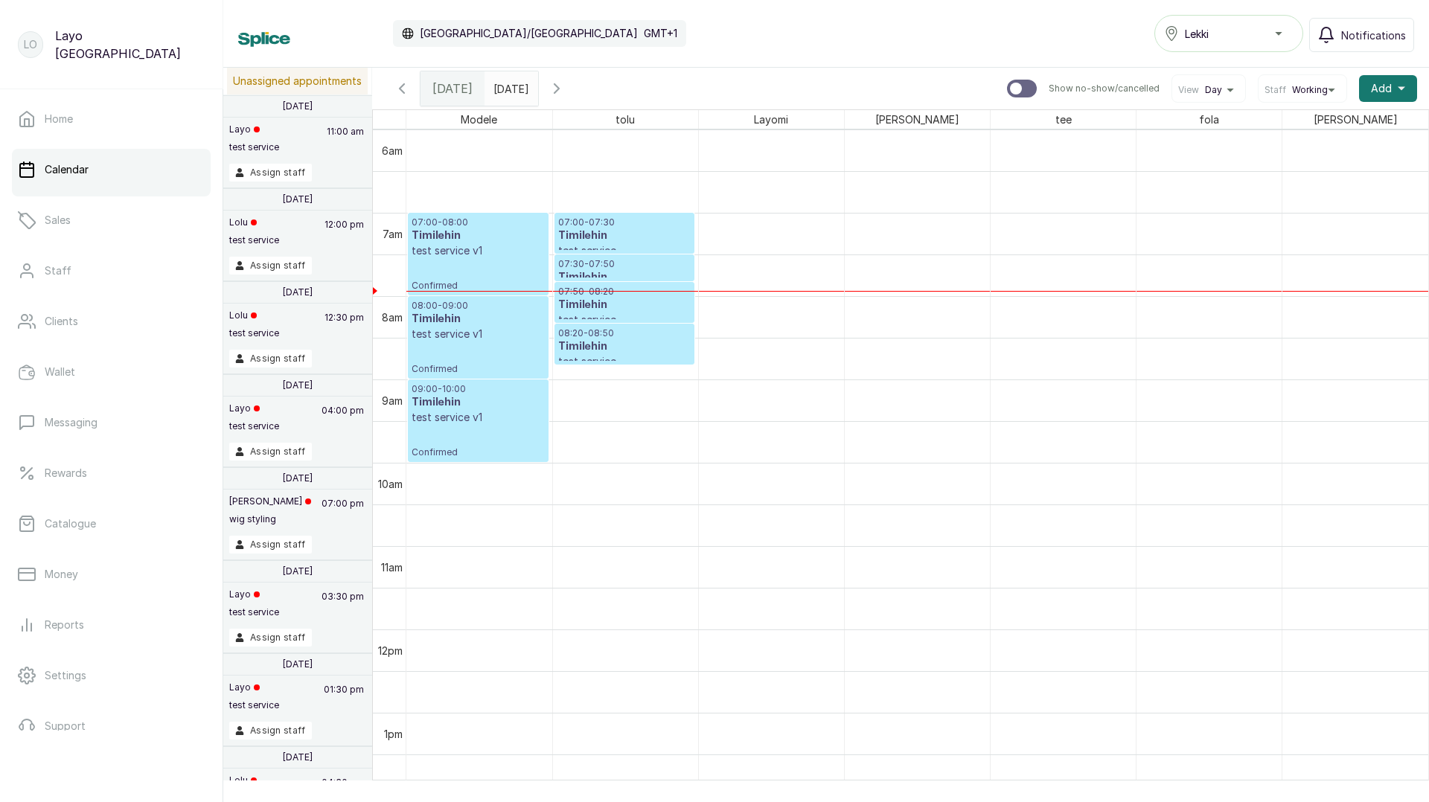
click at [450, 362] on div "08:00 - 09:00 Timilehin test service v1 Confirmed" at bounding box center [478, 337] width 133 height 75
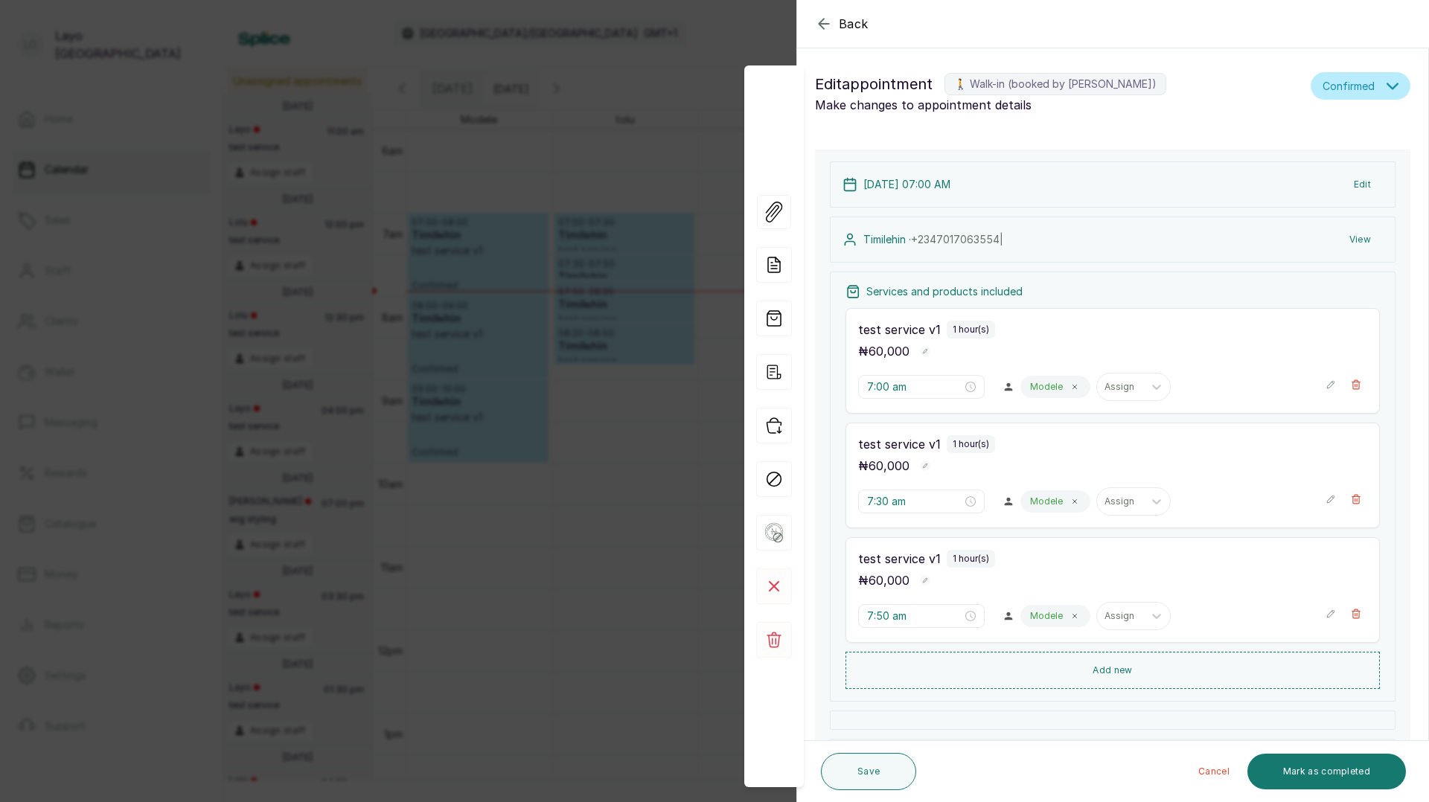
type input "8:00 am"
type input "9:00 am"
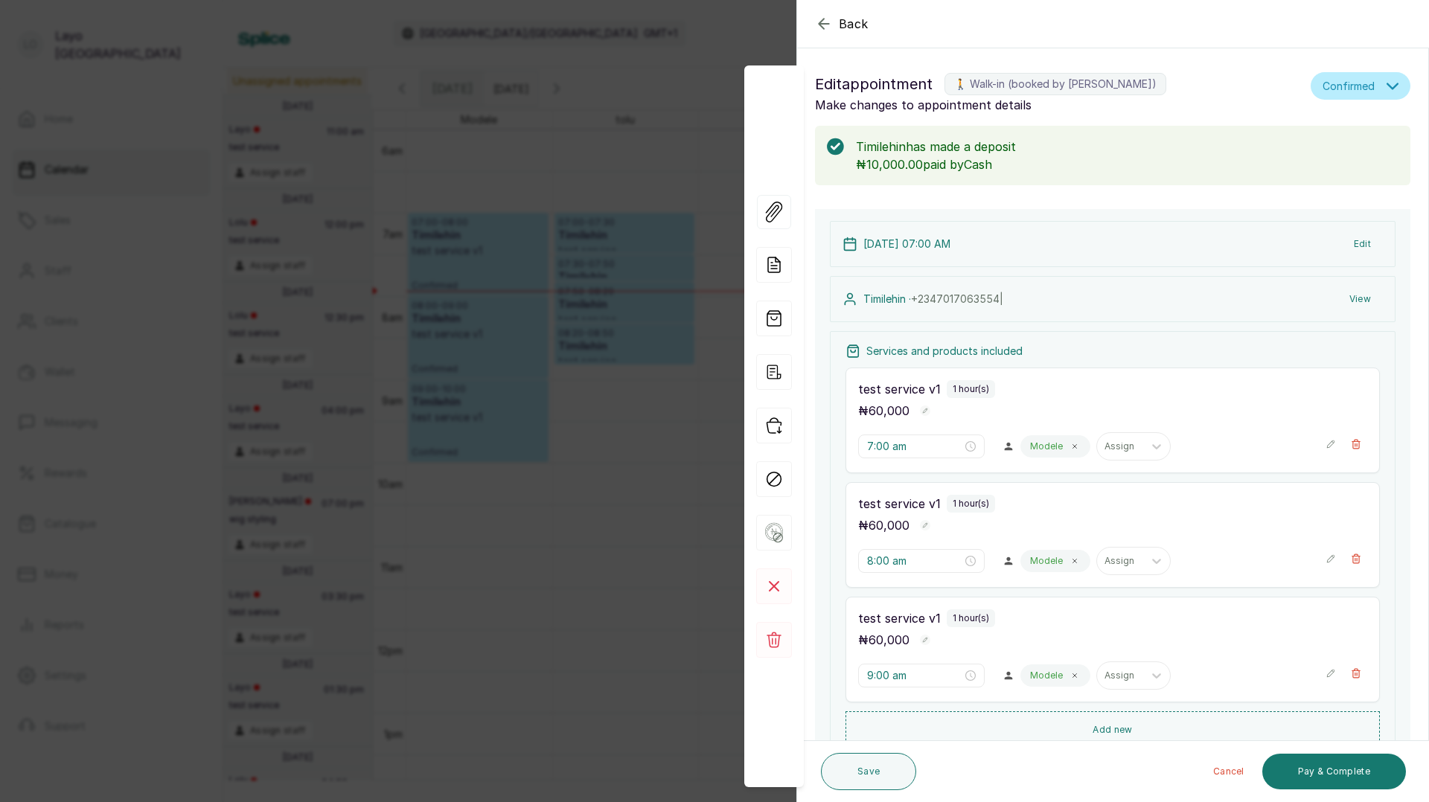
click at [1331, 559] on icon "button" at bounding box center [1331, 559] width 10 height 10
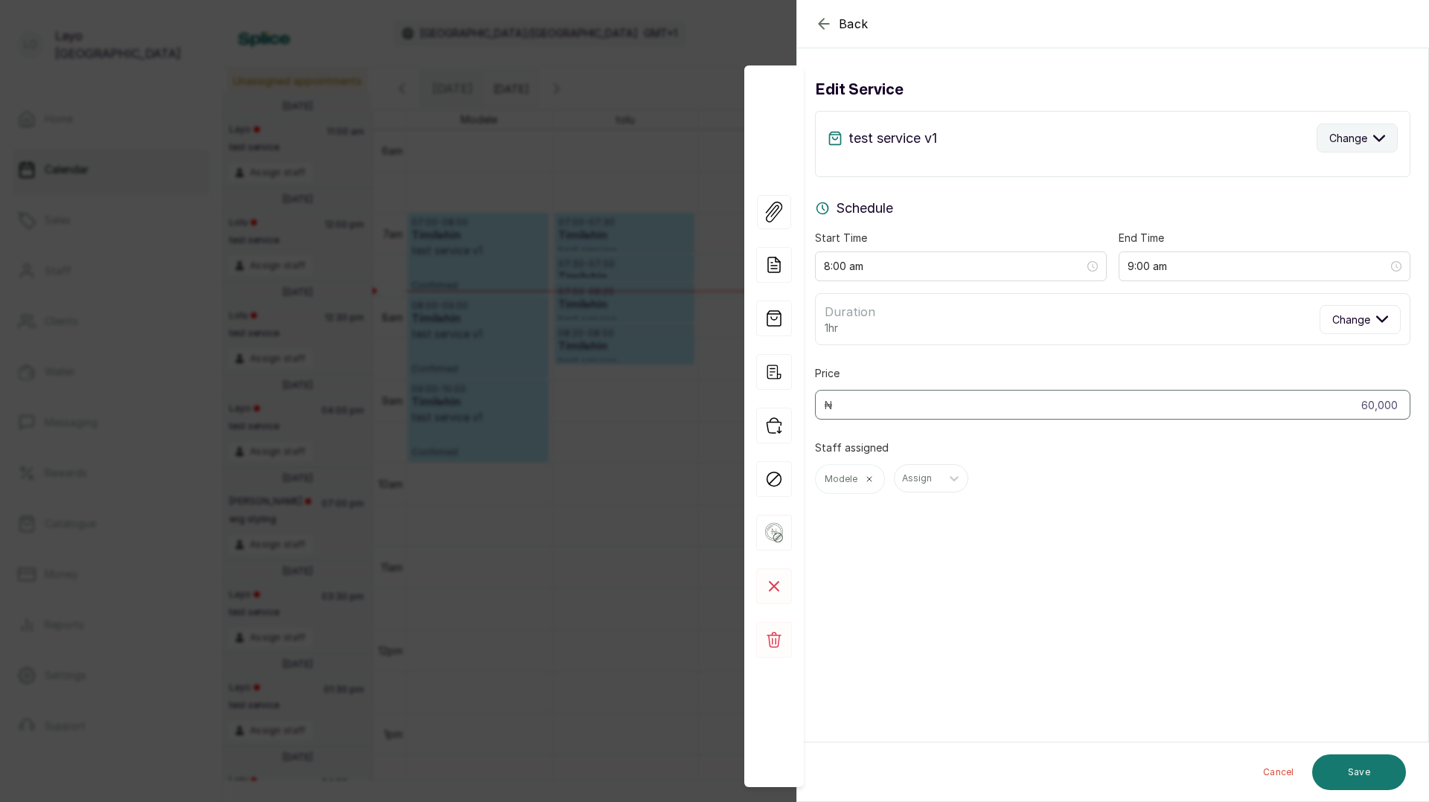
click at [1338, 133] on span "Change" at bounding box center [1348, 138] width 38 height 16
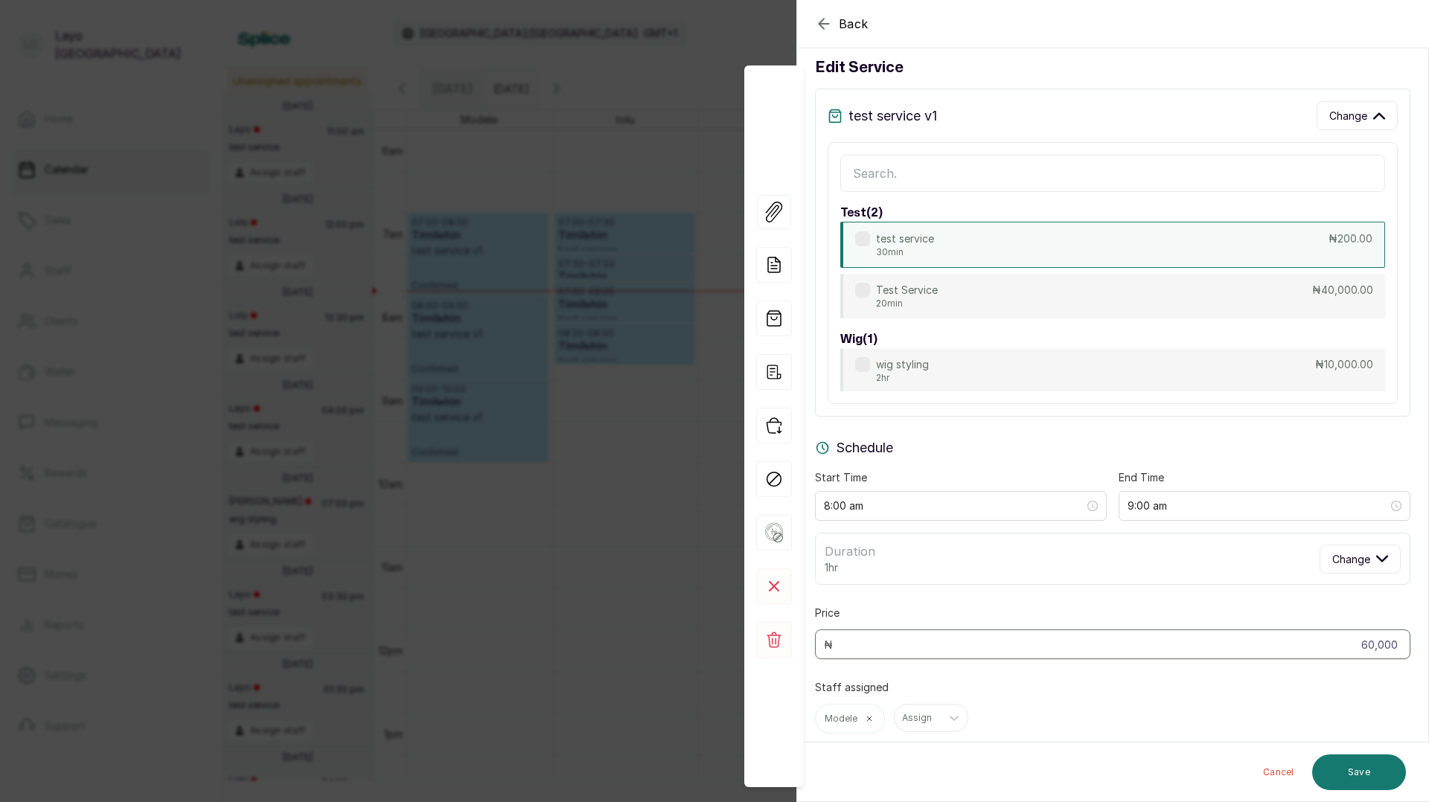
scroll to position [425, 0]
click at [958, 243] on div "test service 30min ₦200.00" at bounding box center [1112, 244] width 545 height 46
type input "8:30 am"
type input "200"
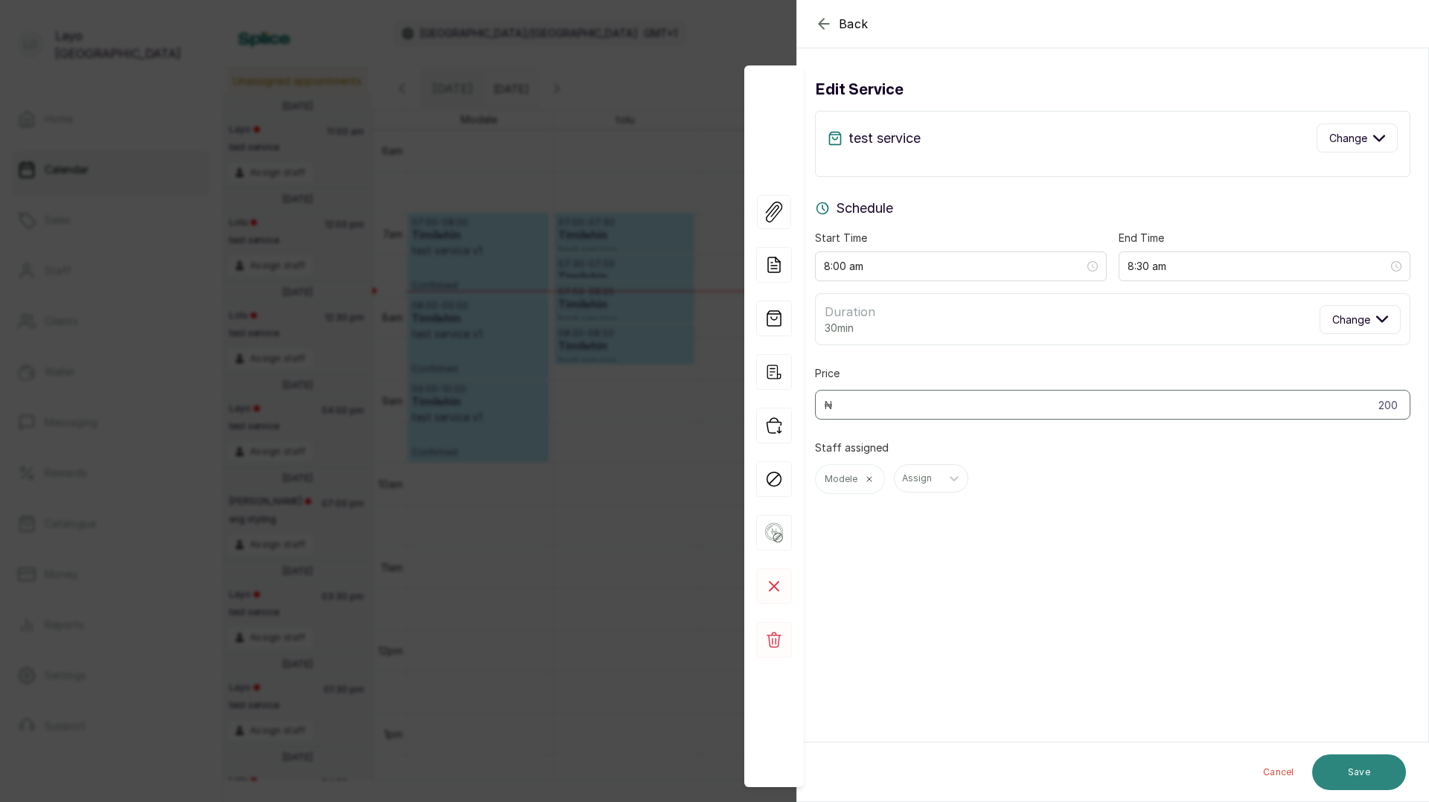
click at [1351, 766] on button "Save" at bounding box center [1359, 773] width 94 height 36
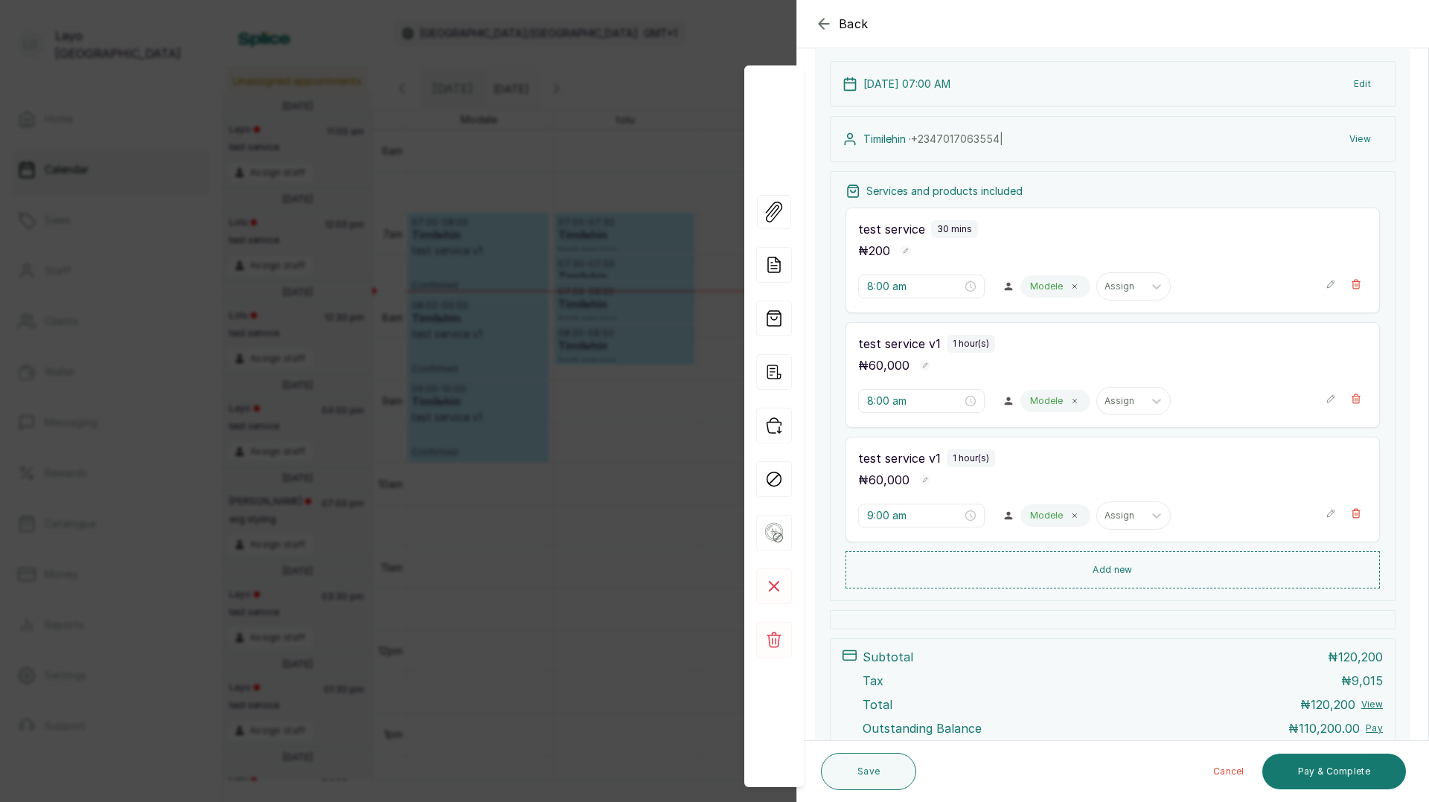
scroll to position [219, 0]
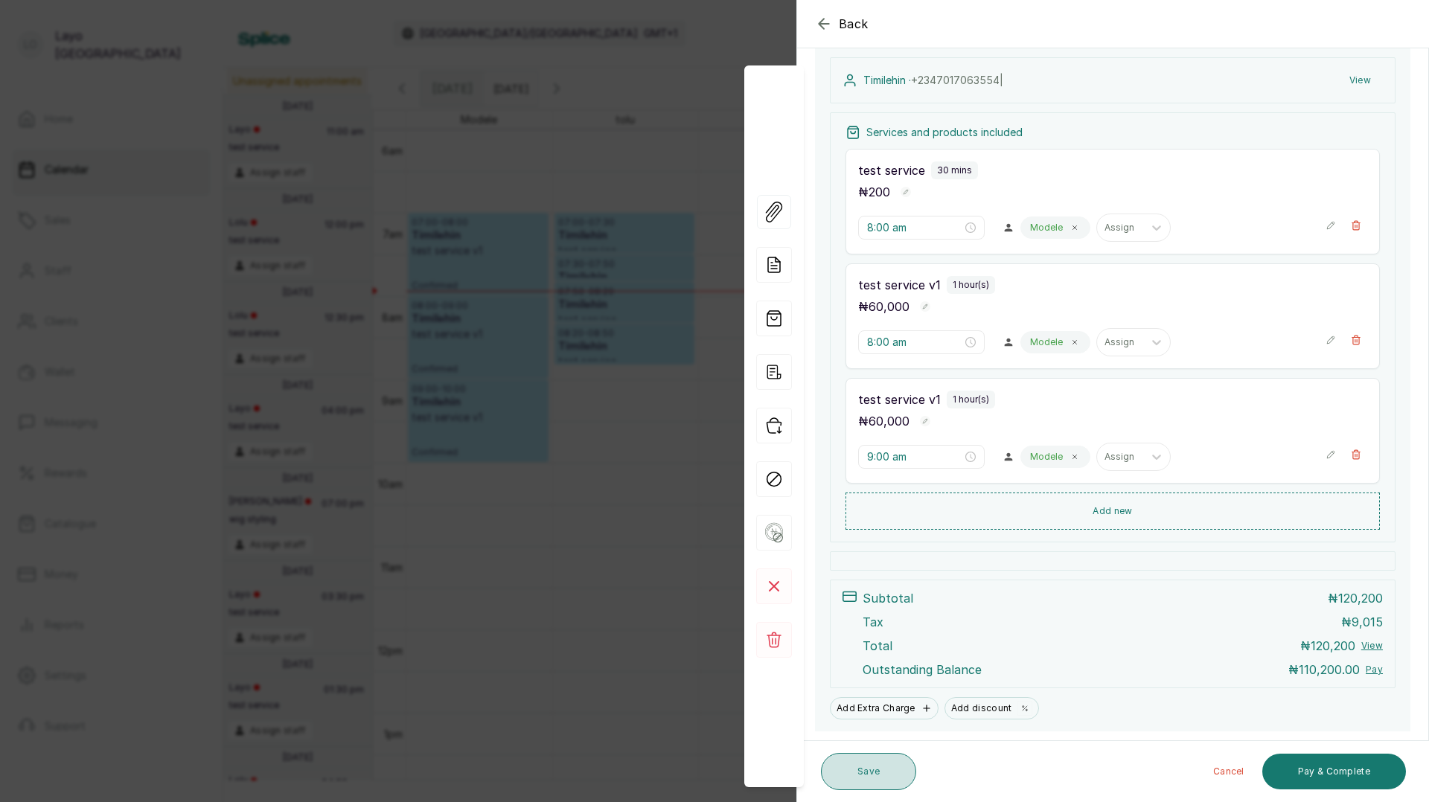
click at [868, 767] on button "Save" at bounding box center [868, 771] width 95 height 37
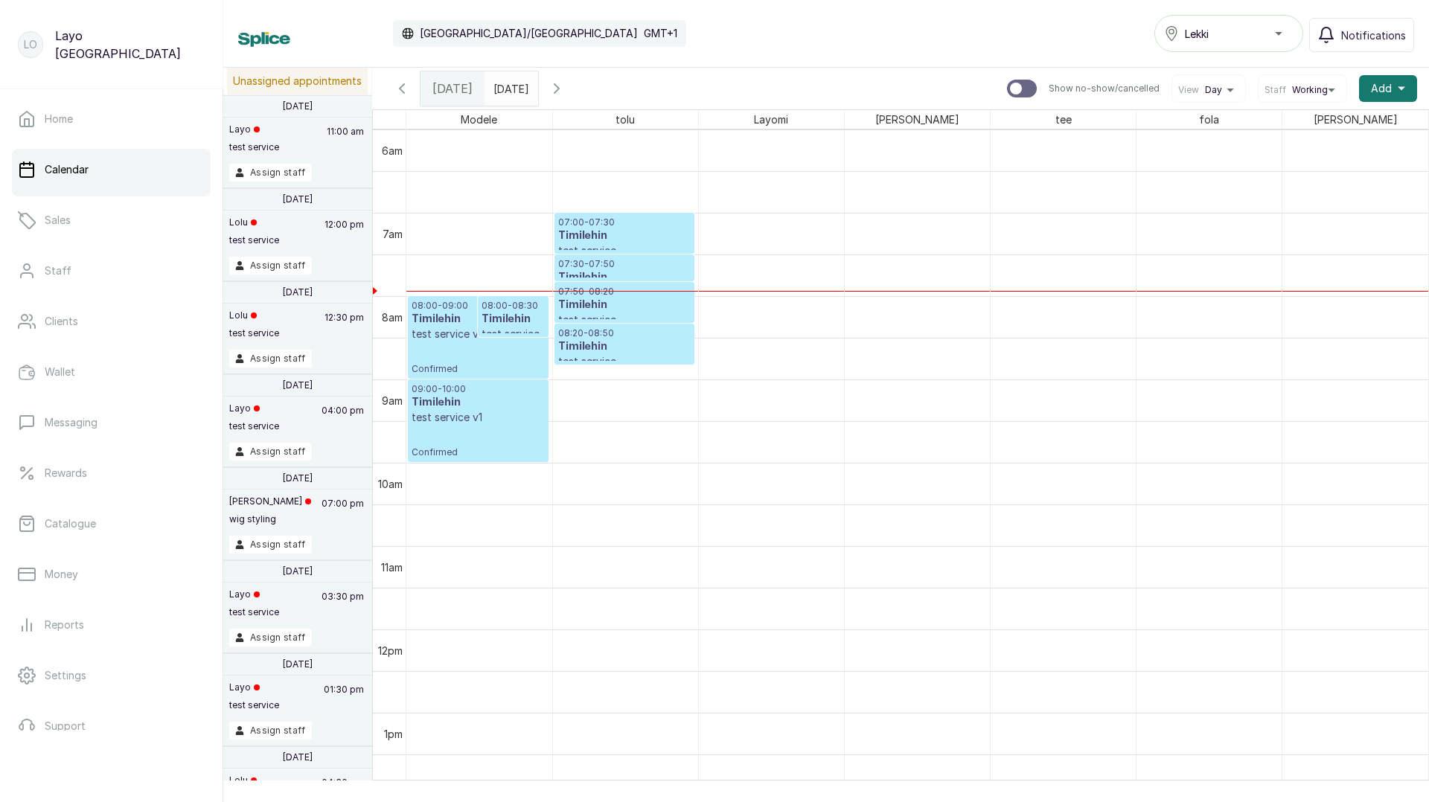
click at [512, 314] on h3 "Timilehin" at bounding box center [513, 319] width 63 height 15
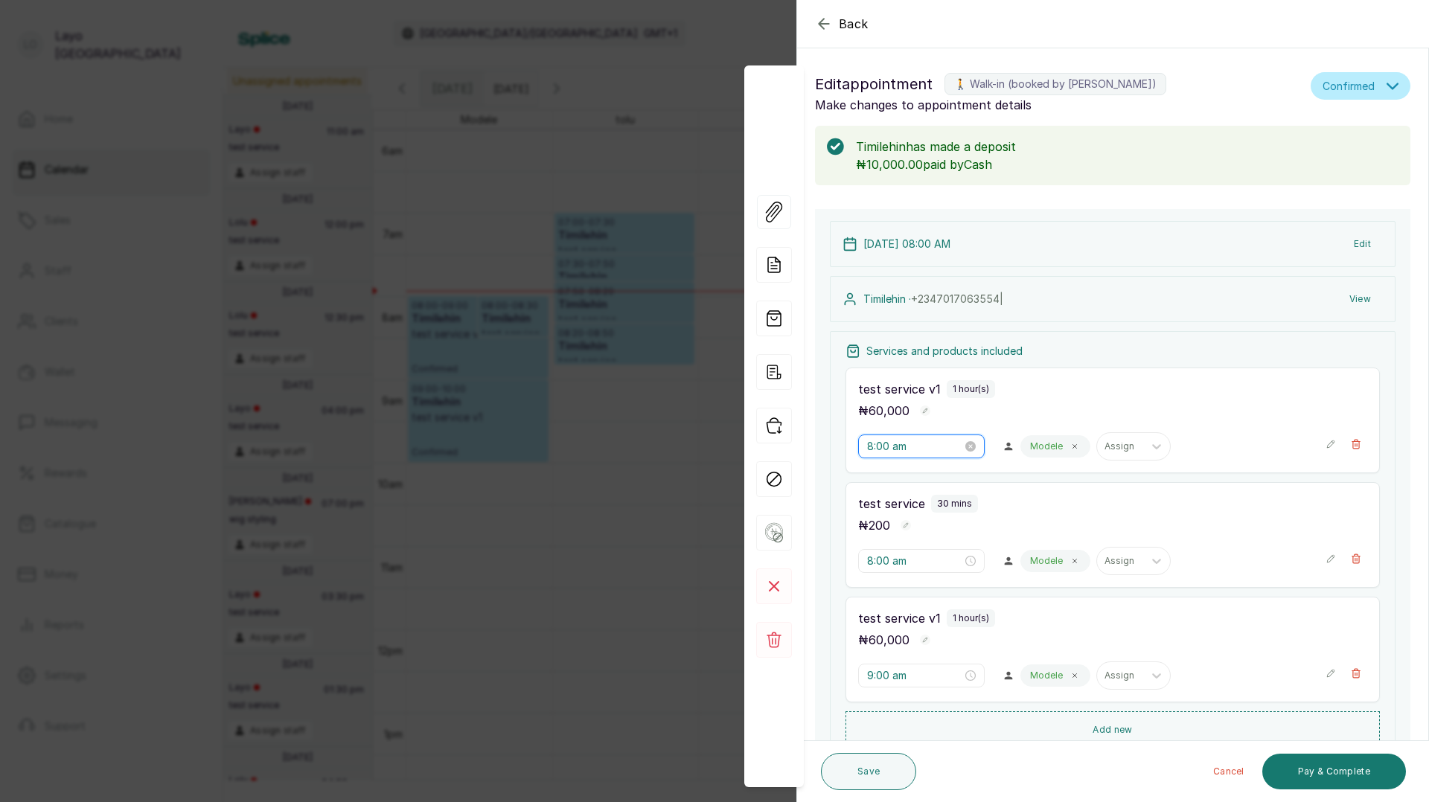
click at [869, 447] on input "8:00 am" at bounding box center [914, 446] width 95 height 16
click at [877, 478] on div "07" at bounding box center [879, 480] width 36 height 21
type input "7:00 am"
click at [964, 648] on span "OK" at bounding box center [960, 647] width 15 height 28
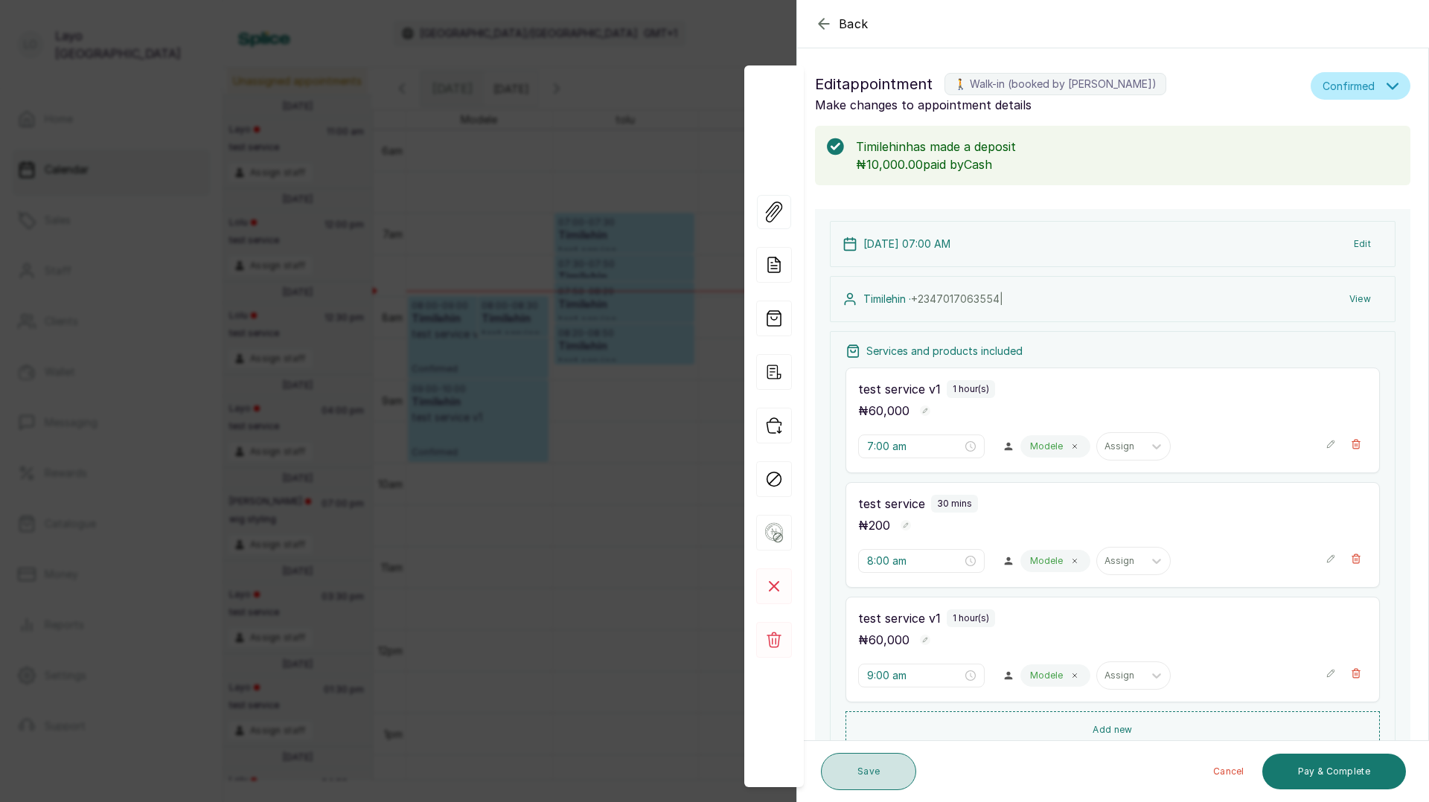
click at [878, 765] on button "Save" at bounding box center [868, 771] width 95 height 37
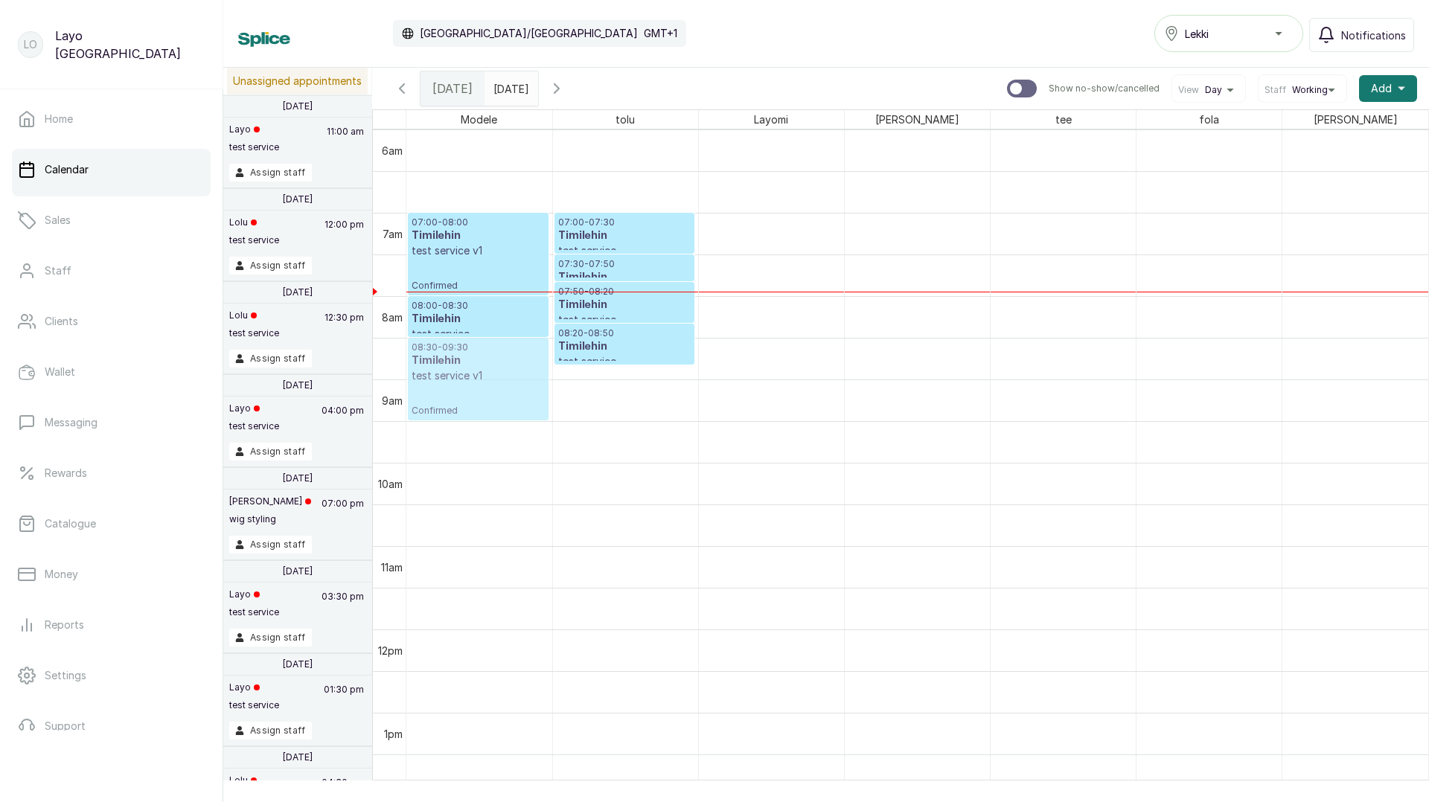
drag, startPoint x: 475, startPoint y: 394, endPoint x: 467, endPoint y: 364, distance: 31.4
click at [467, 364] on div "07:00 - 08:00 Timilehin test service v1 Confirmed 08:00 - 08:30 Timilehin test …" at bounding box center [479, 629] width 146 height 2001
